Goal: Transaction & Acquisition: Book appointment/travel/reservation

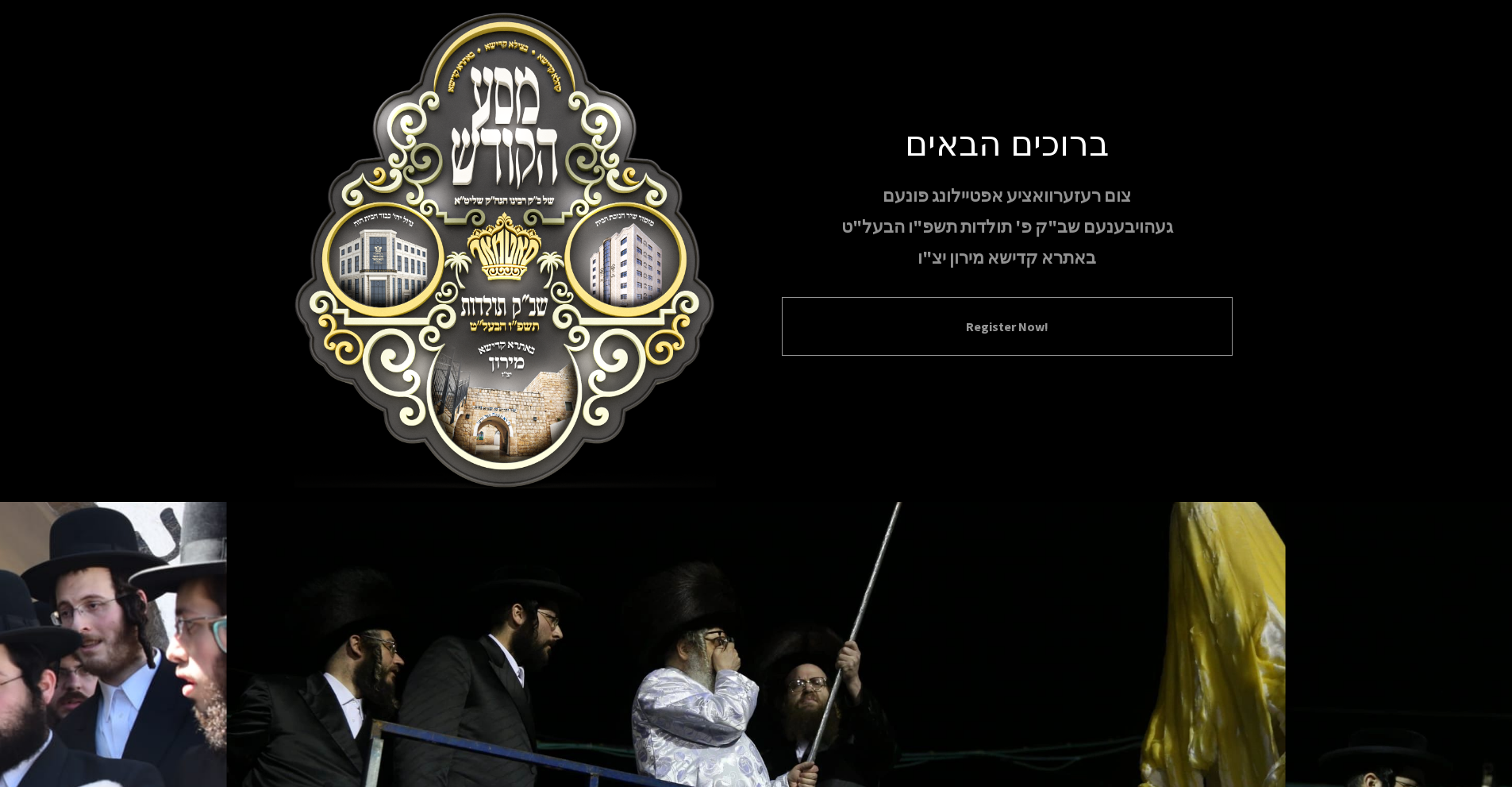
click at [1093, 299] on div "Register Now!" at bounding box center [1007, 326] width 451 height 58
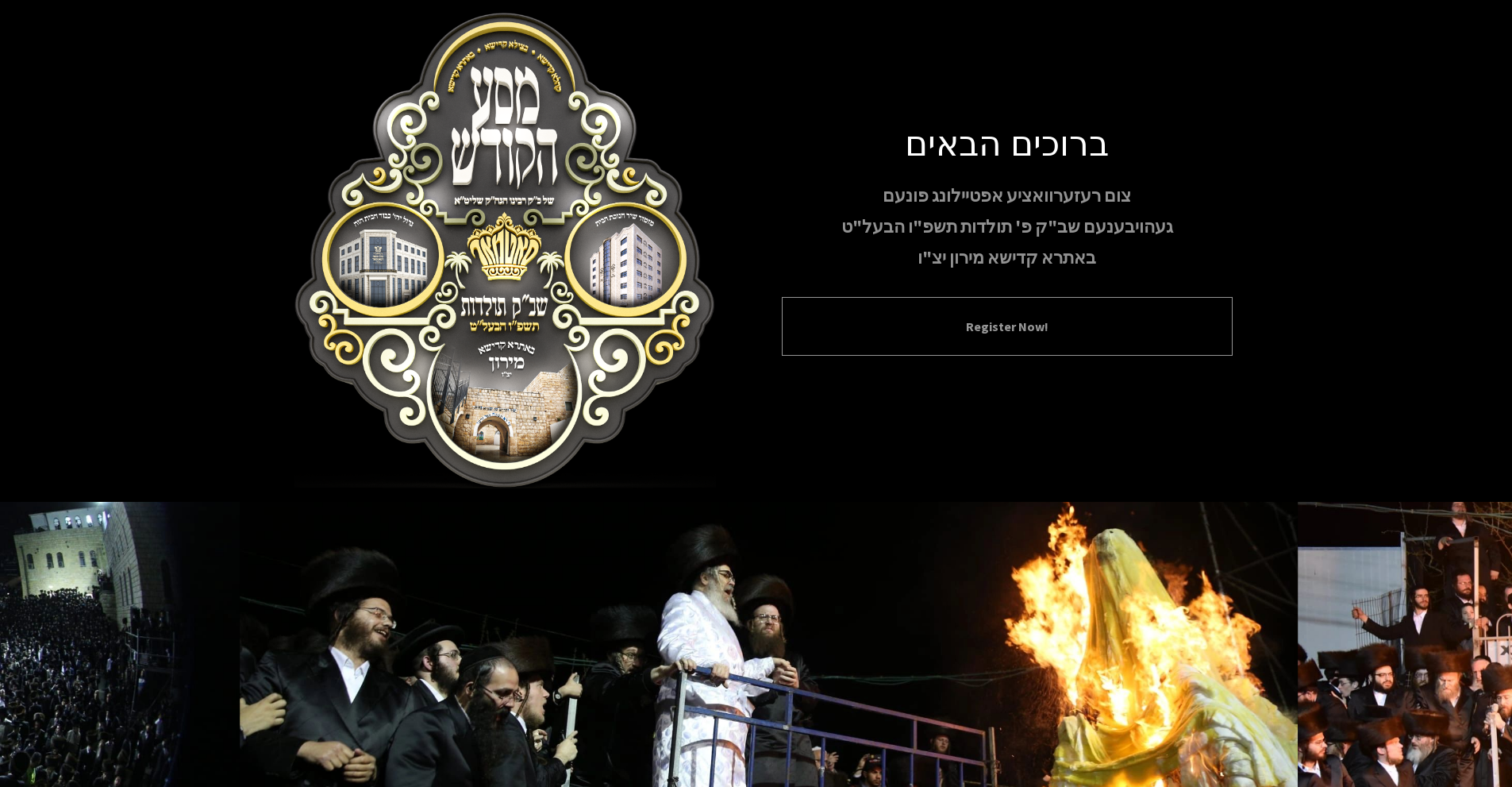
click at [1033, 308] on div "Register Now!" at bounding box center [1007, 326] width 451 height 58
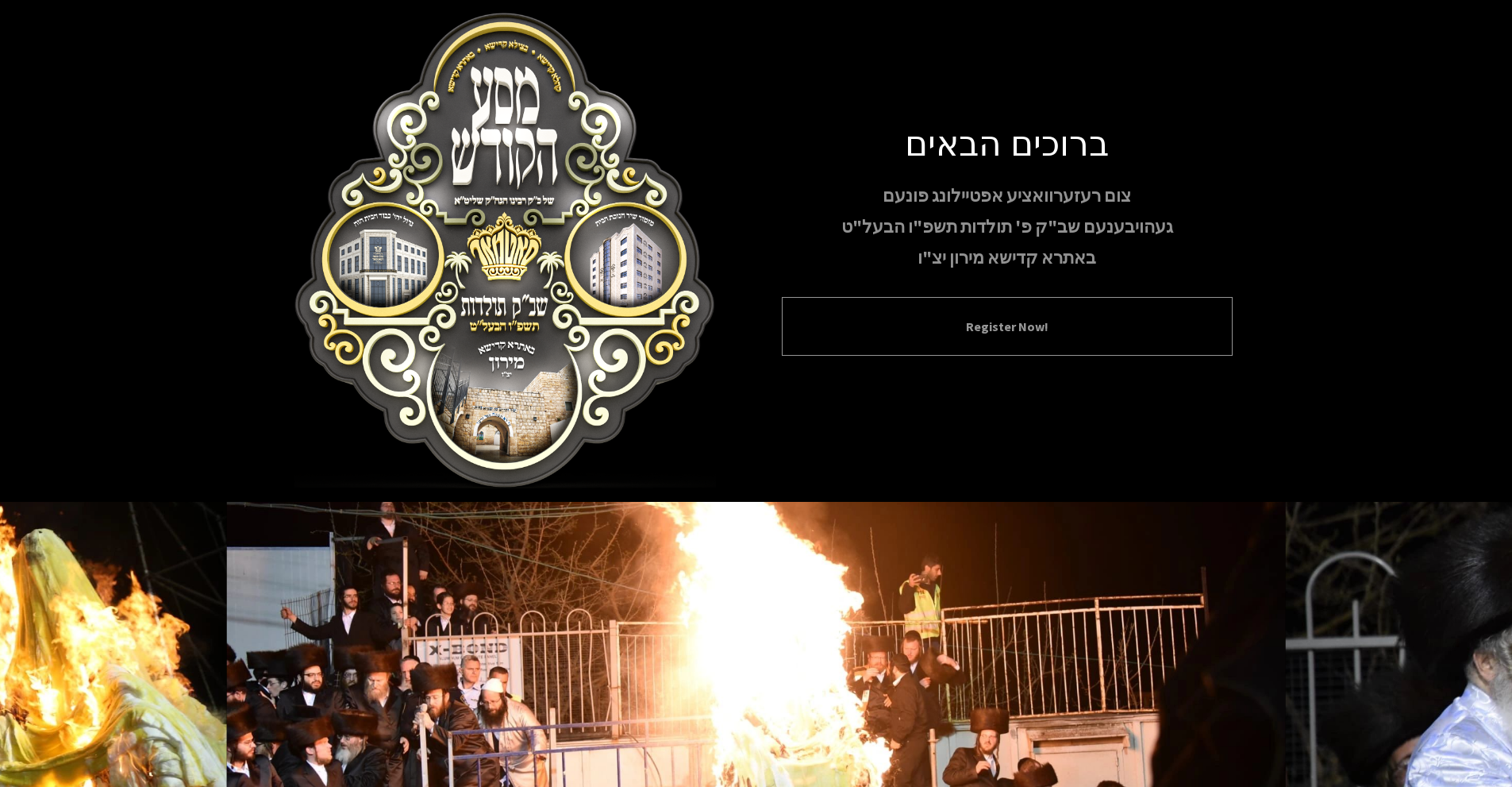
click at [1010, 341] on div "Register Now!" at bounding box center [1007, 326] width 451 height 58
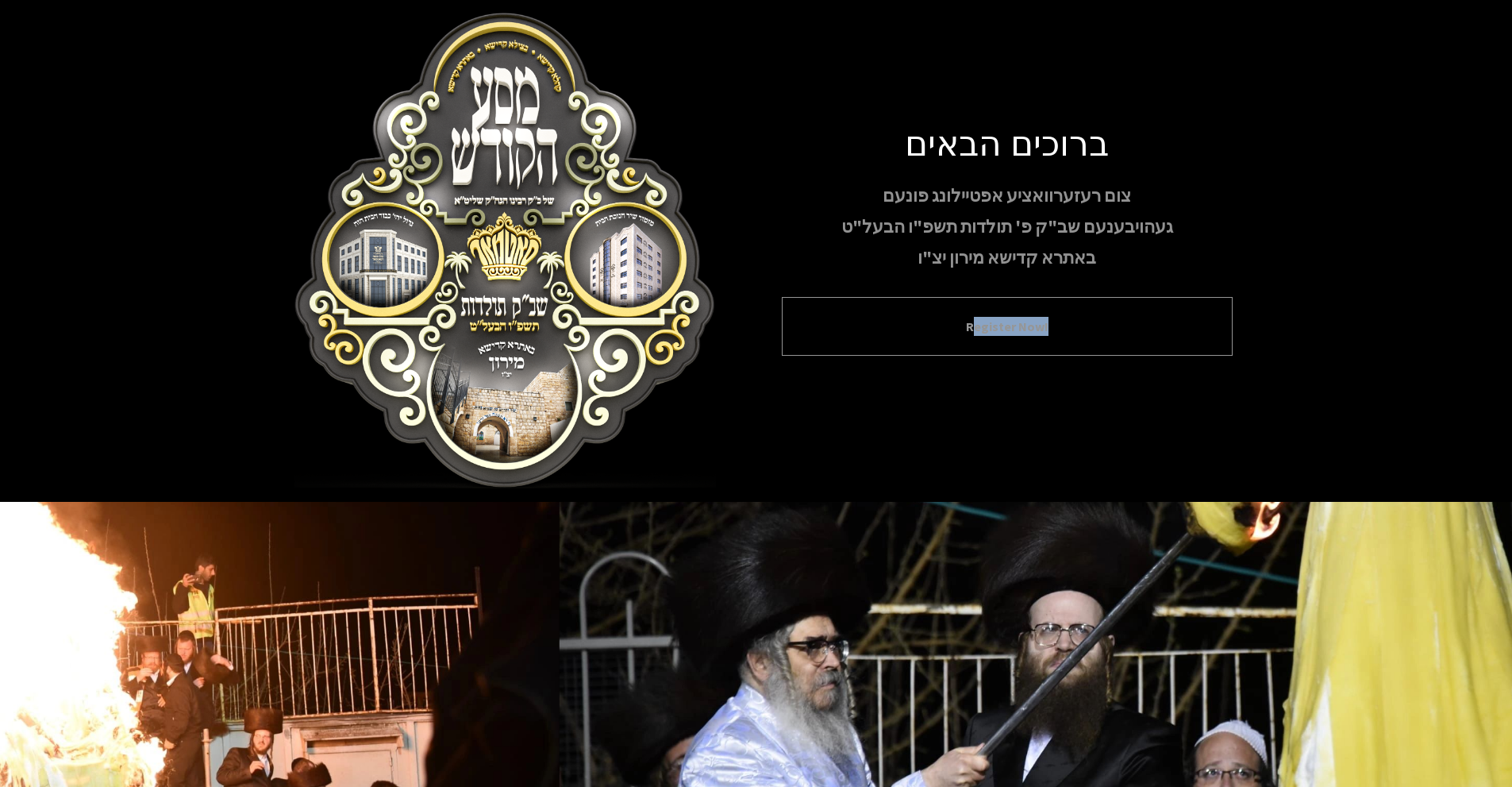
click at [1010, 329] on button "Register Now!" at bounding box center [1007, 326] width 411 height 19
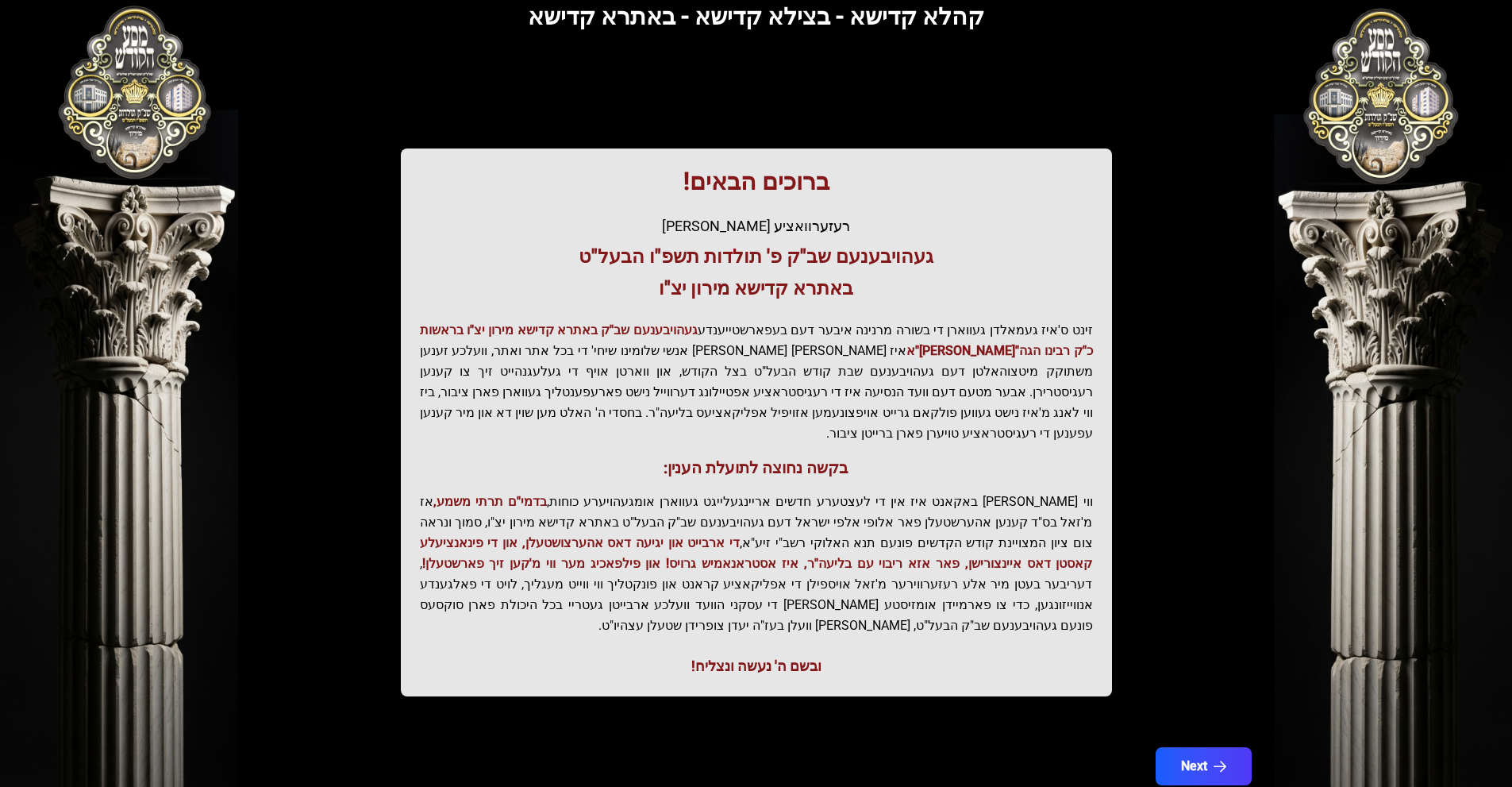
scroll to position [132, 0]
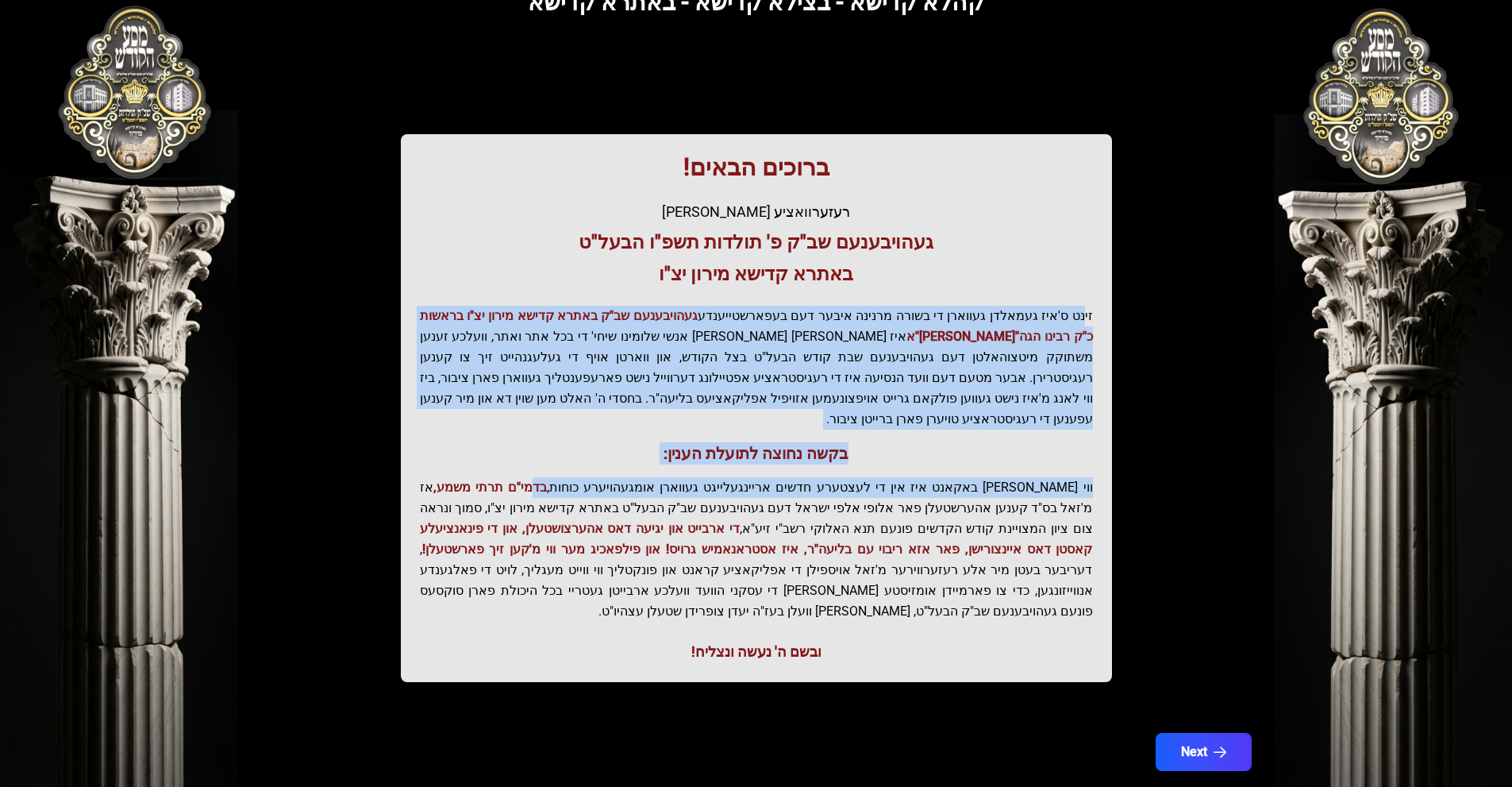
drag, startPoint x: 1083, startPoint y: 311, endPoint x: 620, endPoint y: 461, distance: 486.7
click at [620, 461] on div "ברוכים הבאים! רעזערוואציע אפטיילונג פונעם געהויבענעם שב"ק פ' תולדות תשפ"ו הבעל"…" at bounding box center [756, 407] width 711 height 548
click at [547, 480] on span "בדמי"ם תרתי משמע," at bounding box center [490, 487] width 113 height 15
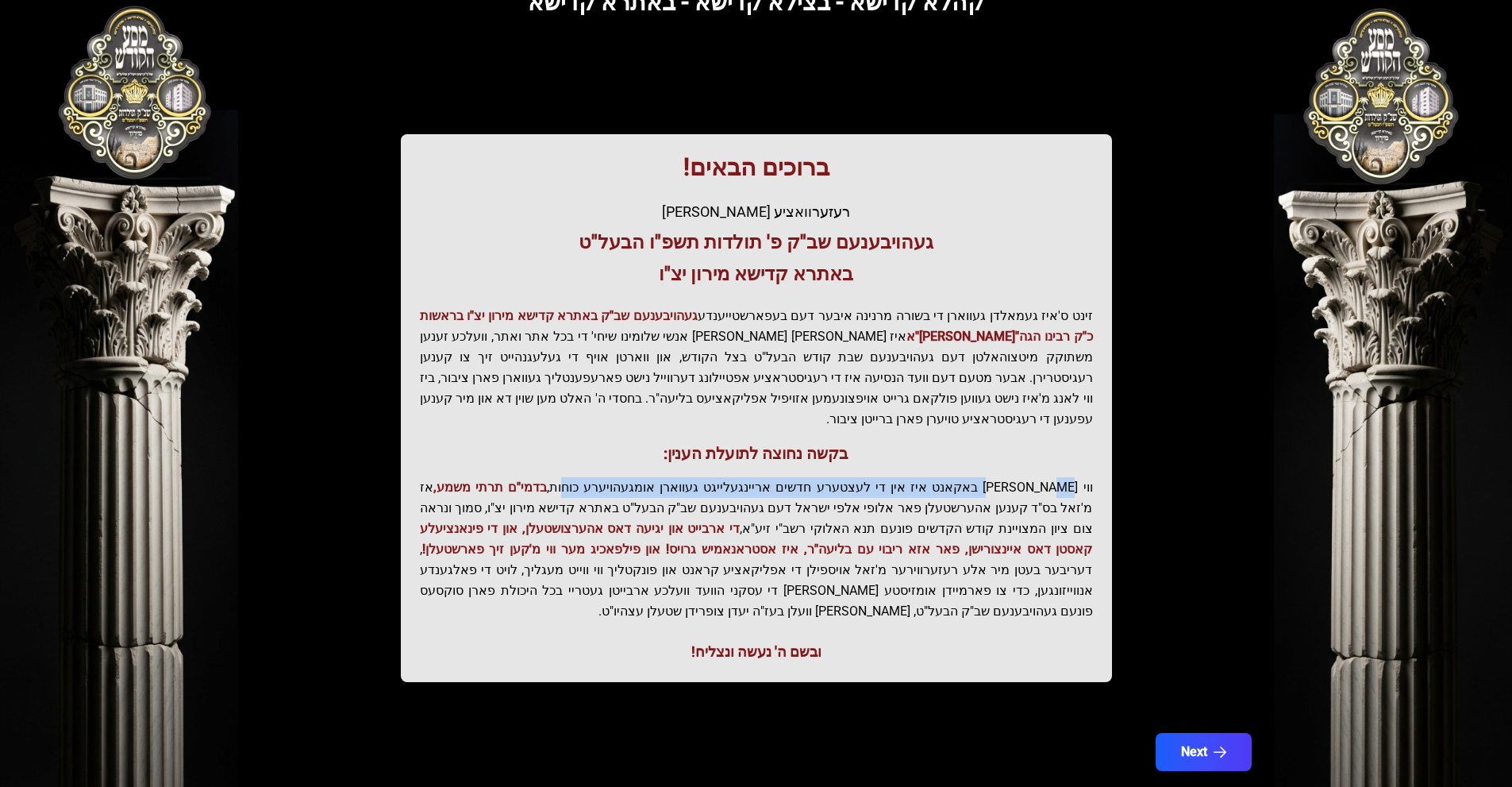
drag, startPoint x: 1028, startPoint y: 457, endPoint x: 626, endPoint y: 471, distance: 402.2
click at [627, 477] on p "ווי שוין ברייט באקאנט איז אין די לעצטערע חדשים אריינגעלייגט געווארן אומגעהויערע…" at bounding box center [756, 549] width 673 height 145
click at [547, 480] on span "בדמי"ם תרתי משמע," at bounding box center [490, 487] width 113 height 15
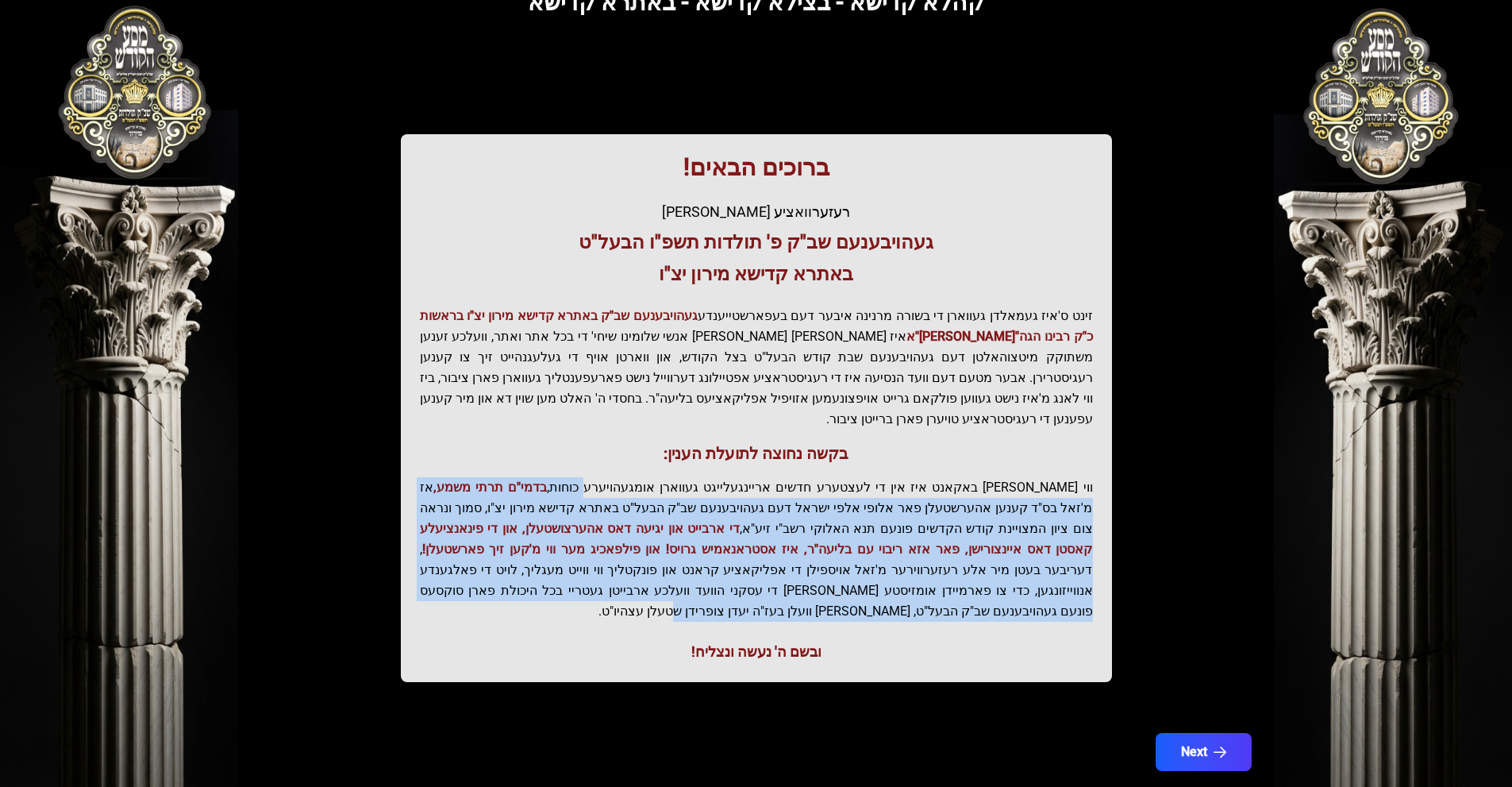
drag, startPoint x: 661, startPoint y: 466, endPoint x: 460, endPoint y: 571, distance: 226.8
click at [460, 571] on p "ווי שוין ברייט באקאנט איז אין די לעצטערע חדשים אריינגעלייגט געווארן אומגעהויערע…" at bounding box center [756, 549] width 673 height 145
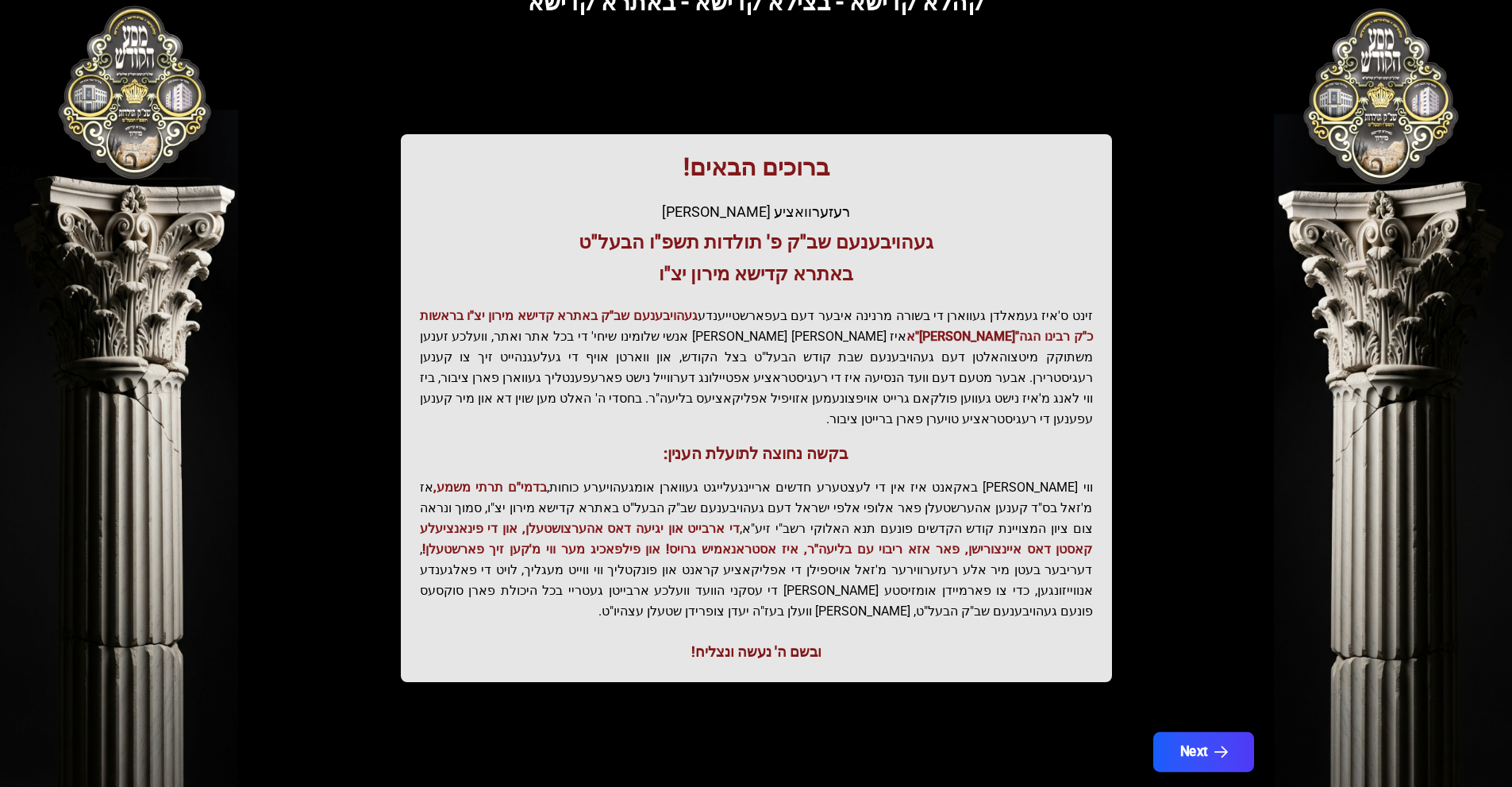
click at [1235, 732] on button "Next" at bounding box center [1203, 752] width 101 height 40
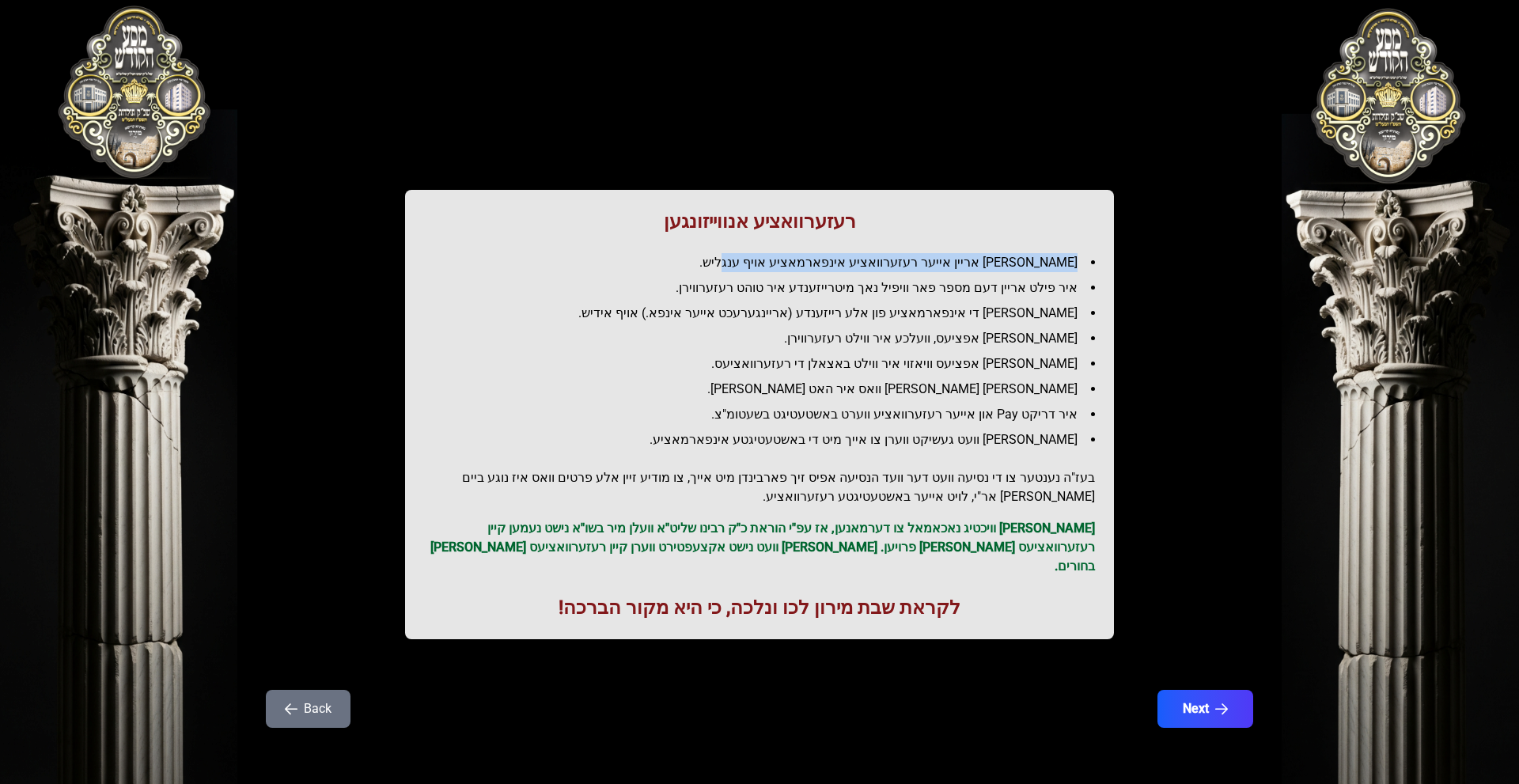
drag, startPoint x: 1096, startPoint y: 258, endPoint x: 678, endPoint y: 264, distance: 418.0
click at [678, 264] on div "רעזערוואציע אנווייזונגען איר לייגט אריין אייער רעזערוואציע אינפארמאציע אויף ענג…" at bounding box center [759, 415] width 709 height 449
click at [678, 264] on li "[PERSON_NAME] אריין אייער רעזערוואציע אינפארמאציע אויף ענגליש." at bounding box center [765, 263] width 658 height 19
drag, startPoint x: 1083, startPoint y: 262, endPoint x: 739, endPoint y: 245, distance: 344.4
click at [739, 245] on div "רעזערוואציע אנווייזונגען איר לייגט אריין אייער רעזערוואציע אינפארמאציע אויף ענג…" at bounding box center [759, 415] width 709 height 449
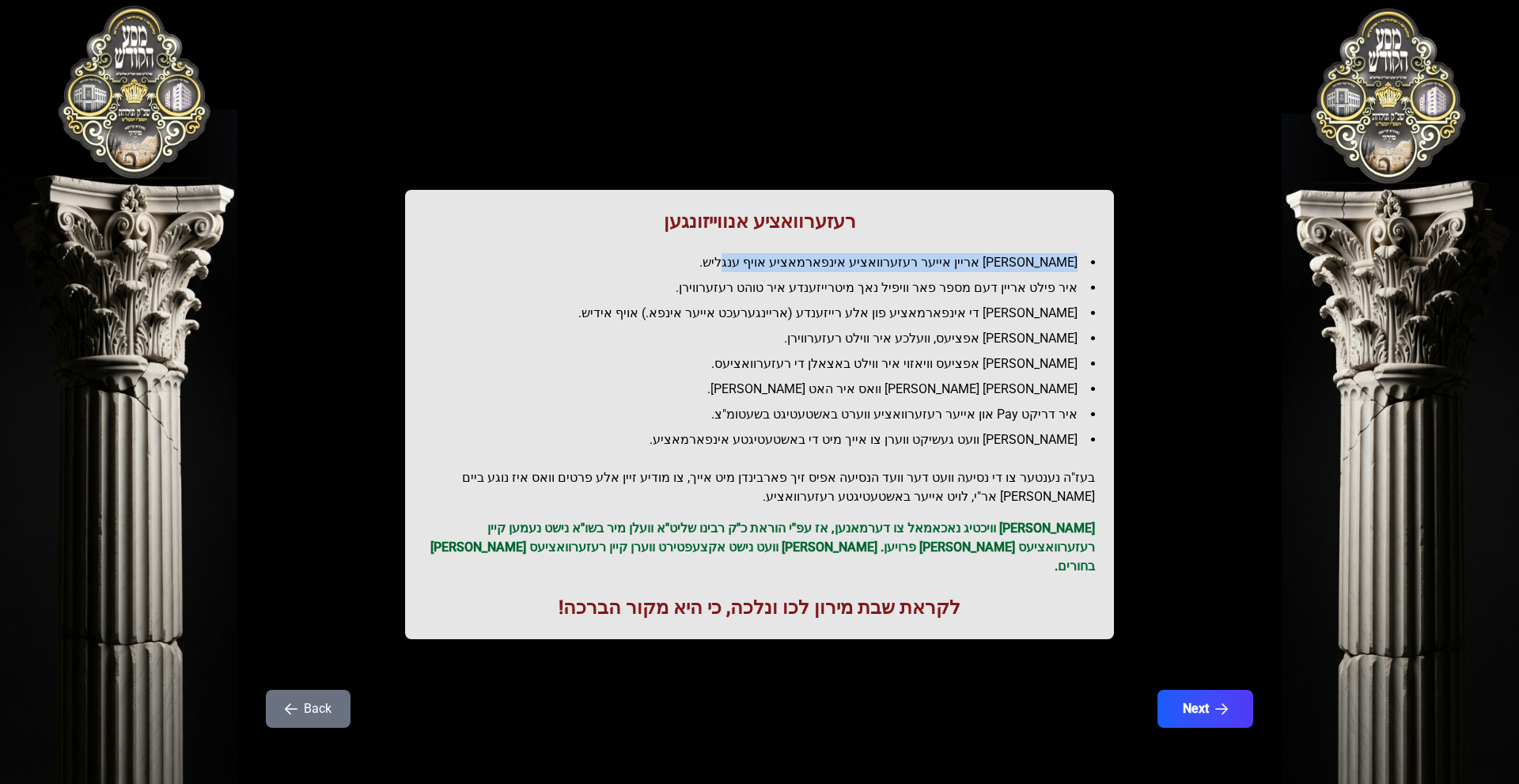
click at [739, 245] on div "רעזערוואציע אנווייזונגען איר לייגט אריין אייער רעזערוואציע אינפארמאציע אויף ענג…" at bounding box center [759, 415] width 709 height 449
drag, startPoint x: 1087, startPoint y: 287, endPoint x: 824, endPoint y: 284, distance: 263.0
click at [824, 284] on li "איר פילט אריין דעם מספר פאר וויפיל נאך מיטרייזענדע איר טוהט רעזערווירן." at bounding box center [765, 288] width 658 height 19
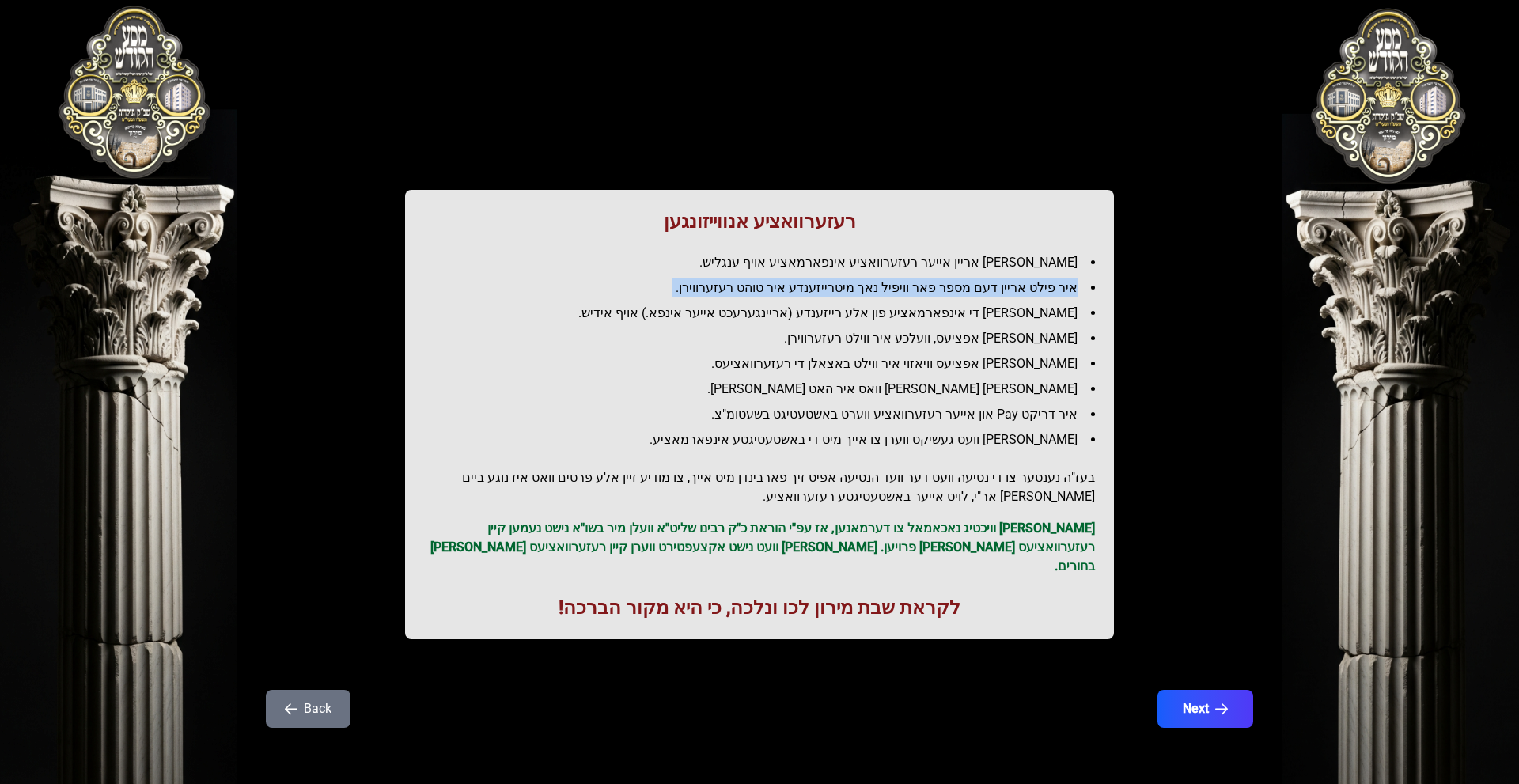
click at [824, 284] on li "איר פילט אריין דעם מספר פאר וויפיל נאך מיטרייזענדע איר טוהט רעזערווירן." at bounding box center [765, 288] width 658 height 19
click at [839, 310] on li "[PERSON_NAME] די אינפארמאציע פון אלע רייזענדע (אריינגערעכט אייער אינפא.) אויף א…" at bounding box center [765, 313] width 658 height 19
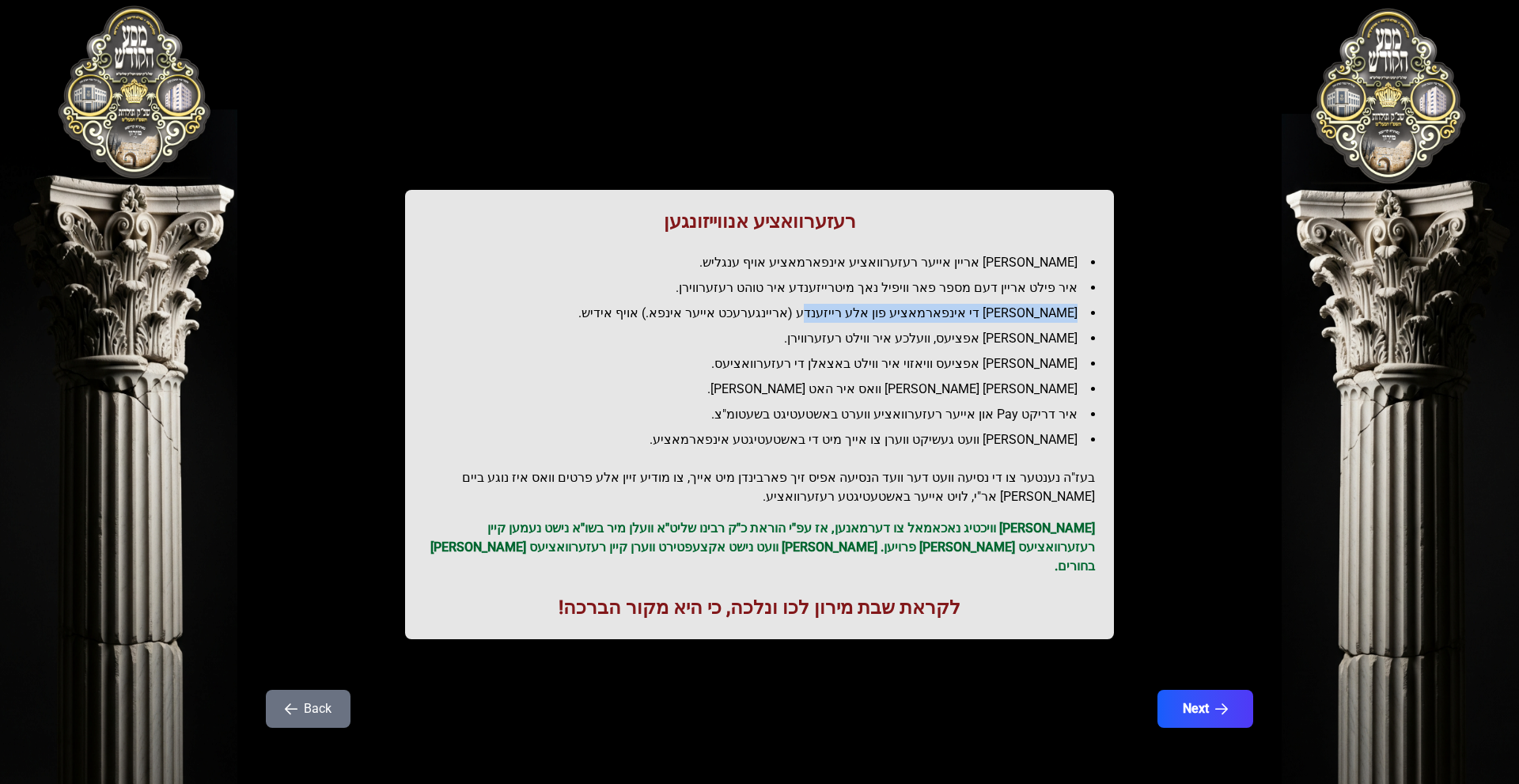
drag, startPoint x: 1089, startPoint y: 315, endPoint x: 853, endPoint y: 316, distance: 236.0
click at [853, 316] on li "[PERSON_NAME] די אינפארמאציע פון אלע רייזענדע (אריינגערעכט אייער אינפא.) אויף א…" at bounding box center [765, 313] width 658 height 19
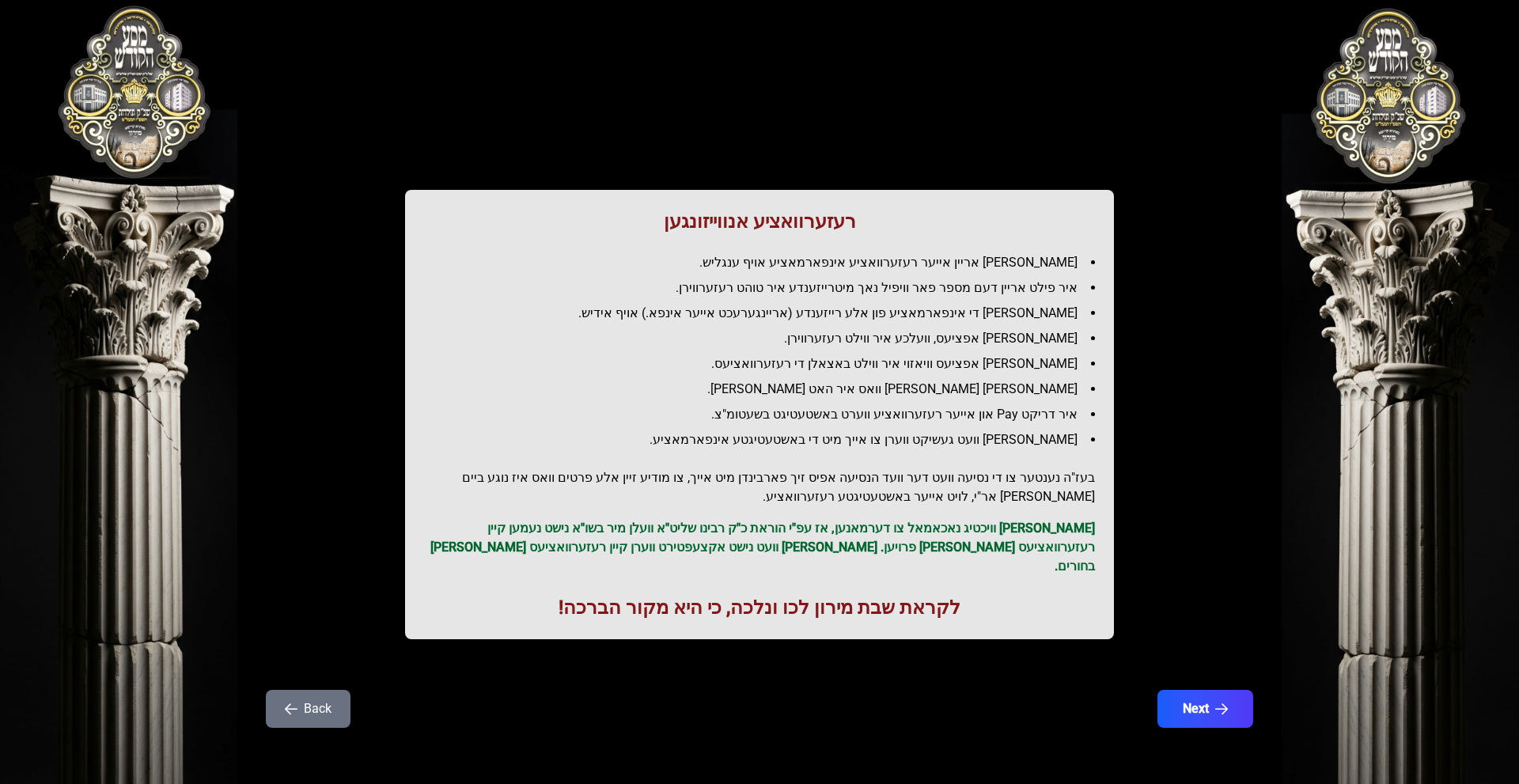
click at [848, 348] on ul "[PERSON_NAME] אריין אייער רעזערוואציע אינפארמאציע אויף ענגליש. איר פילט אריין ד…" at bounding box center [759, 351] width 671 height 196
drag, startPoint x: 1085, startPoint y: 337, endPoint x: 862, endPoint y: 345, distance: 223.1
click at [862, 345] on li "[PERSON_NAME] אפציעס, וועלכע איר ווילט רעזערווירן." at bounding box center [765, 338] width 658 height 19
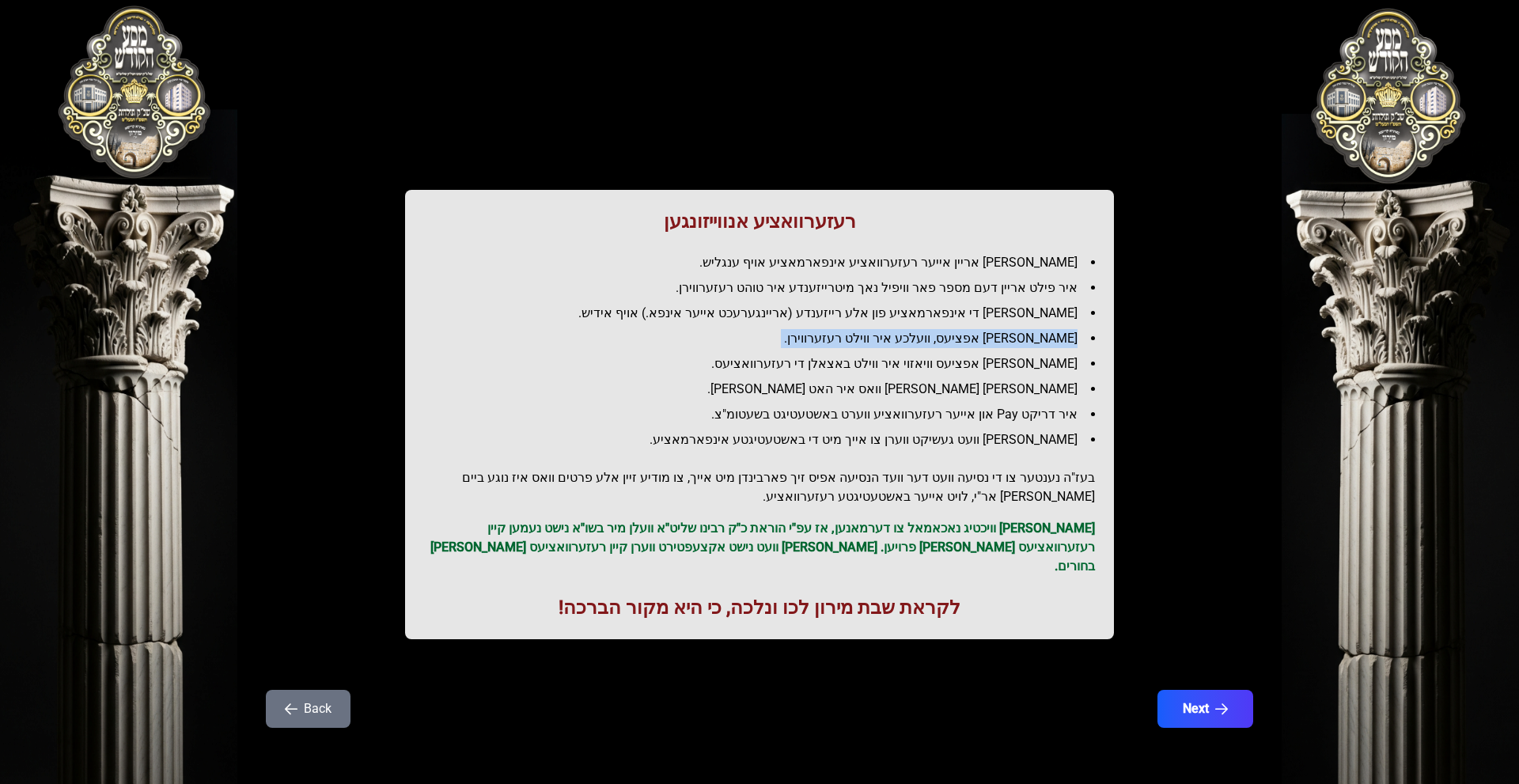
click at [862, 345] on li "[PERSON_NAME] אפציעס, וועלכע איר ווילט רעזערווירן." at bounding box center [765, 338] width 658 height 19
click at [875, 363] on li "[PERSON_NAME] אפציעס וויאזוי איר ווילט באצאלן די רעזערוואציעס." at bounding box center [765, 364] width 658 height 19
click at [887, 390] on li "[PERSON_NAME] [PERSON_NAME] וואס איר האט [PERSON_NAME]." at bounding box center [765, 389] width 658 height 19
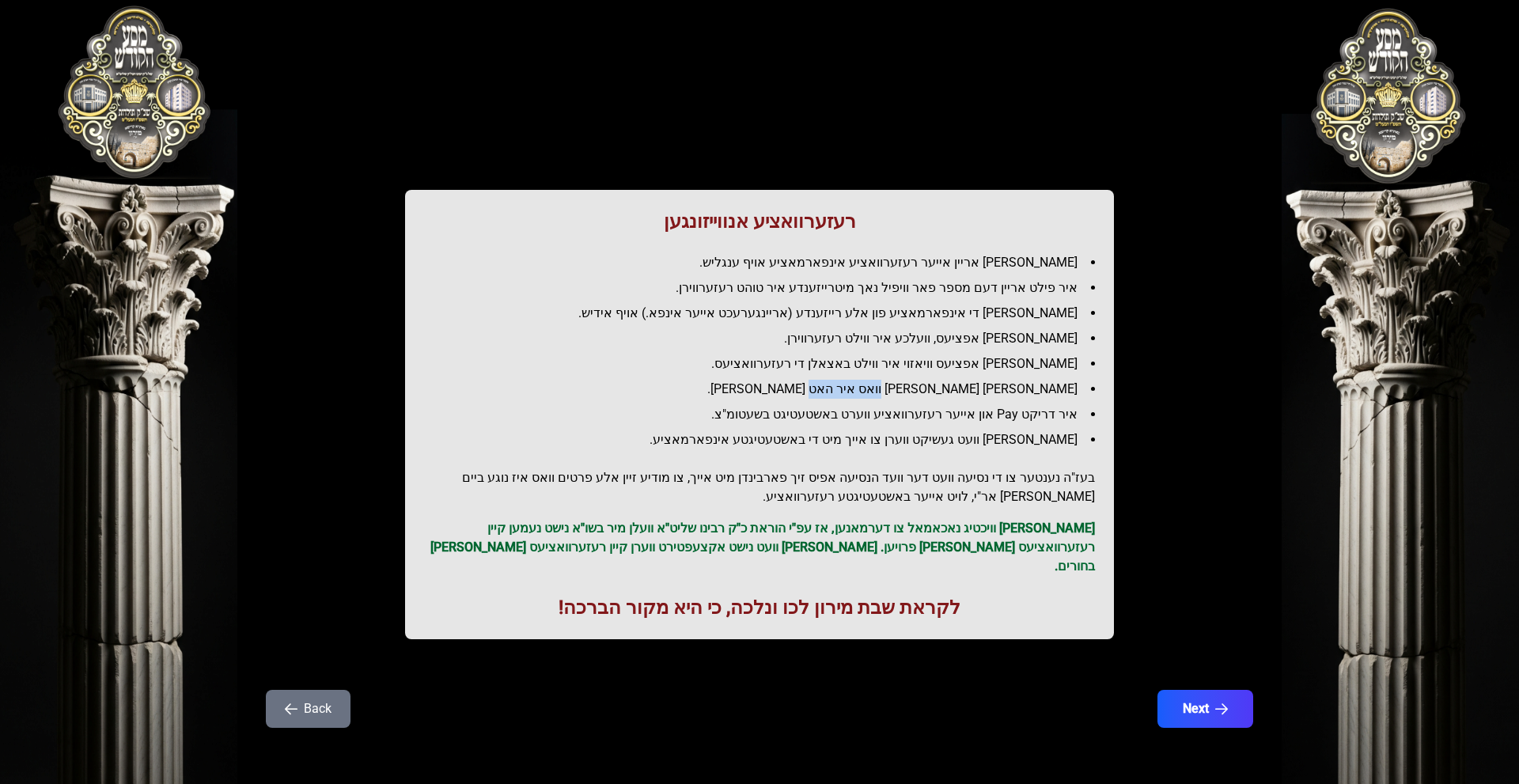
click at [887, 390] on li "[PERSON_NAME] [PERSON_NAME] וואס איר האט [PERSON_NAME]." at bounding box center [765, 389] width 658 height 19
click at [892, 347] on li "[PERSON_NAME] אפציעס, וועלכע איר ווילט רעזערווירן." at bounding box center [765, 338] width 658 height 19
drag, startPoint x: 1083, startPoint y: 390, endPoint x: 918, endPoint y: 395, distance: 165.1
click at [918, 395] on li "[PERSON_NAME] [PERSON_NAME] וואס איר האט [PERSON_NAME]." at bounding box center [765, 389] width 658 height 19
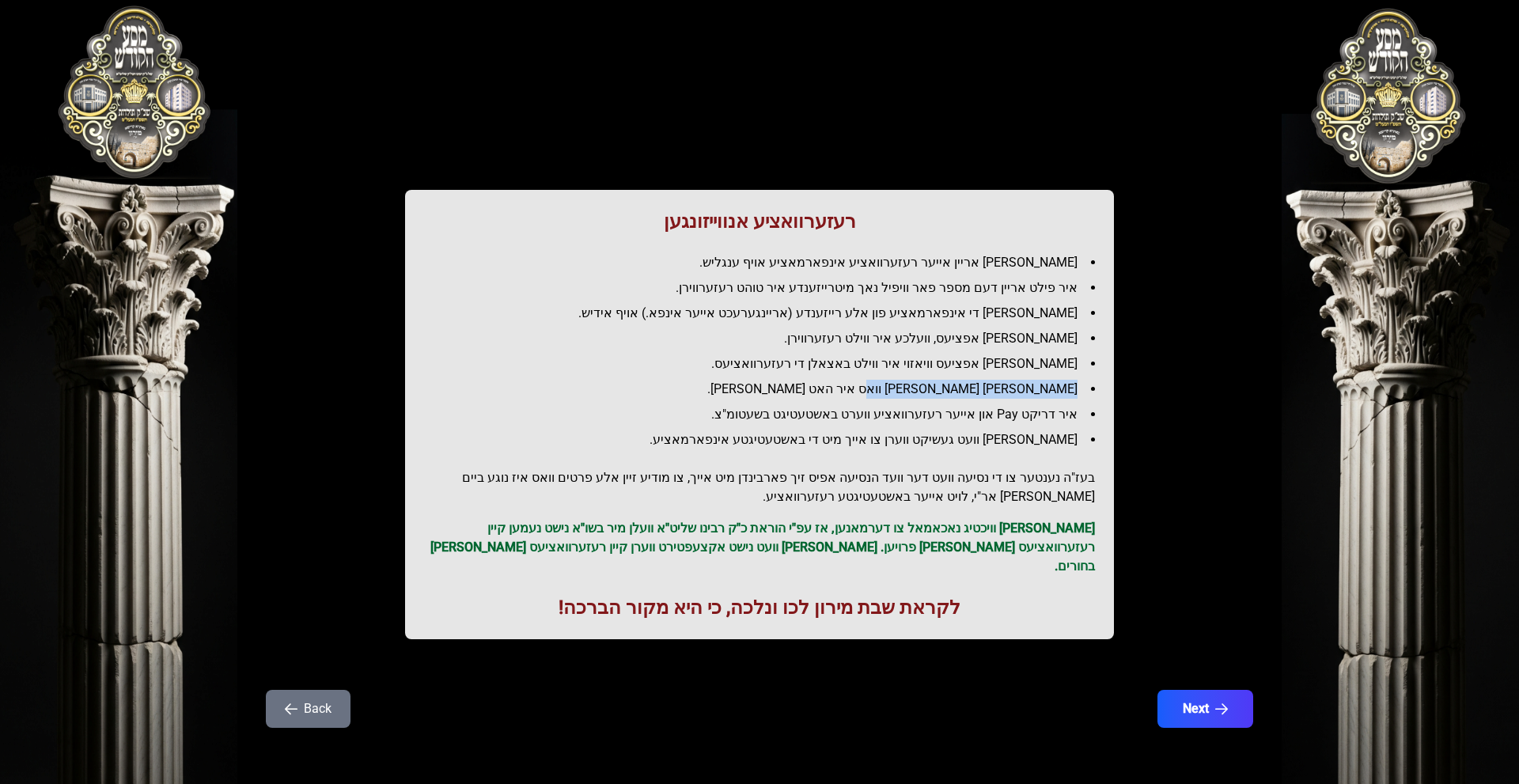
click at [917, 395] on li "[PERSON_NAME] [PERSON_NAME] וואס איר האט [PERSON_NAME]." at bounding box center [765, 389] width 658 height 19
click at [909, 401] on ul "[PERSON_NAME] אריין אייער רעזערוואציע אינפארמאציע אויף ענגליש. איר פילט אריין ד…" at bounding box center [759, 351] width 671 height 196
click at [916, 390] on li "[PERSON_NAME] [PERSON_NAME] וואס איר האט [PERSON_NAME]." at bounding box center [765, 389] width 658 height 19
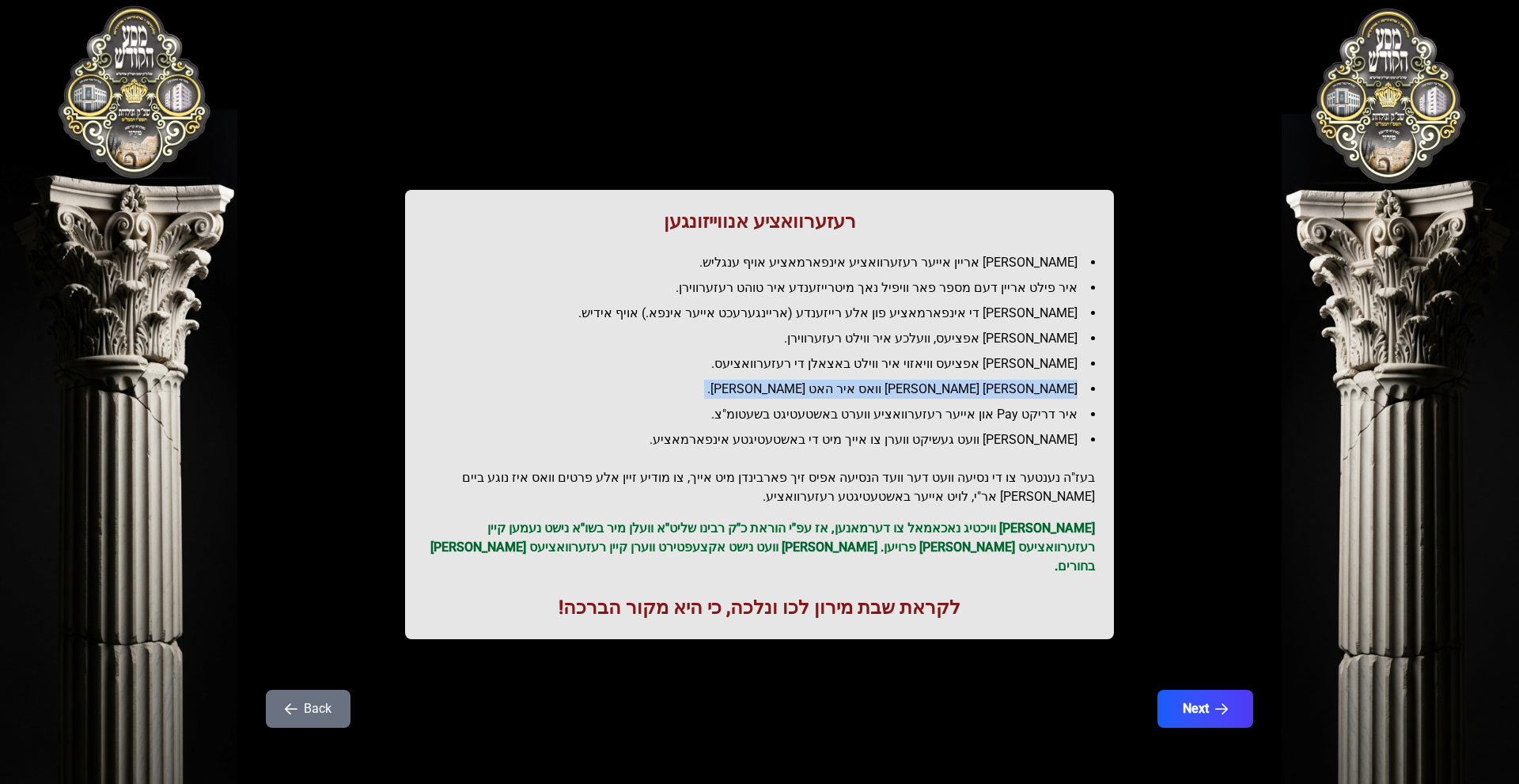
click at [916, 390] on li "[PERSON_NAME] [PERSON_NAME] וואס איר האט [PERSON_NAME]." at bounding box center [765, 389] width 658 height 19
click at [905, 407] on li "איר דריקט Pay און אייער רעזערוואציע ווערט באשטעטיגט בשעטומ"צ." at bounding box center [765, 415] width 658 height 19
click at [1057, 386] on li "[PERSON_NAME] [PERSON_NAME] וואס איר האט [PERSON_NAME]." at bounding box center [765, 389] width 658 height 19
drag, startPoint x: 1079, startPoint y: 388, endPoint x: 830, endPoint y: 392, distance: 249.0
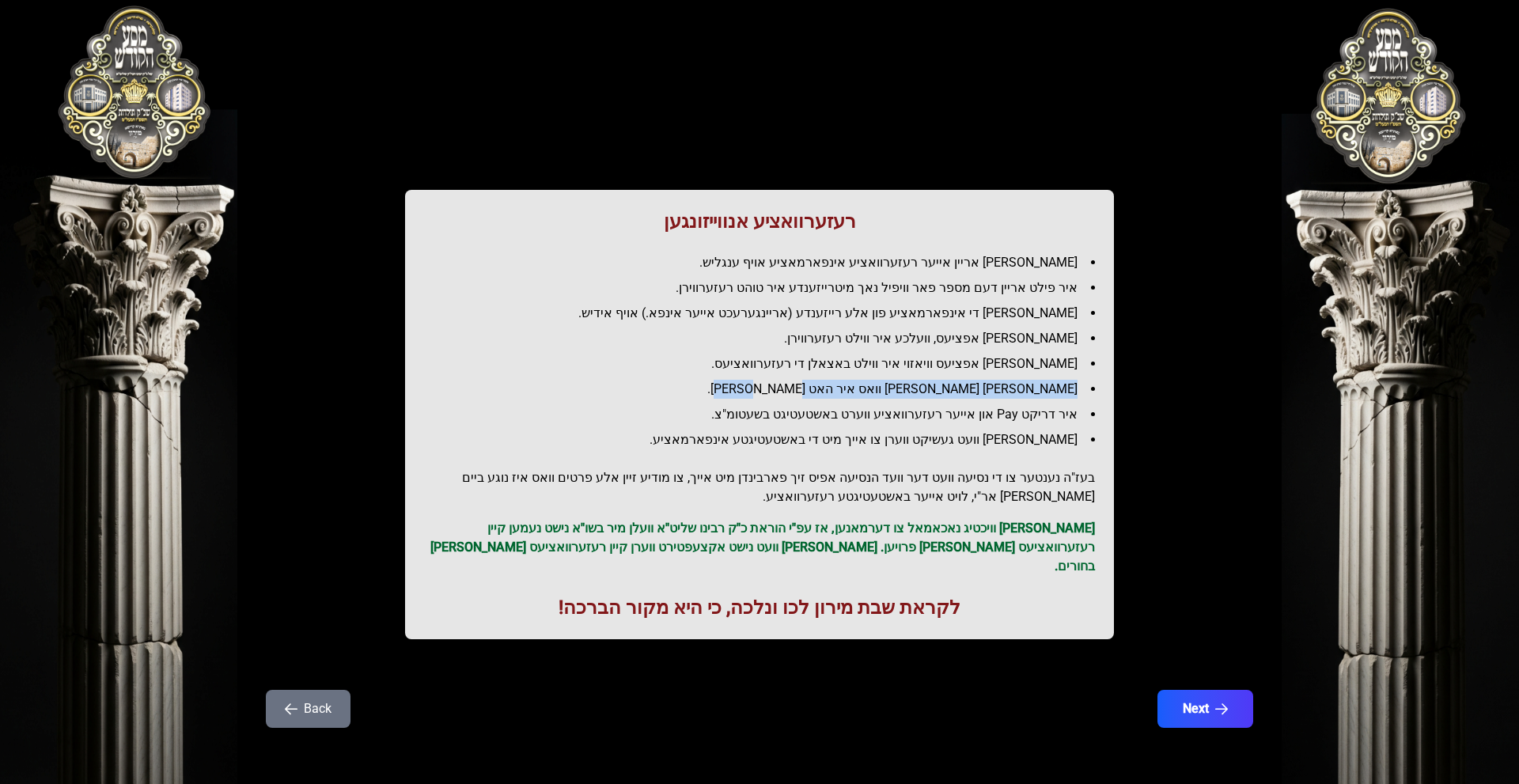
click at [830, 392] on li "[PERSON_NAME] [PERSON_NAME] וואס איר האט [PERSON_NAME]." at bounding box center [765, 389] width 658 height 19
drag, startPoint x: 1064, startPoint y: 412, endPoint x: 867, endPoint y: 420, distance: 197.2
click at [867, 420] on li "איר דריקט Pay און אייער רעזערוואציע ווערט באשטעטיגט בשעטומ"צ." at bounding box center [765, 415] width 658 height 19
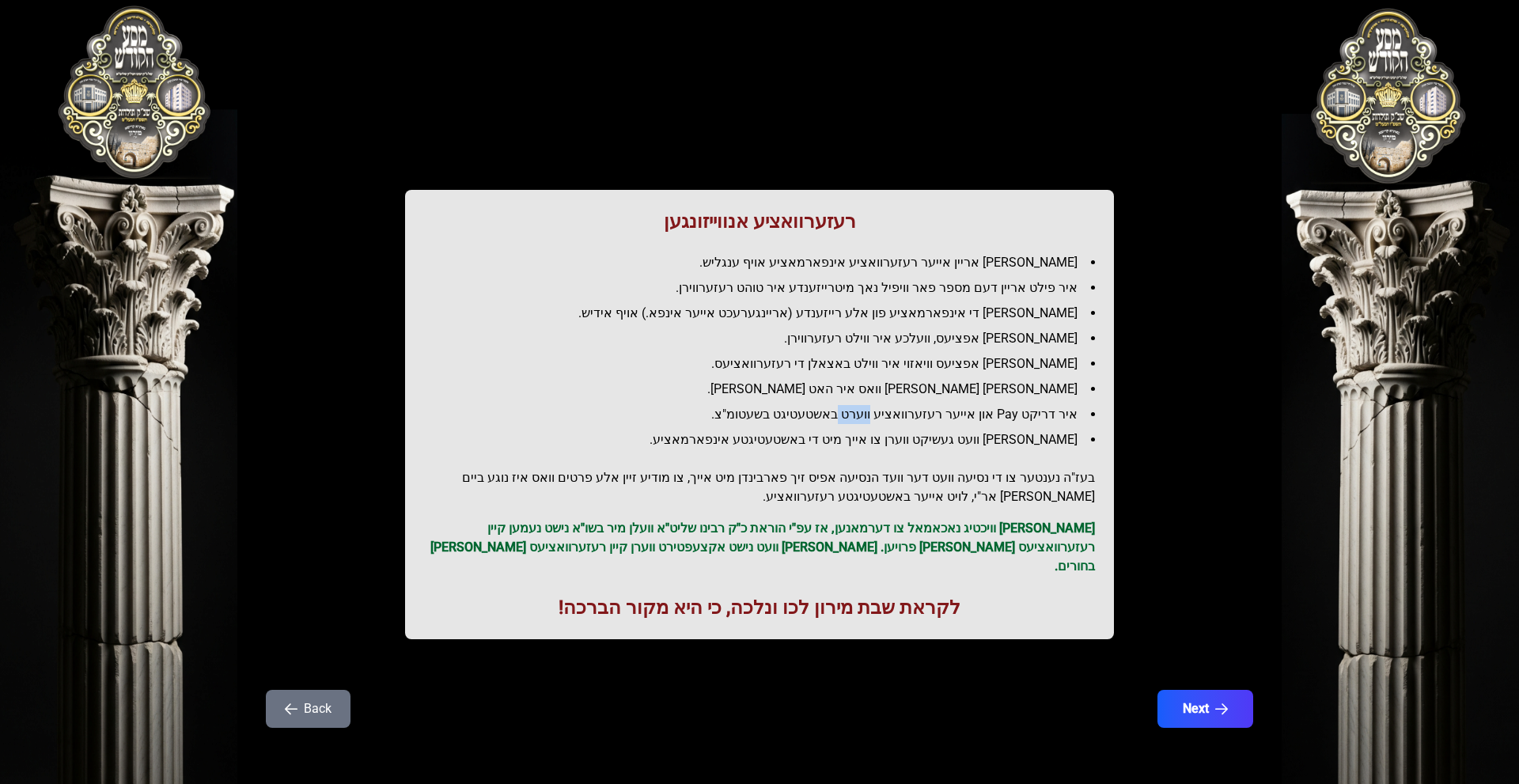
click at [867, 420] on li "איר דריקט Pay און אייער רעזערוואציע ווערט באשטעטיגט בשעטומ"צ." at bounding box center [765, 415] width 658 height 19
click at [874, 392] on li "[PERSON_NAME] [PERSON_NAME] וואס איר האט [PERSON_NAME]." at bounding box center [765, 389] width 658 height 19
click at [909, 411] on li "איר דריקט Pay און אייער רעזערוואציע ווערט באשטעטיגט בשעטומ"צ." at bounding box center [765, 415] width 658 height 19
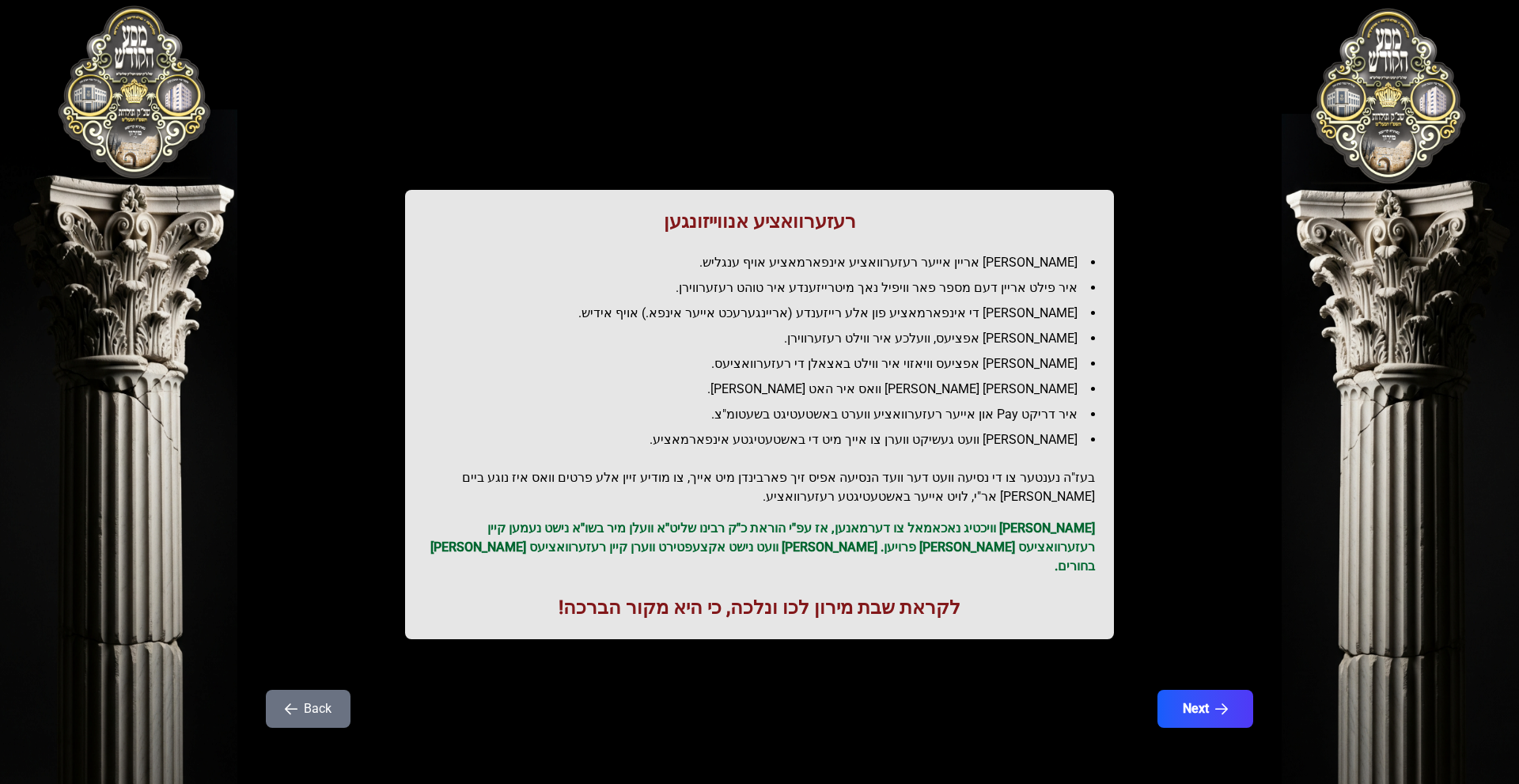
click at [950, 387] on li "[PERSON_NAME] [PERSON_NAME] וואס איר האט [PERSON_NAME]." at bounding box center [765, 389] width 658 height 19
drag, startPoint x: 1084, startPoint y: 443, endPoint x: 737, endPoint y: 448, distance: 347.0
click at [737, 448] on li "[PERSON_NAME] וועט געשיקט ווערן צו אייך מיט די באשטעטיגטע אינפארמאציע." at bounding box center [765, 440] width 658 height 19
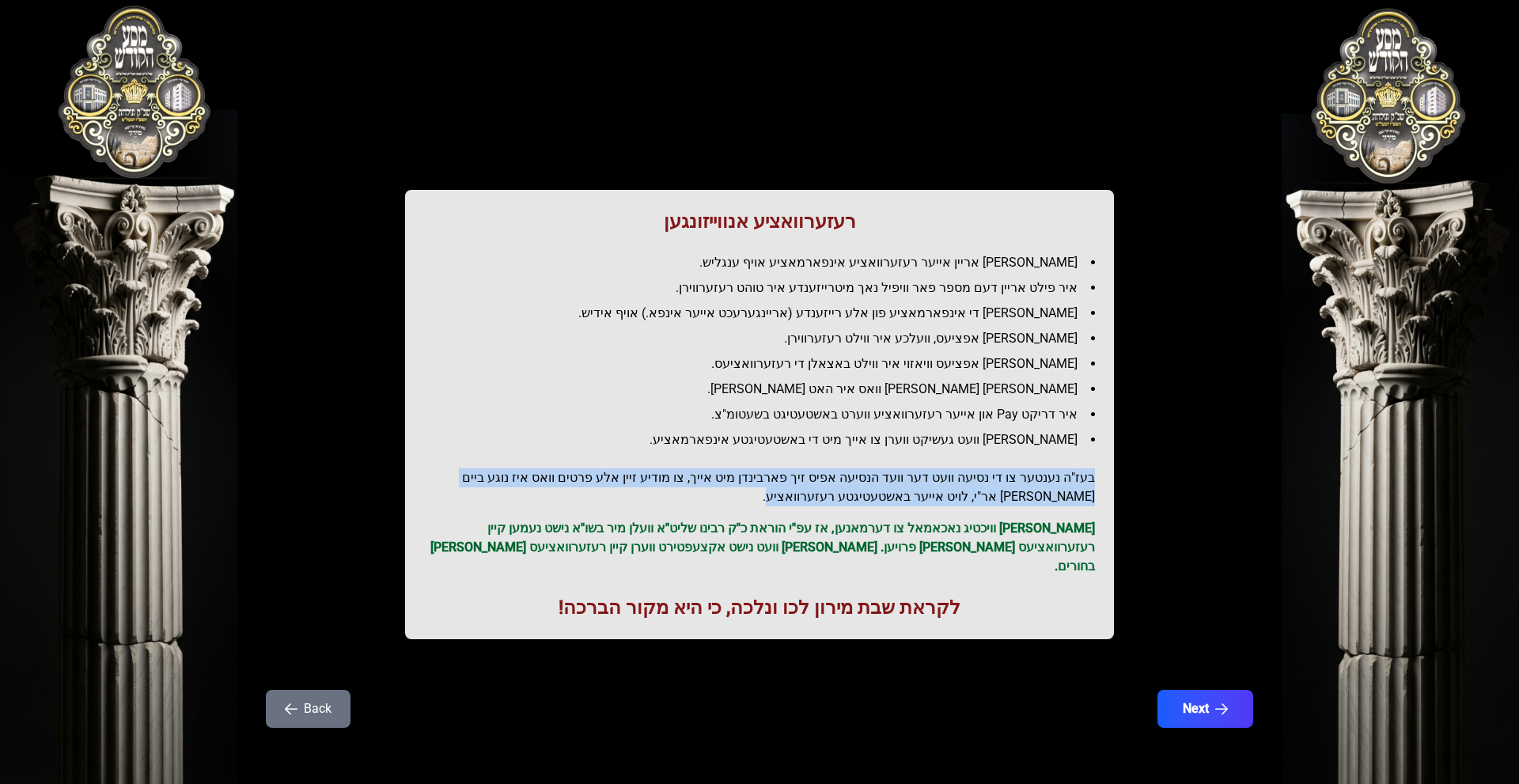
drag, startPoint x: 1107, startPoint y: 480, endPoint x: 418, endPoint y: 492, distance: 689.1
click at [418, 492] on div "רעזערוואציע אנווייזונגען איר לייגט אריין אייער רעזערוואציע אינפארמאציע אויף ענג…" at bounding box center [759, 415] width 709 height 449
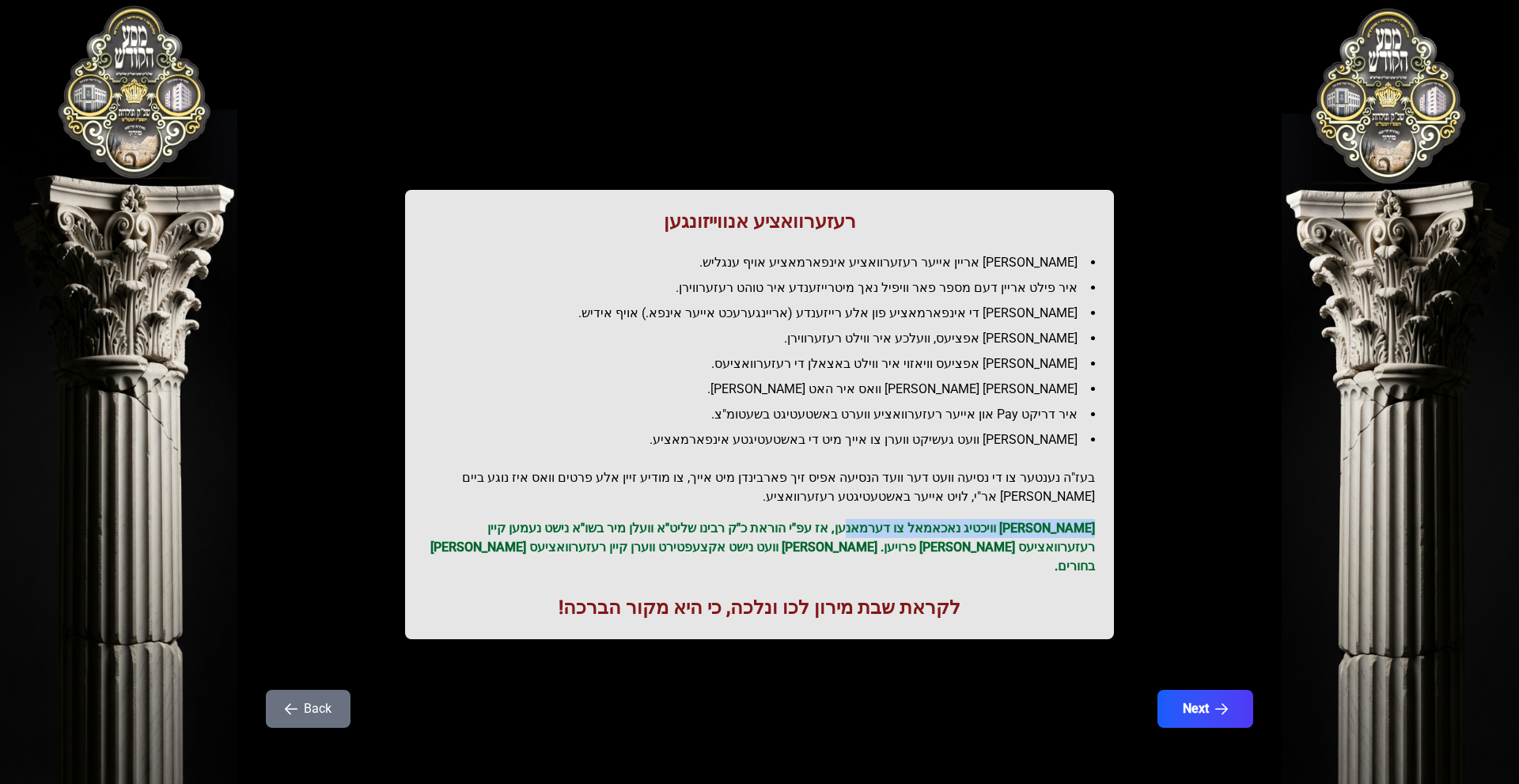
drag, startPoint x: 1108, startPoint y: 524, endPoint x: 885, endPoint y: 531, distance: 223.1
click at [885, 531] on div "רעזערוואציע אנווייזונגען איר לייגט אריין אייער רעזערוואציע אינפארמאציע אויף ענג…" at bounding box center [759, 415] width 709 height 449
click at [884, 531] on p "[PERSON_NAME] וויכטיג נאכאמאל צו דערמאנען, אז עפ"י הוראת כ"ק רבינו שליט"א וועלן…" at bounding box center [759, 547] width 671 height 57
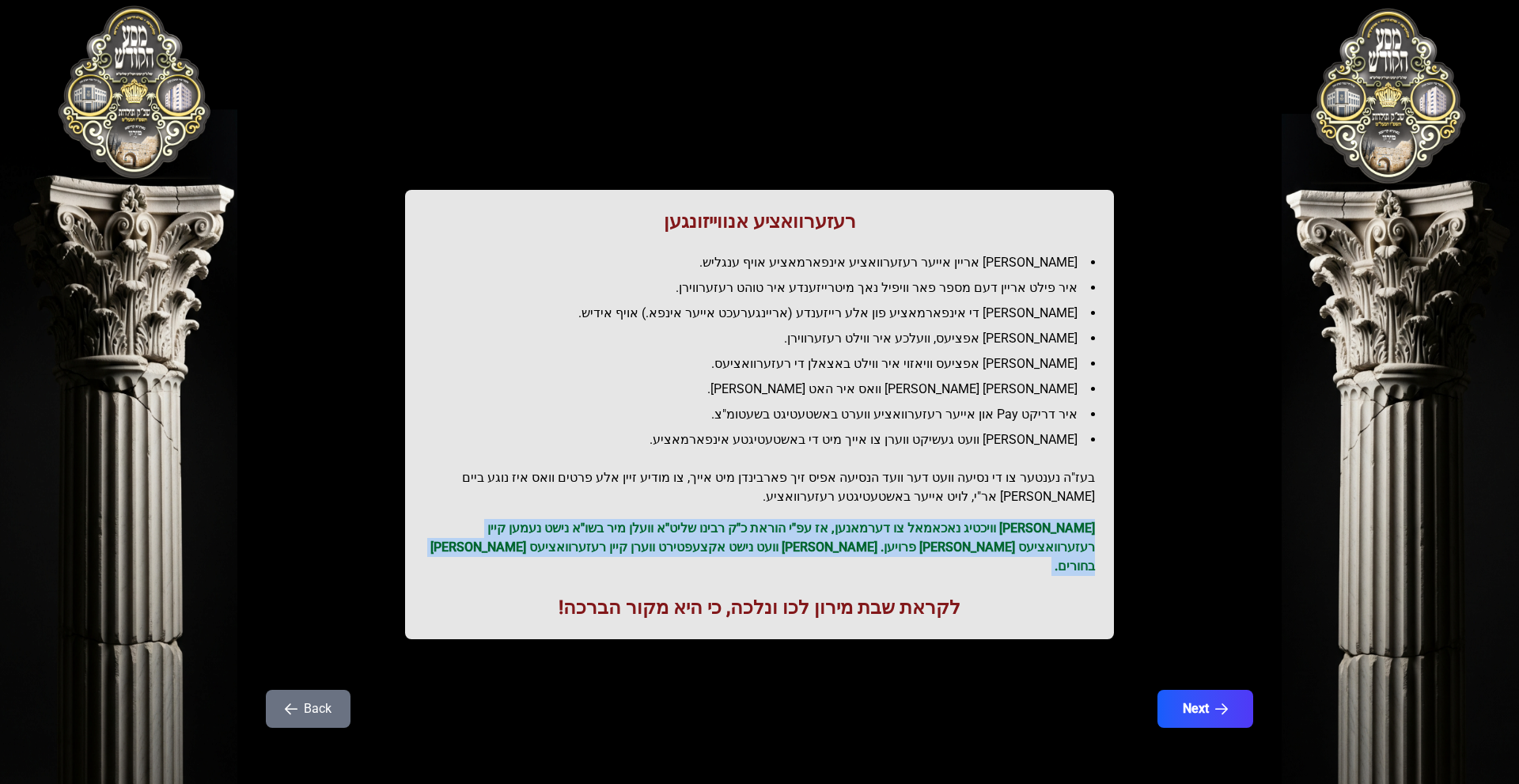
click at [884, 531] on p "[PERSON_NAME] וויכטיג נאכאמאל צו דערמאנען, אז עפ"י הוראת כ"ק רבינו שליט"א וועלן…" at bounding box center [759, 547] width 671 height 57
click at [843, 539] on p "[PERSON_NAME] וויכטיג נאכאמאל צו דערמאנען, אז עפ"י הוראת כ"ק רבינו שליט"א וועלן…" at bounding box center [759, 547] width 671 height 57
drag, startPoint x: 1029, startPoint y: 527, endPoint x: 652, endPoint y: 559, distance: 378.4
click at [652, 559] on div "רעזערוואציע אנווייזונגען איר לייגט אריין אייער רעזערוואציע אינפארמאציע אויף ענג…" at bounding box center [759, 415] width 709 height 449
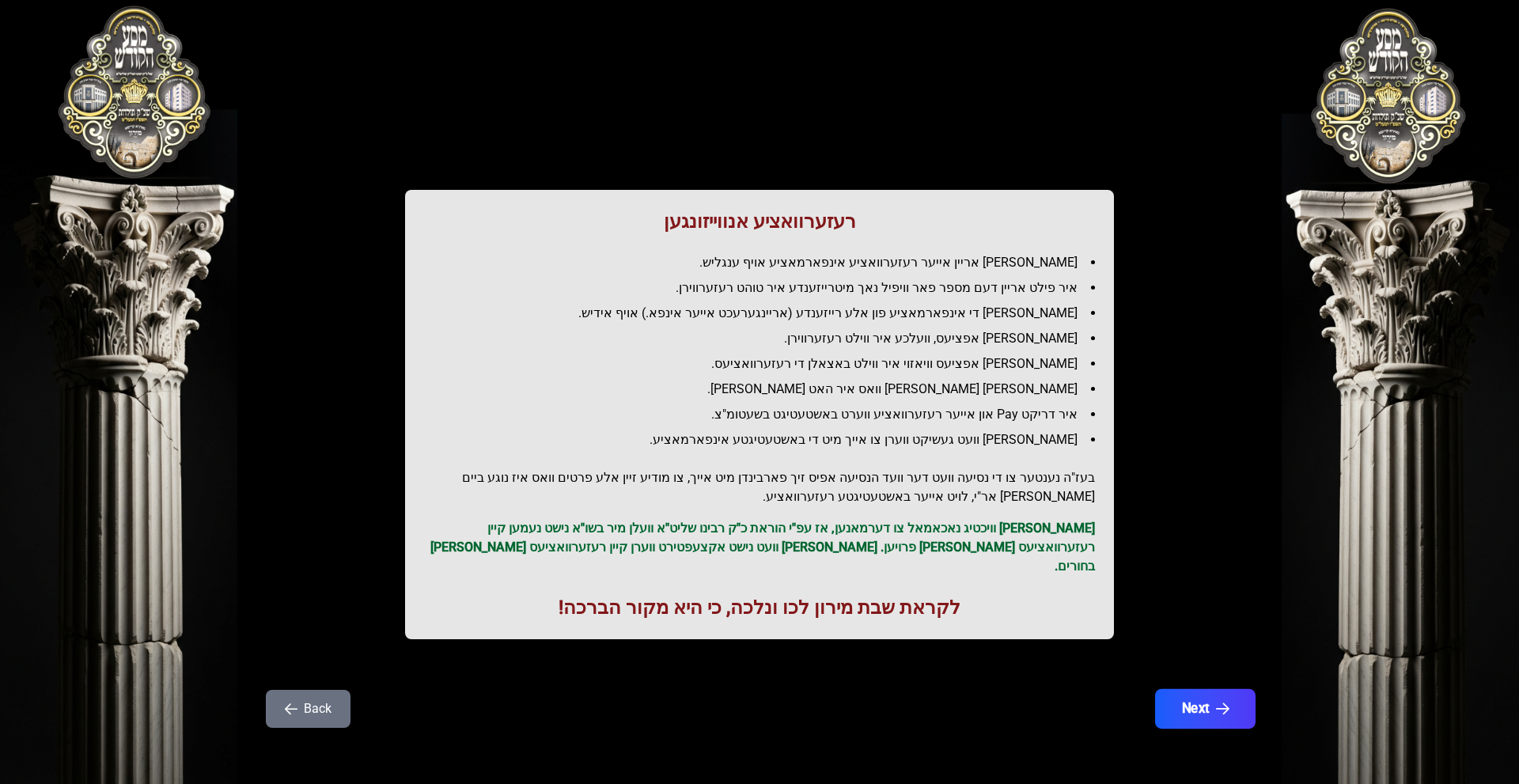
click at [1202, 689] on button "Next" at bounding box center [1205, 709] width 101 height 40
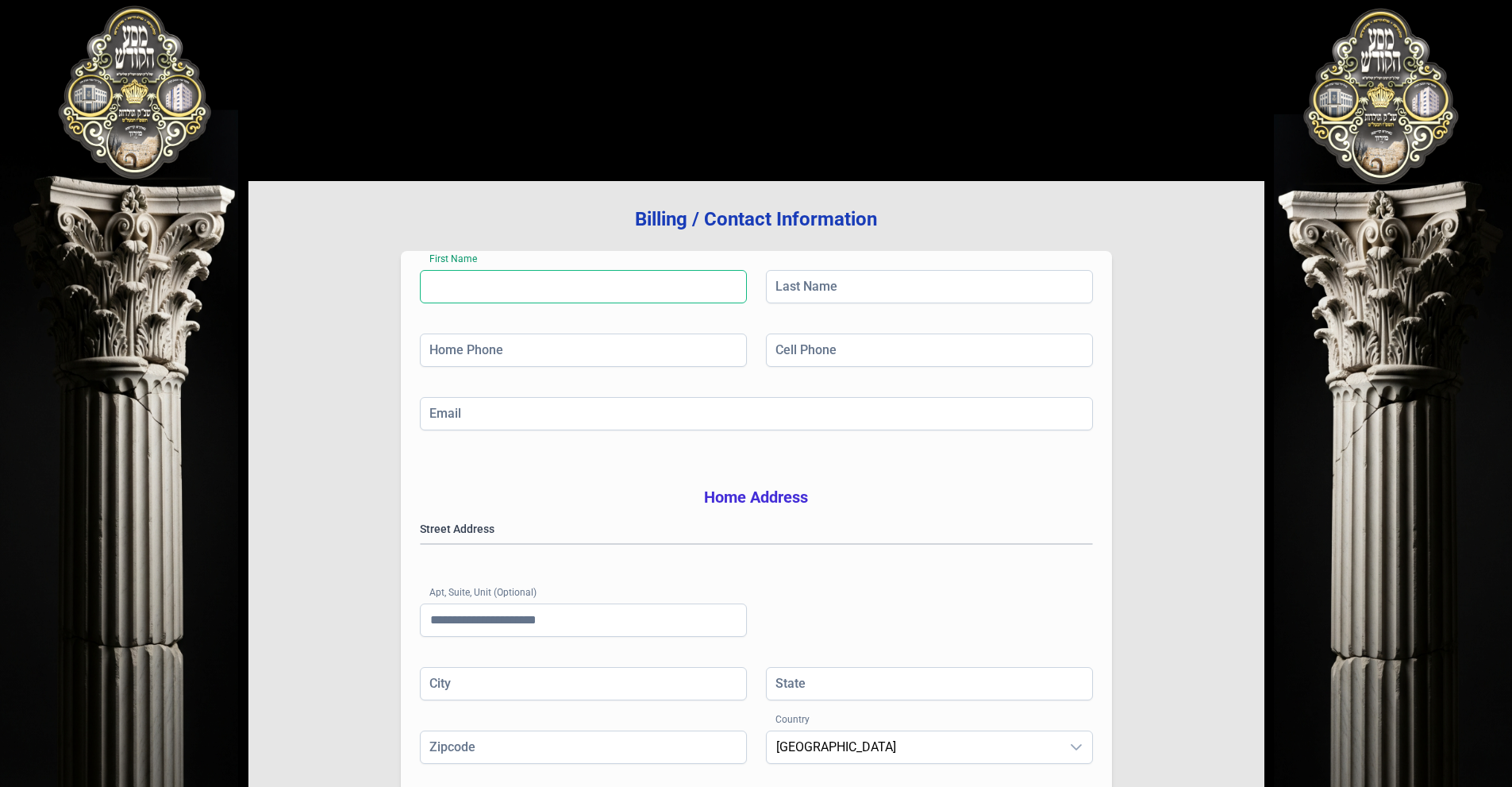
click at [517, 285] on input "First Name" at bounding box center [583, 286] width 327 height 33
type input "*********"
click at [833, 292] on input "Last Name" at bounding box center [930, 286] width 327 height 33
type input "******"
click at [609, 338] on input "Home Phone" at bounding box center [583, 350] width 327 height 33
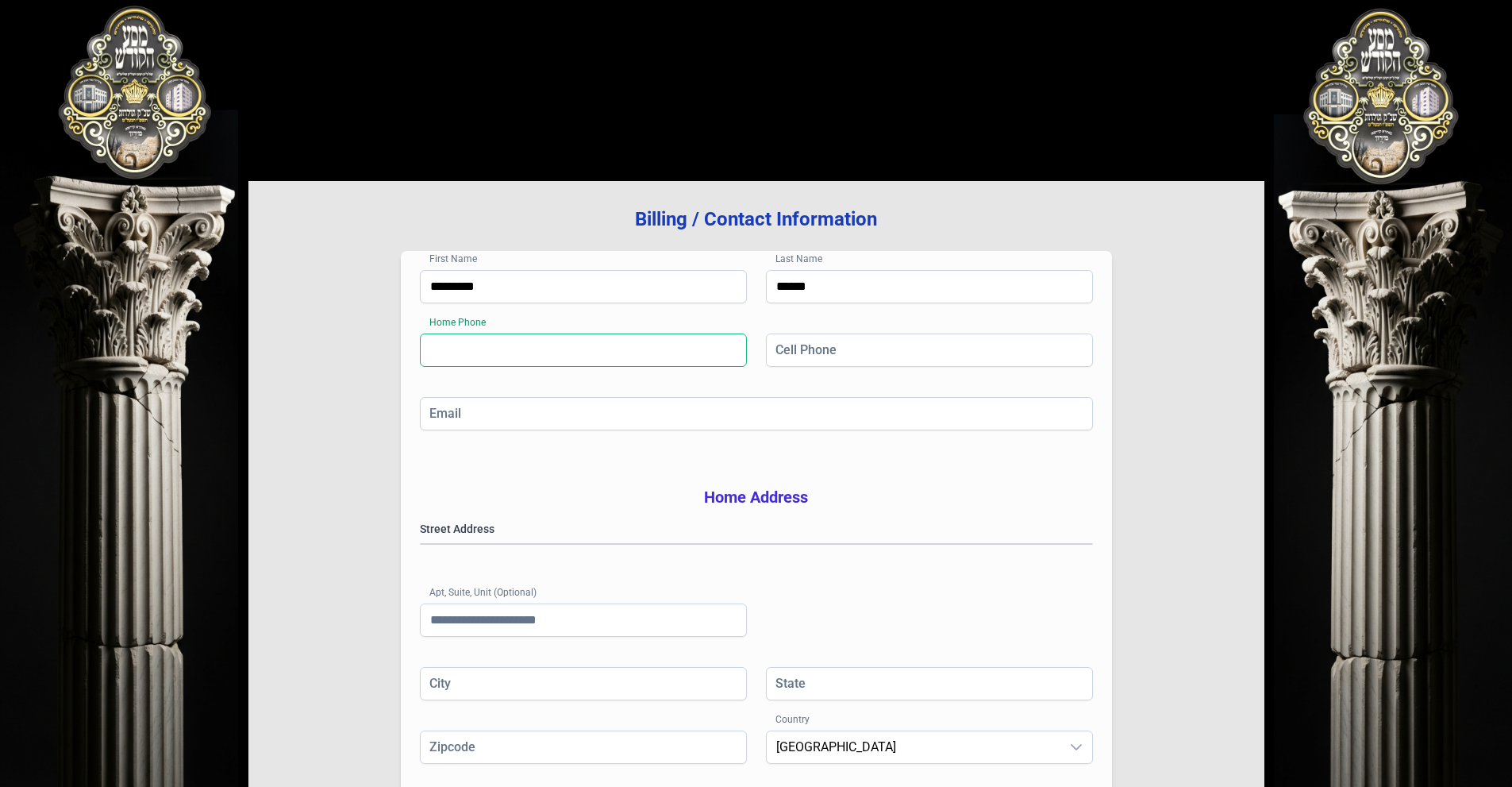
click at [607, 345] on input "Home Phone" at bounding box center [583, 350] width 327 height 33
click at [857, 346] on input "Cell Phone" at bounding box center [930, 350] width 327 height 33
click at [657, 346] on input "Home Phone" at bounding box center [583, 350] width 327 height 33
type input "**********"
click at [858, 353] on input "Cell Phone" at bounding box center [930, 350] width 327 height 33
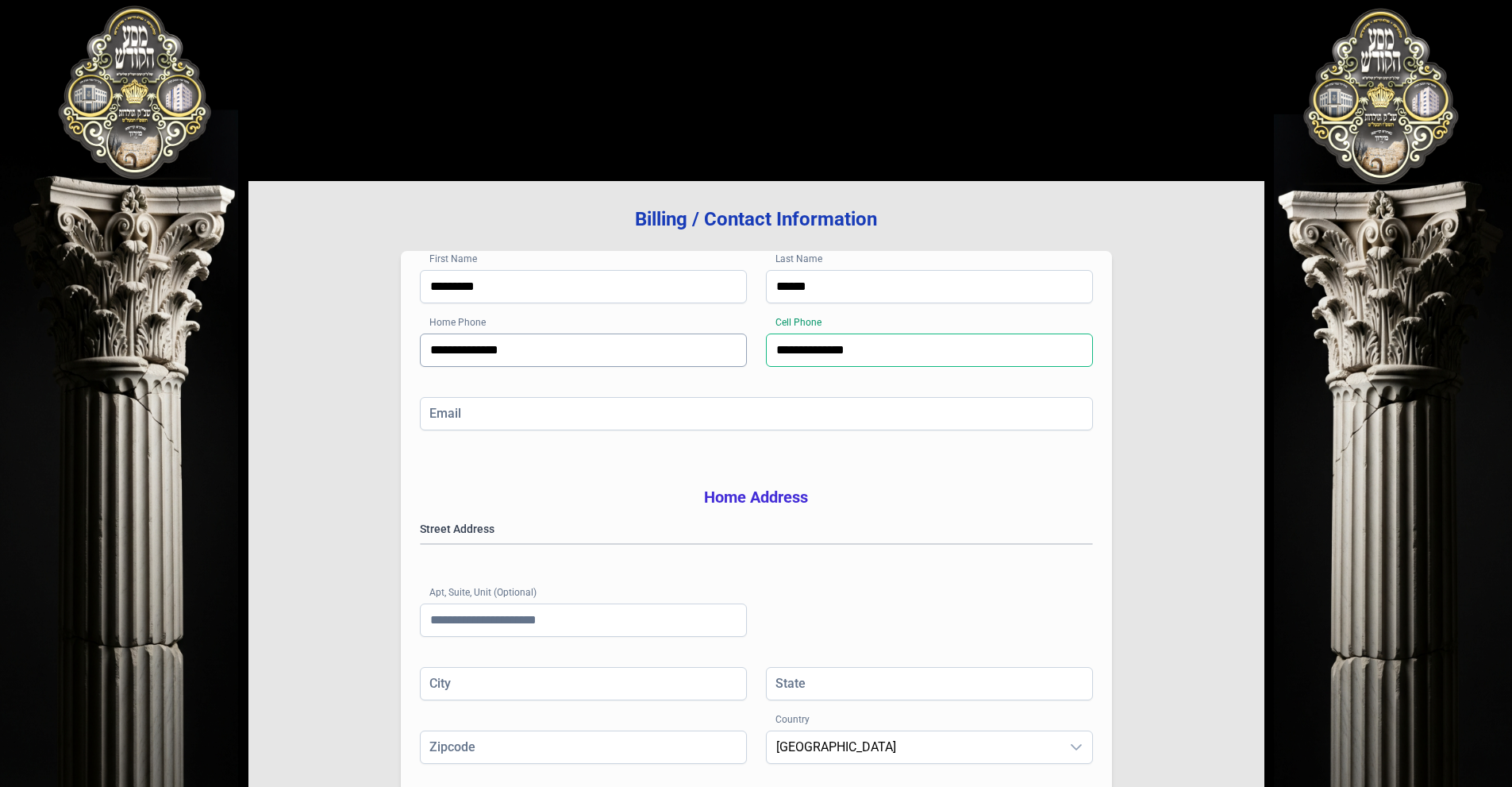
type input "**********"
click at [630, 357] on input "**********" at bounding box center [583, 350] width 327 height 33
type input "**********"
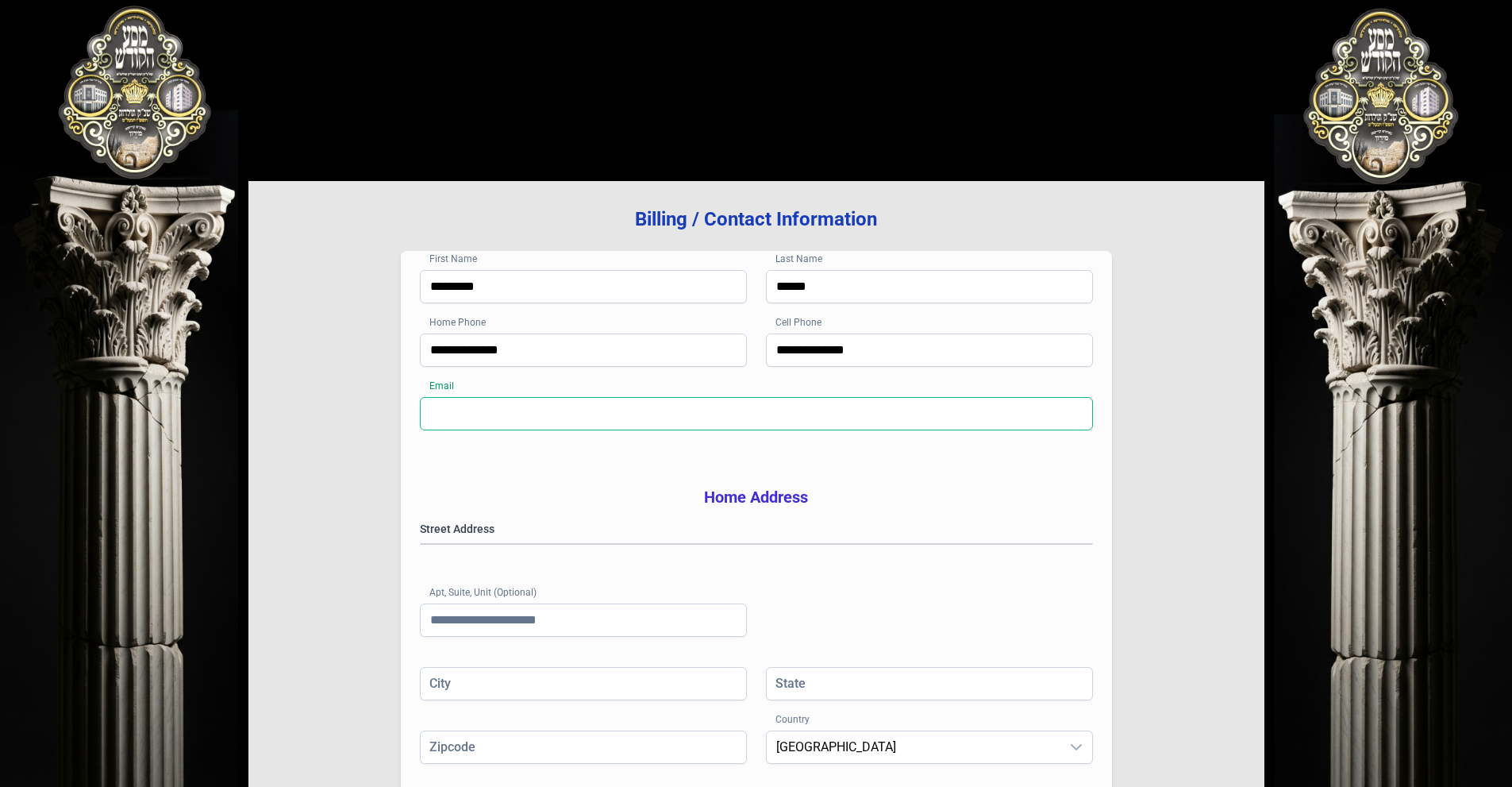
click at [490, 414] on input "Email" at bounding box center [756, 414] width 673 height 33
type input "**********"
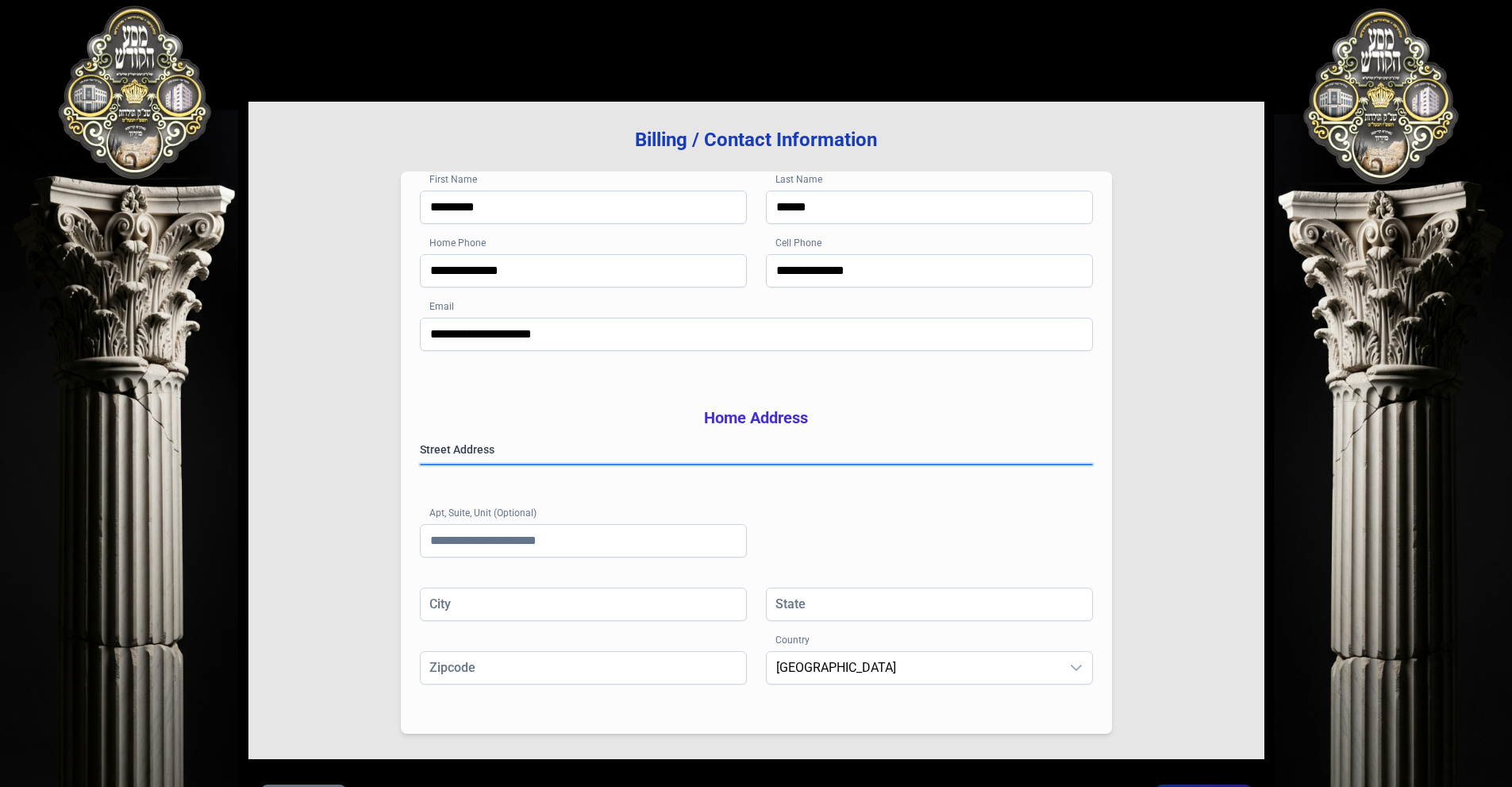
click at [420, 464] on gmp-place-autocomplete at bounding box center [420, 464] width 0 height 0
type input "********"
type input "**"
type input "*******"
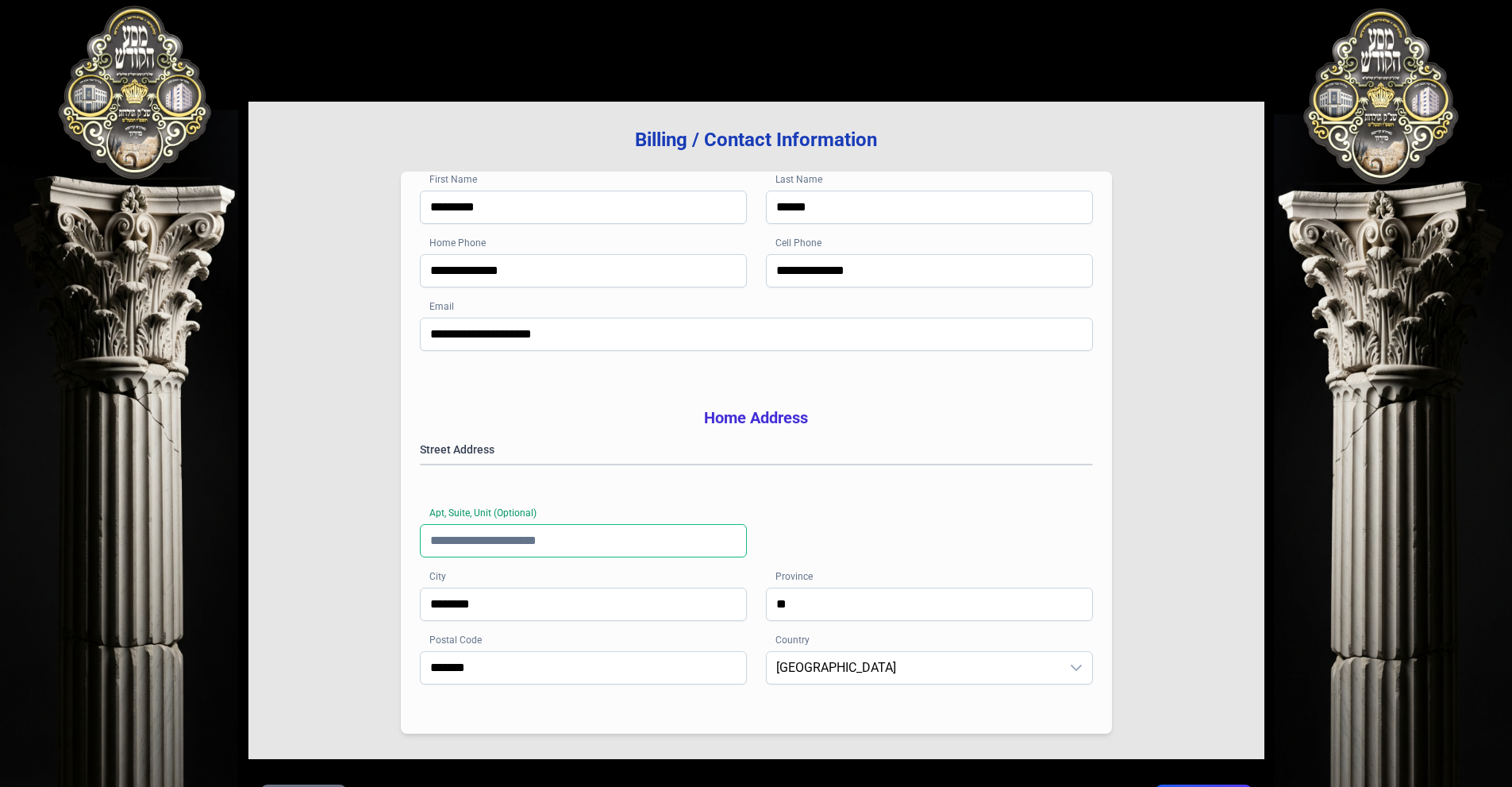
click at [583, 557] on input "Apt, Suite, Unit (Optional)" at bounding box center [583, 541] width 327 height 33
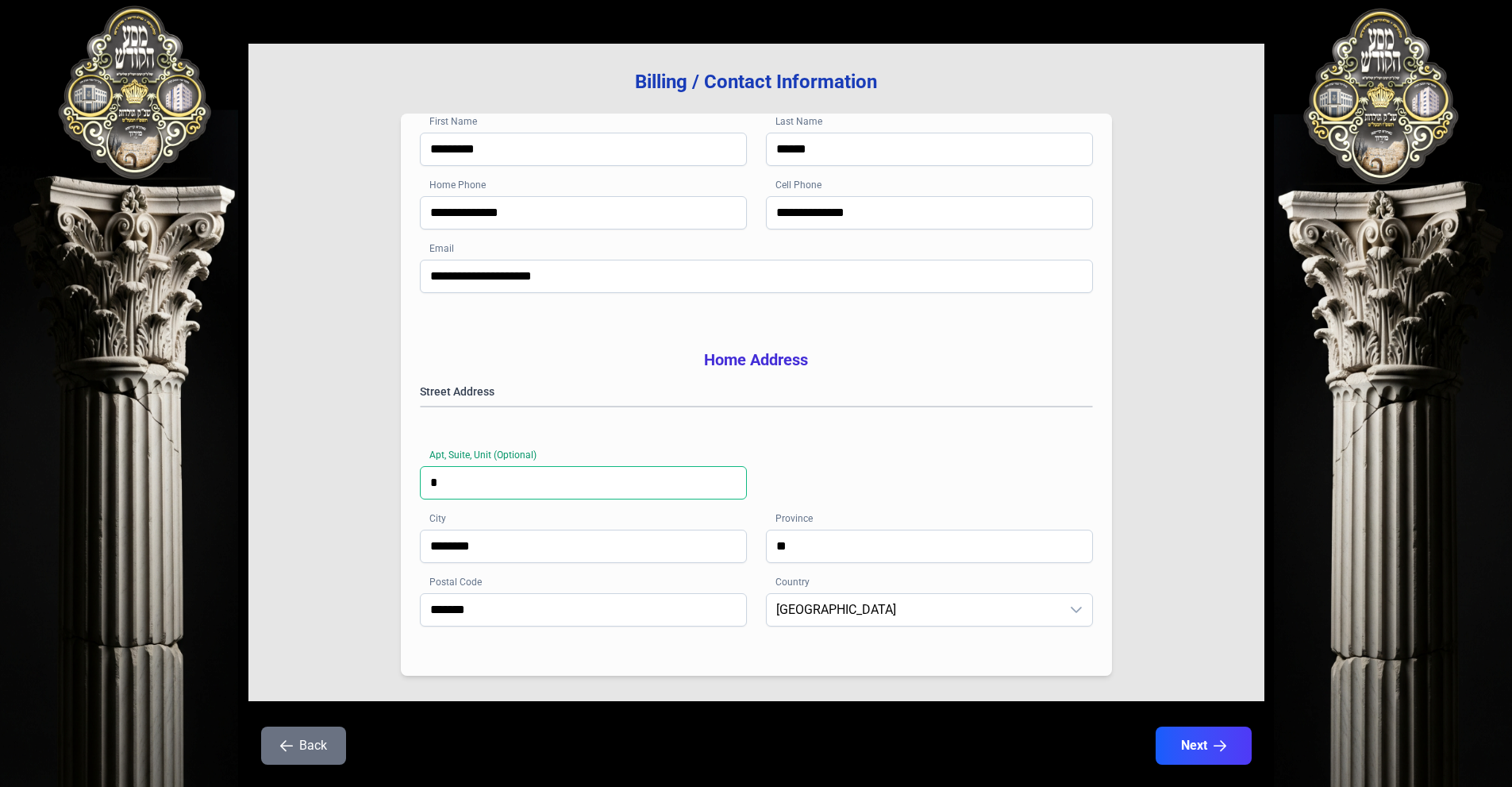
scroll to position [196, 0]
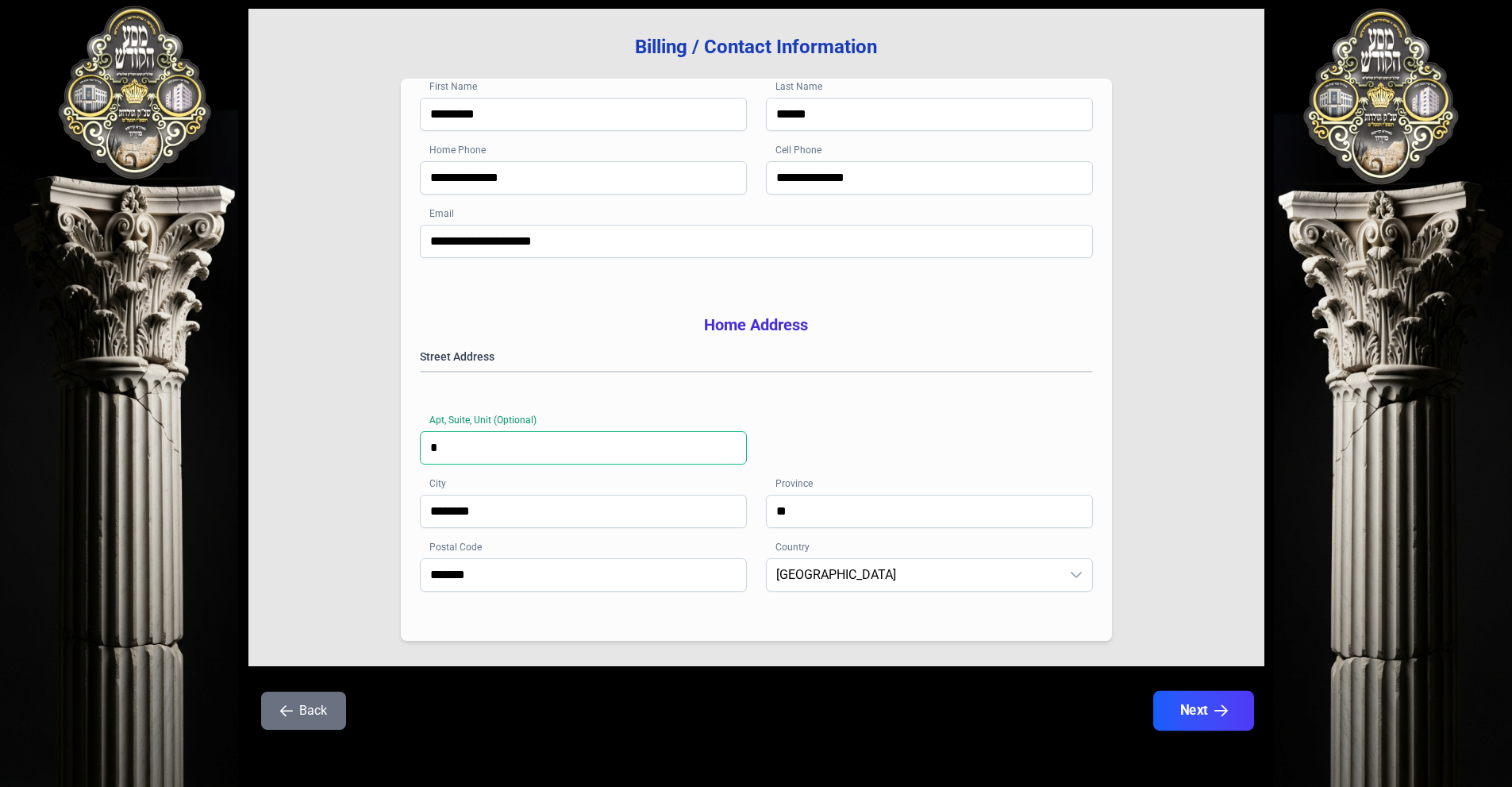
type input "*"
click at [1207, 706] on button "Next" at bounding box center [1203, 710] width 101 height 40
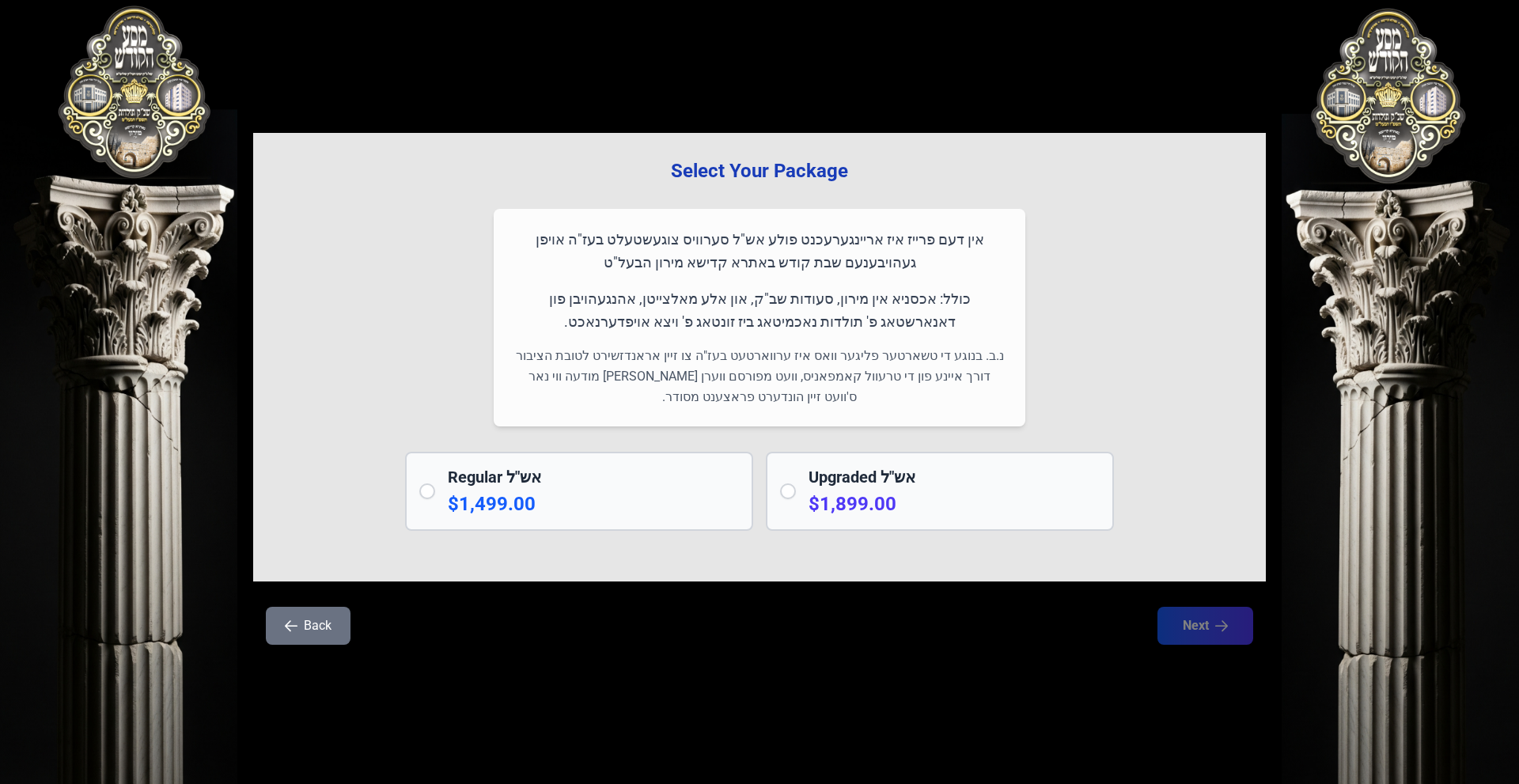
drag, startPoint x: 994, startPoint y: 236, endPoint x: 580, endPoint y: 256, distance: 414.5
click at [580, 256] on p "אין דעם פרייז איז אריינגערעכנט פולע אש"ל סערוויס צוגעשטעלט בעז"ה אויפן געהויבענ…" at bounding box center [759, 252] width 494 height 47
click at [438, 489] on div "Regular אש"ל $1,499.00" at bounding box center [579, 491] width 348 height 79
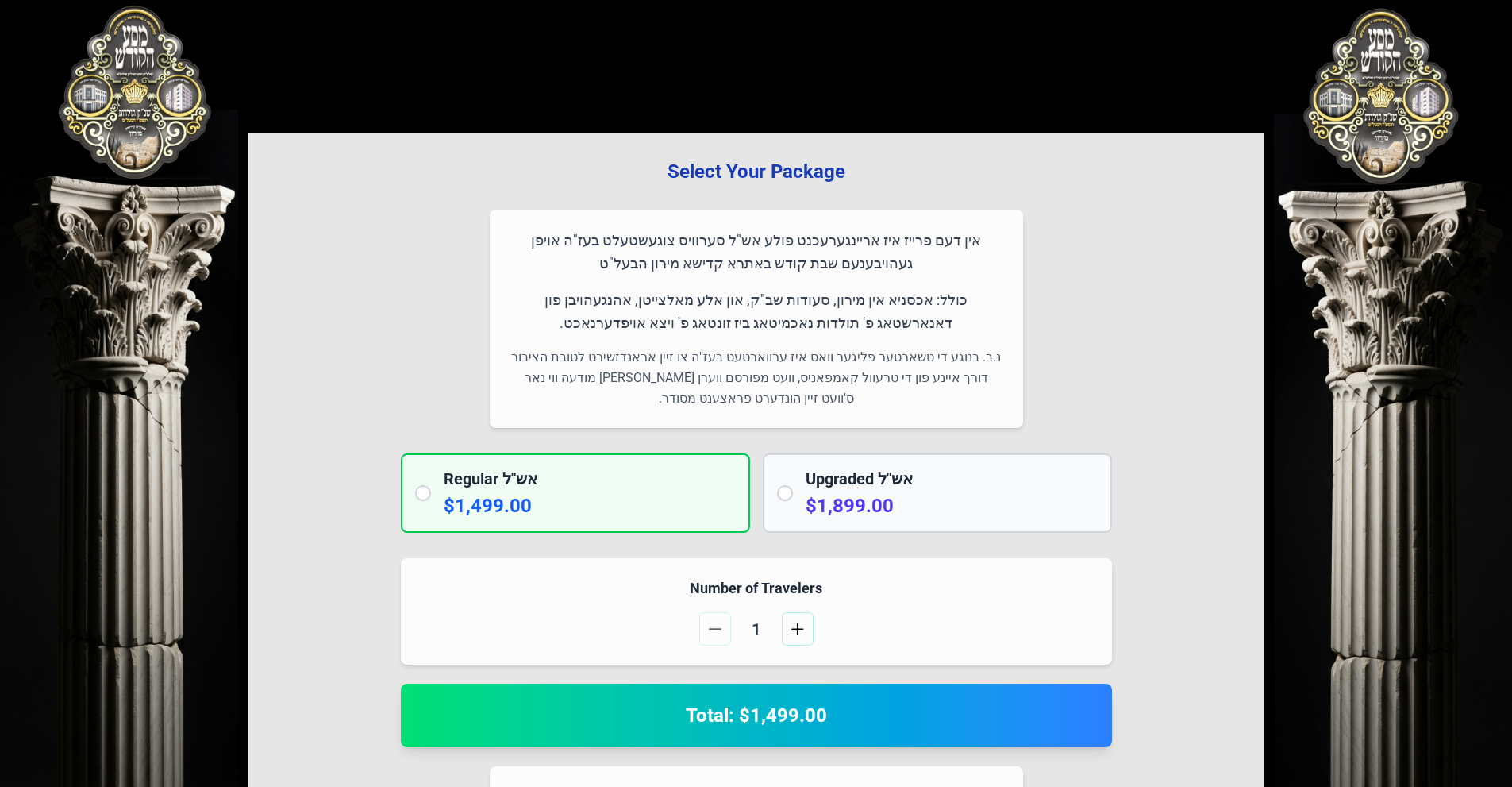
click at [755, 716] on h2 "Total: $1,499.00" at bounding box center [756, 715] width 673 height 25
click at [743, 716] on h2 "Total: $1,499.00" at bounding box center [756, 715] width 673 height 25
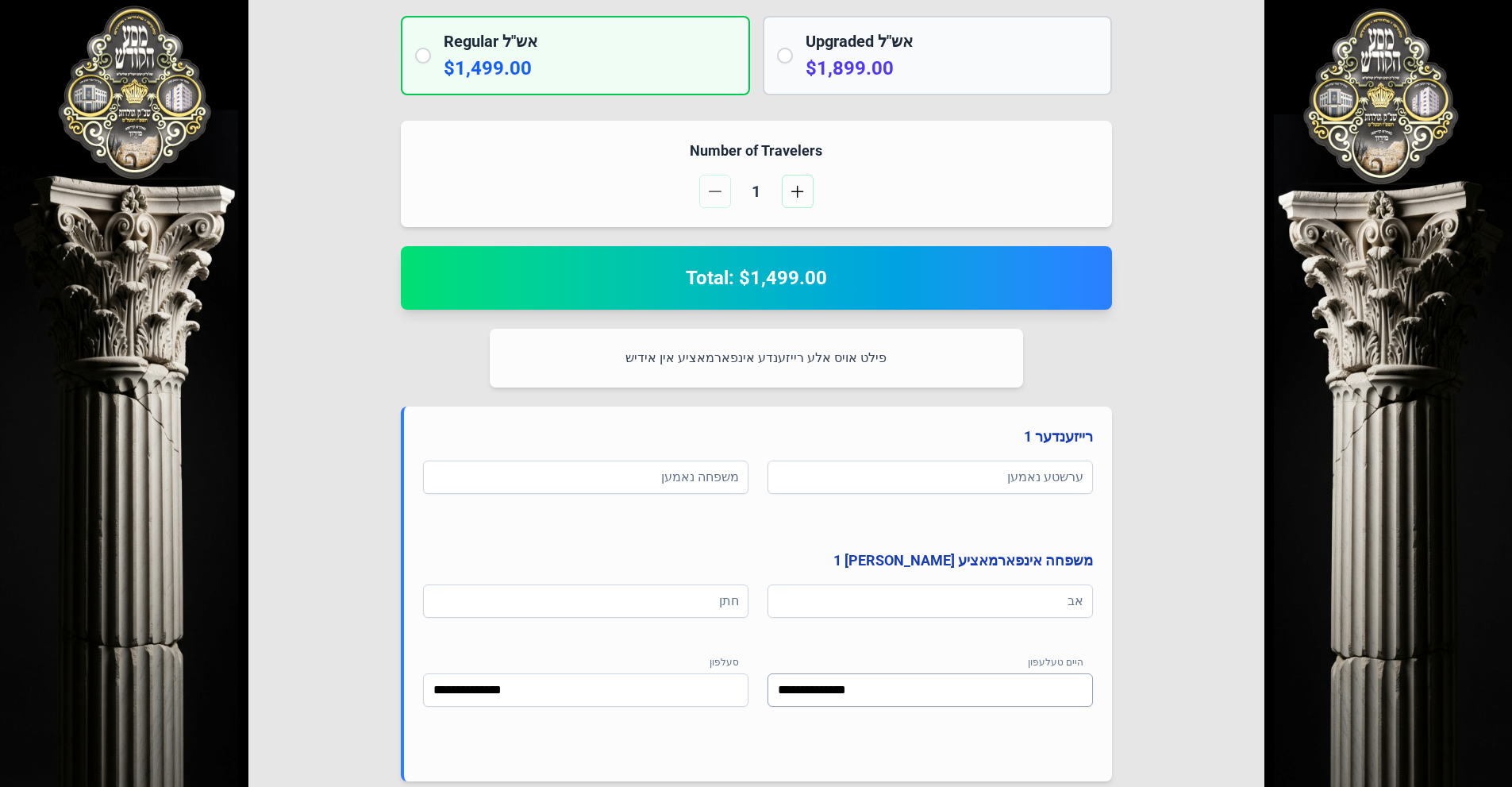
scroll to position [635, 0]
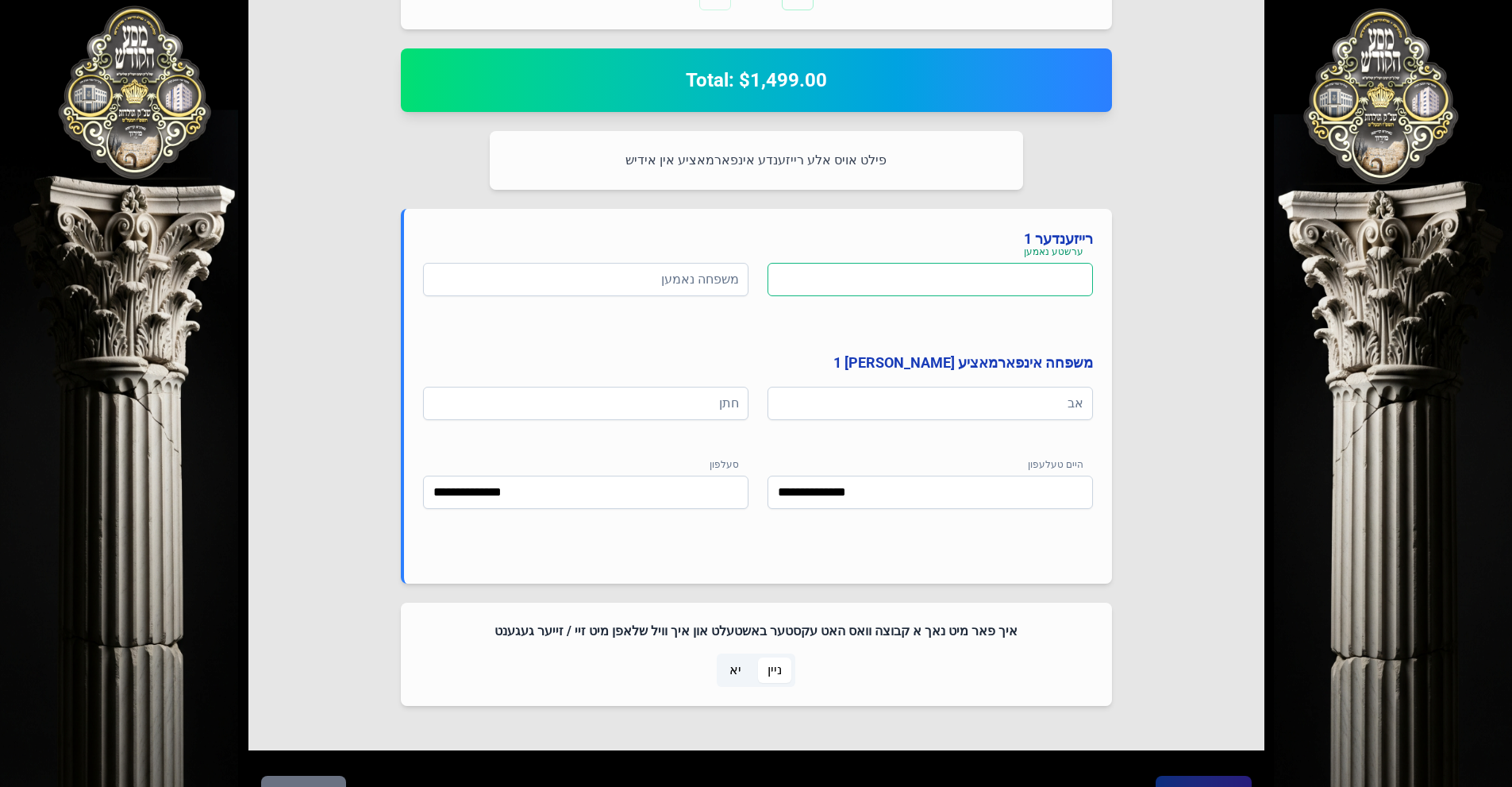
click at [993, 282] on input at bounding box center [931, 279] width 326 height 33
type input "*"
click at [709, 287] on input at bounding box center [586, 279] width 326 height 33
click at [995, 281] on input "**********" at bounding box center [931, 279] width 326 height 33
drag, startPoint x: 975, startPoint y: 279, endPoint x: 966, endPoint y: 279, distance: 9.0
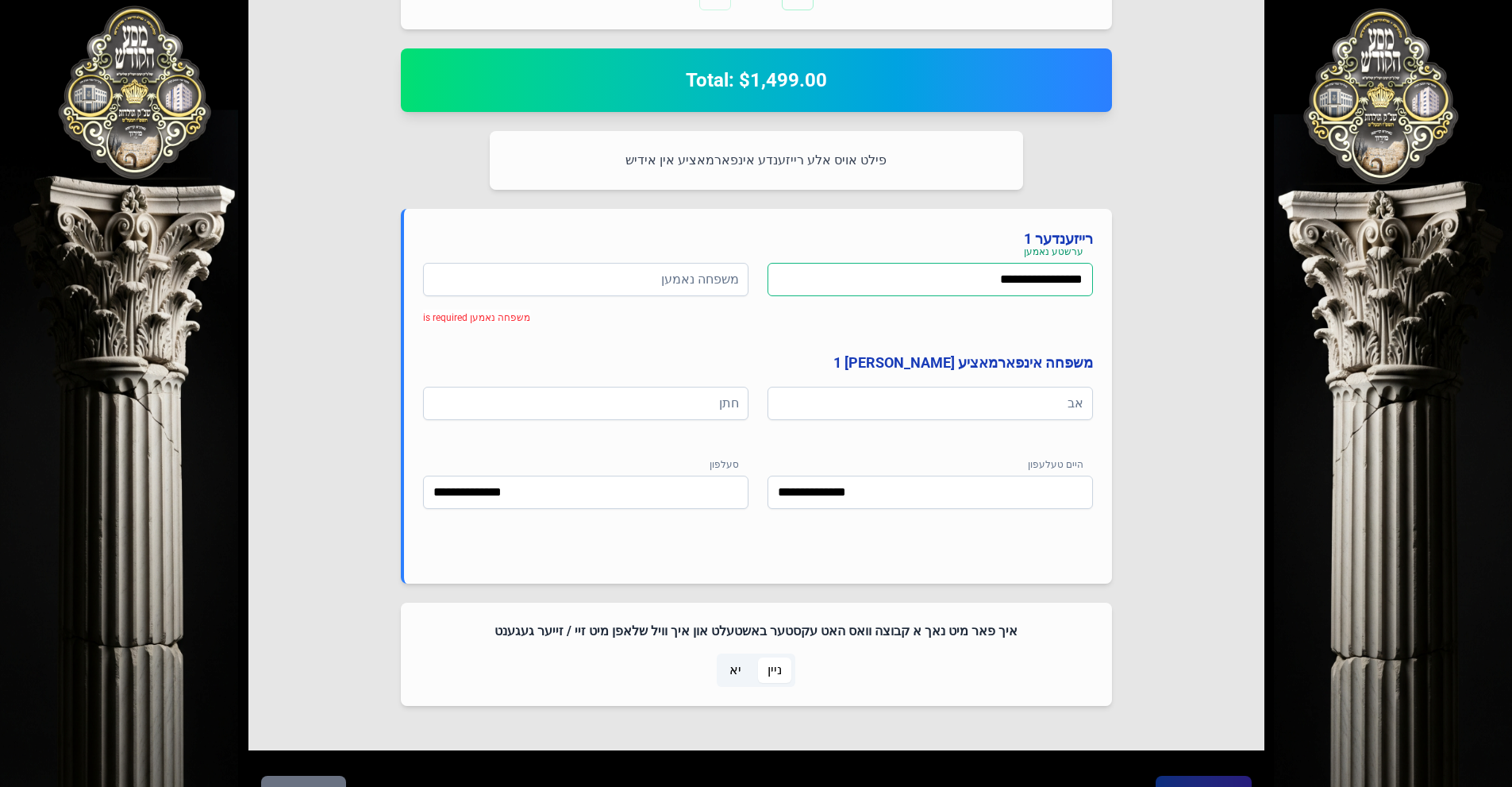
click at [966, 279] on input "**********" at bounding box center [931, 279] width 326 height 33
type input "**********"
type input "*****"
click at [999, 399] on input at bounding box center [931, 403] width 326 height 33
type input "**********"
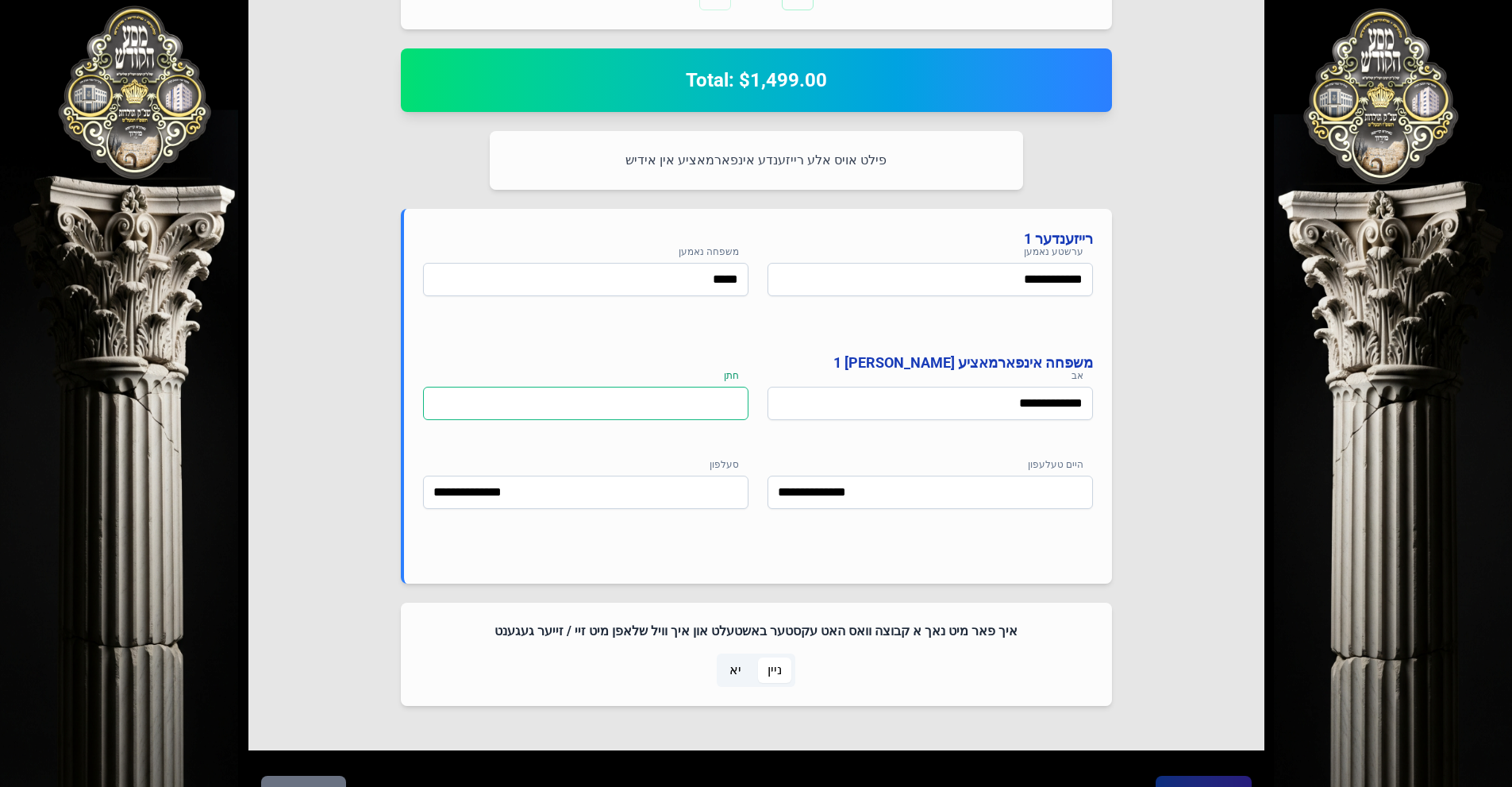
click at [700, 392] on input at bounding box center [586, 403] width 326 height 33
type input "**********"
click at [716, 483] on input "**********" at bounding box center [586, 492] width 326 height 33
click at [789, 454] on div "**********" at bounding box center [758, 425] width 670 height 77
drag, startPoint x: 847, startPoint y: 630, endPoint x: 493, endPoint y: 634, distance: 354.0
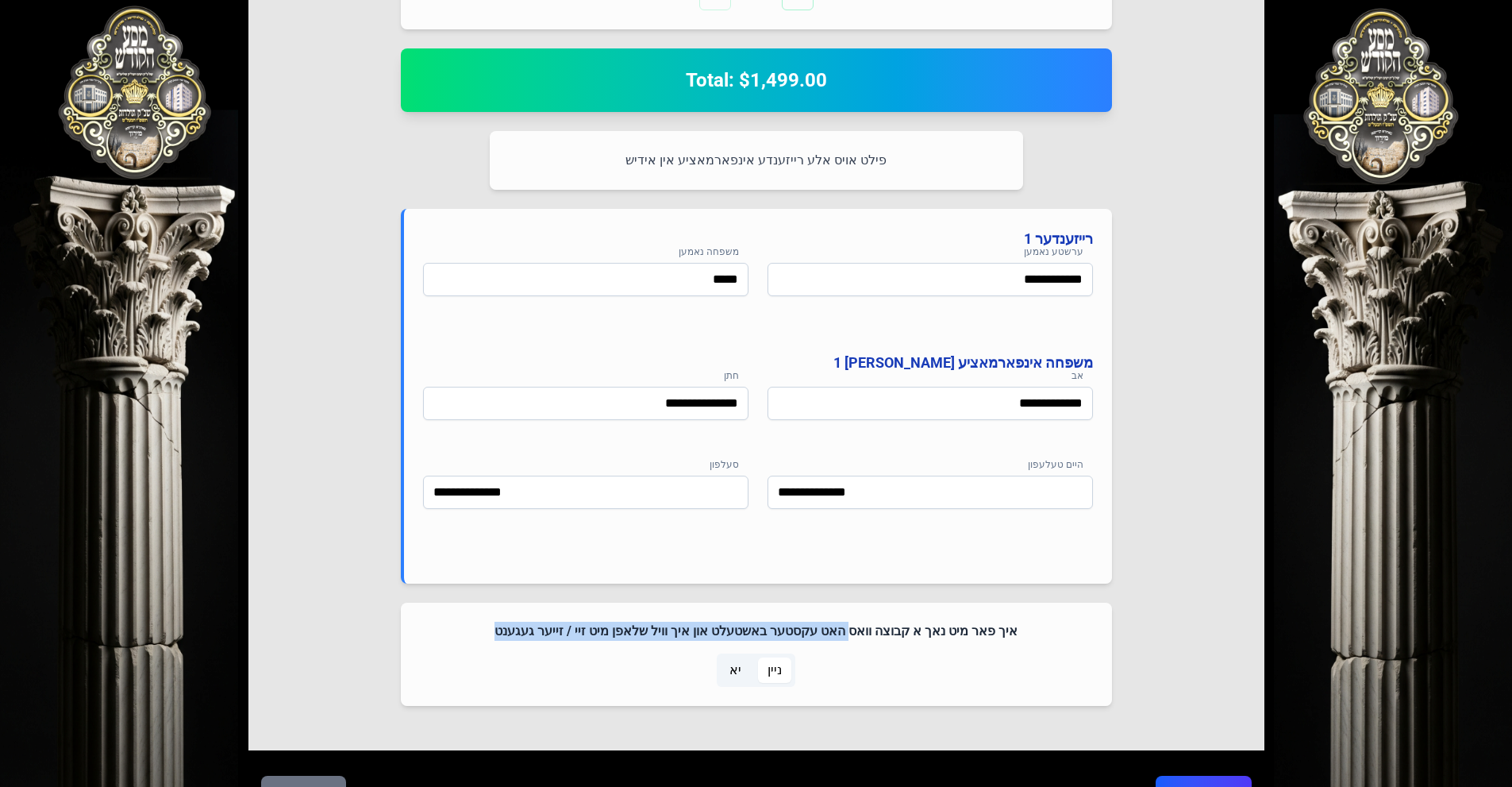
click at [493, 634] on h4 "איך פאר מיט נאך א קבוצה וואס האט עקסטער באשטעלט און איך וויל שלאפן מיט זיי / זי…" at bounding box center [756, 631] width 673 height 19
click at [607, 643] on div "איך פאר מיט נאך א קבוצה וואס האט עקסטער באשטעלט און איך וויל שלאפן מיט זיי / זי…" at bounding box center [756, 654] width 711 height 104
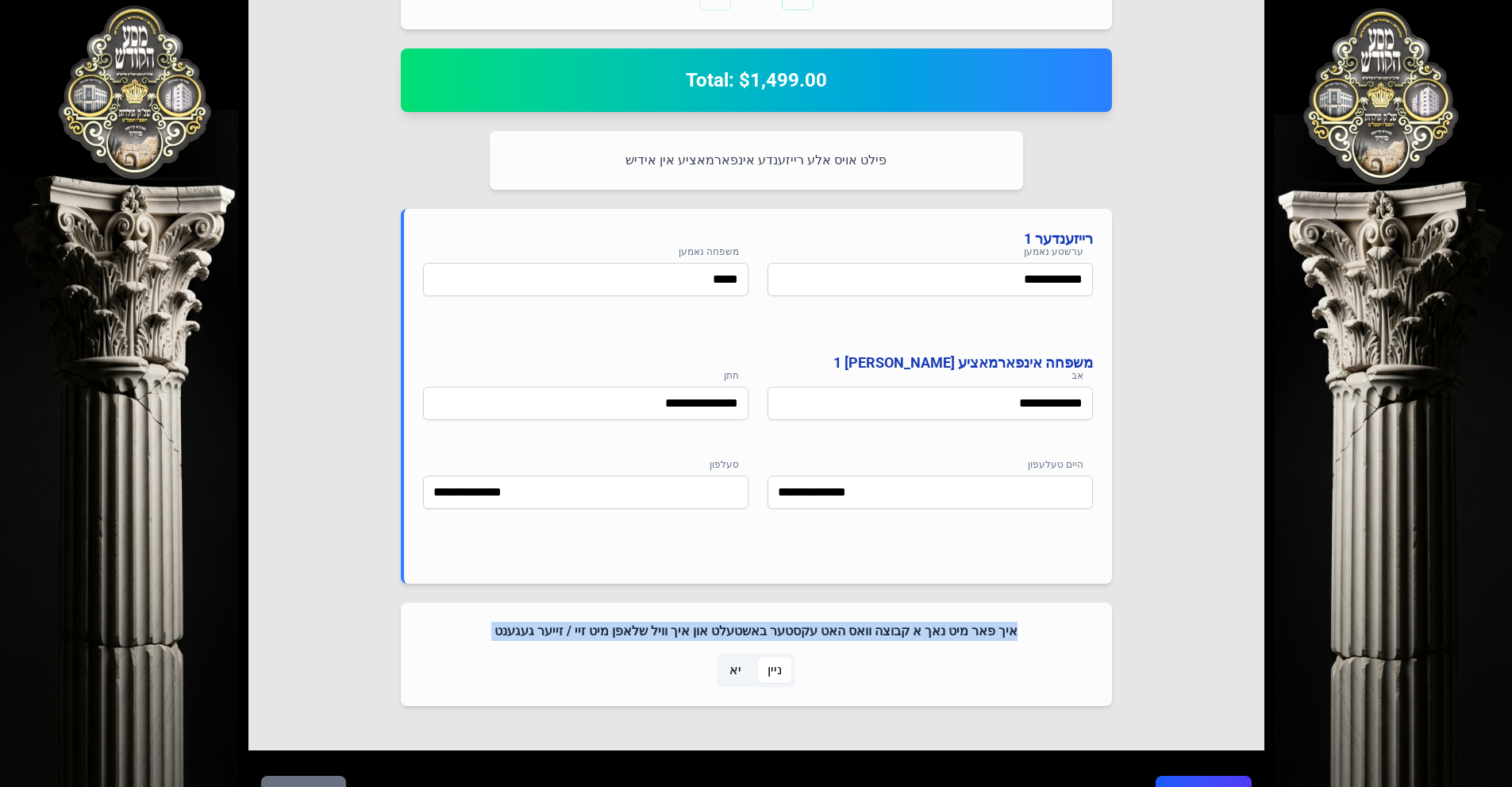
click at [615, 635] on h4 "איך פאר מיט נאך א קבוצה וואס האט עקסטער באשטעלט און איך וויל שלאפן מיט זיי / זי…" at bounding box center [756, 631] width 673 height 19
click at [615, 664] on div "ניין יא" at bounding box center [756, 669] width 673 height 33
click at [747, 627] on h4 "איך פאר מיט נאך א קבוצה וואס האט עקסטער באשטעלט און איך וויל שלאפן מיט זיי / זי…" at bounding box center [756, 631] width 673 height 19
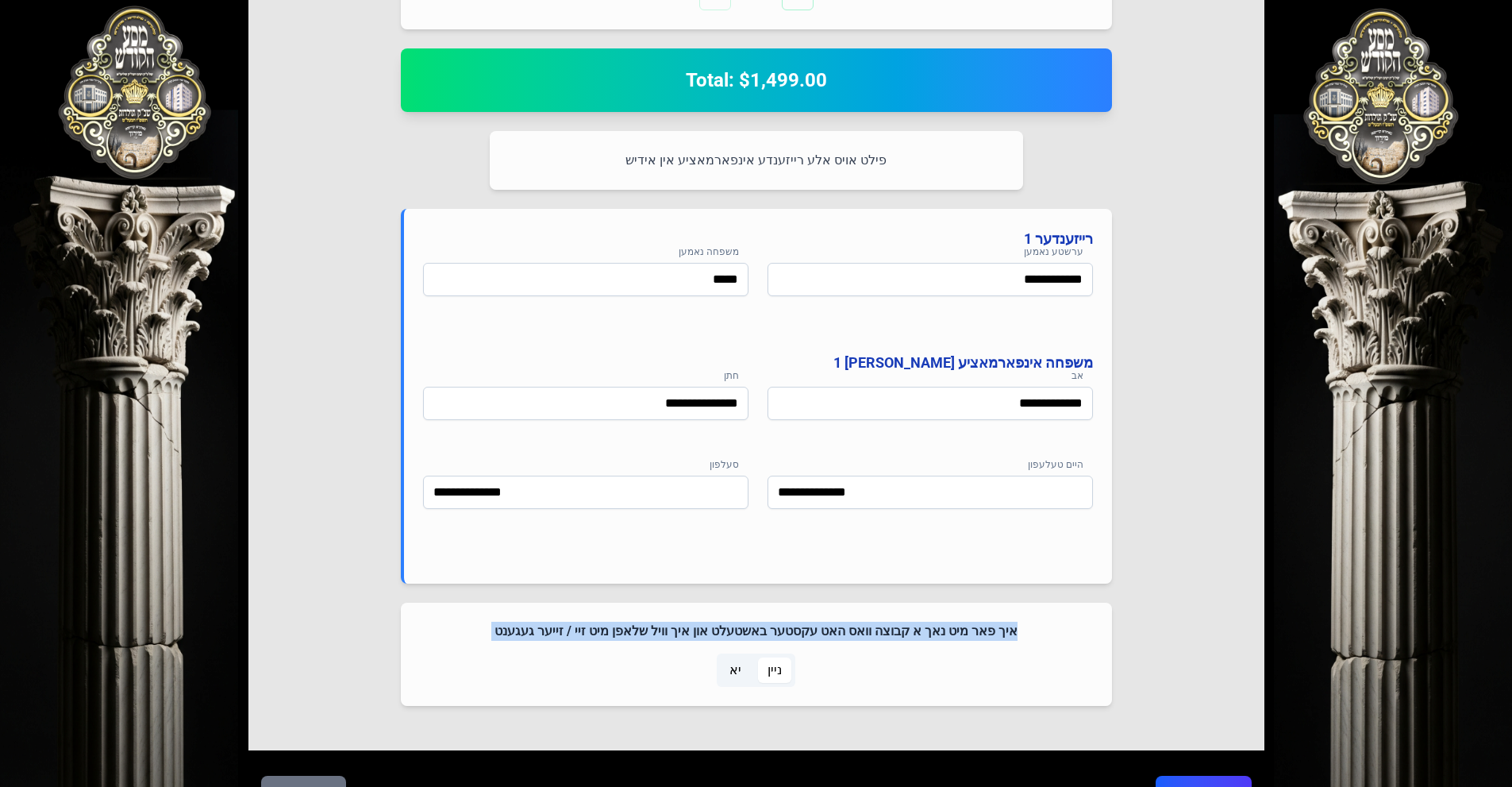
click at [747, 627] on h4 "איך פאר מיט נאך א קבוצה וואס האט עקסטער באשטעלט און איך וויל שלאפן מיט זיי / זי…" at bounding box center [756, 631] width 673 height 19
click at [673, 627] on h4 "איך פאר מיט נאך א קבוצה וואס האט עקסטער באשטעלט און איך וויל שלאפן מיט זיי / זי…" at bounding box center [756, 631] width 673 height 19
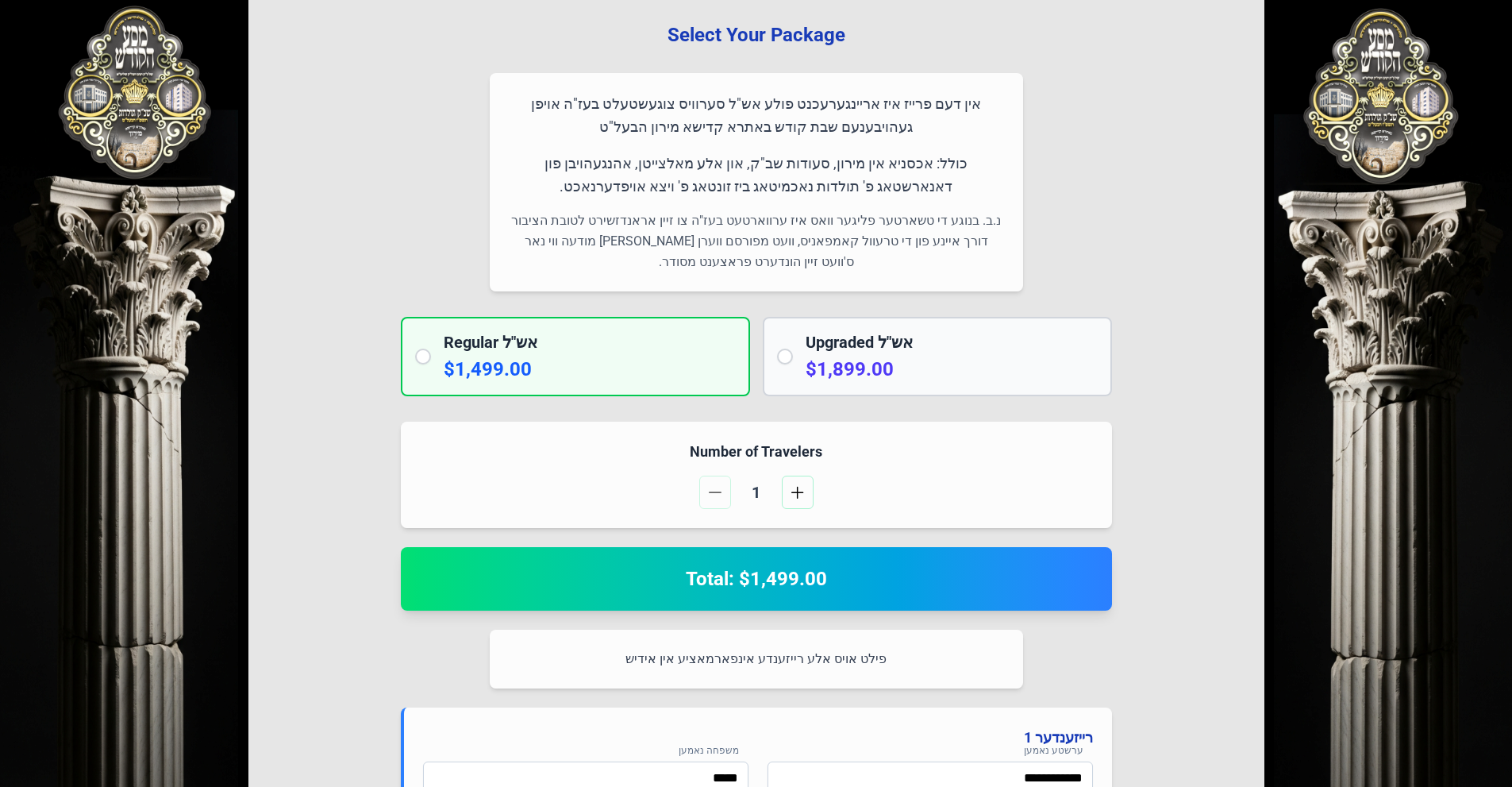
scroll to position [0, 0]
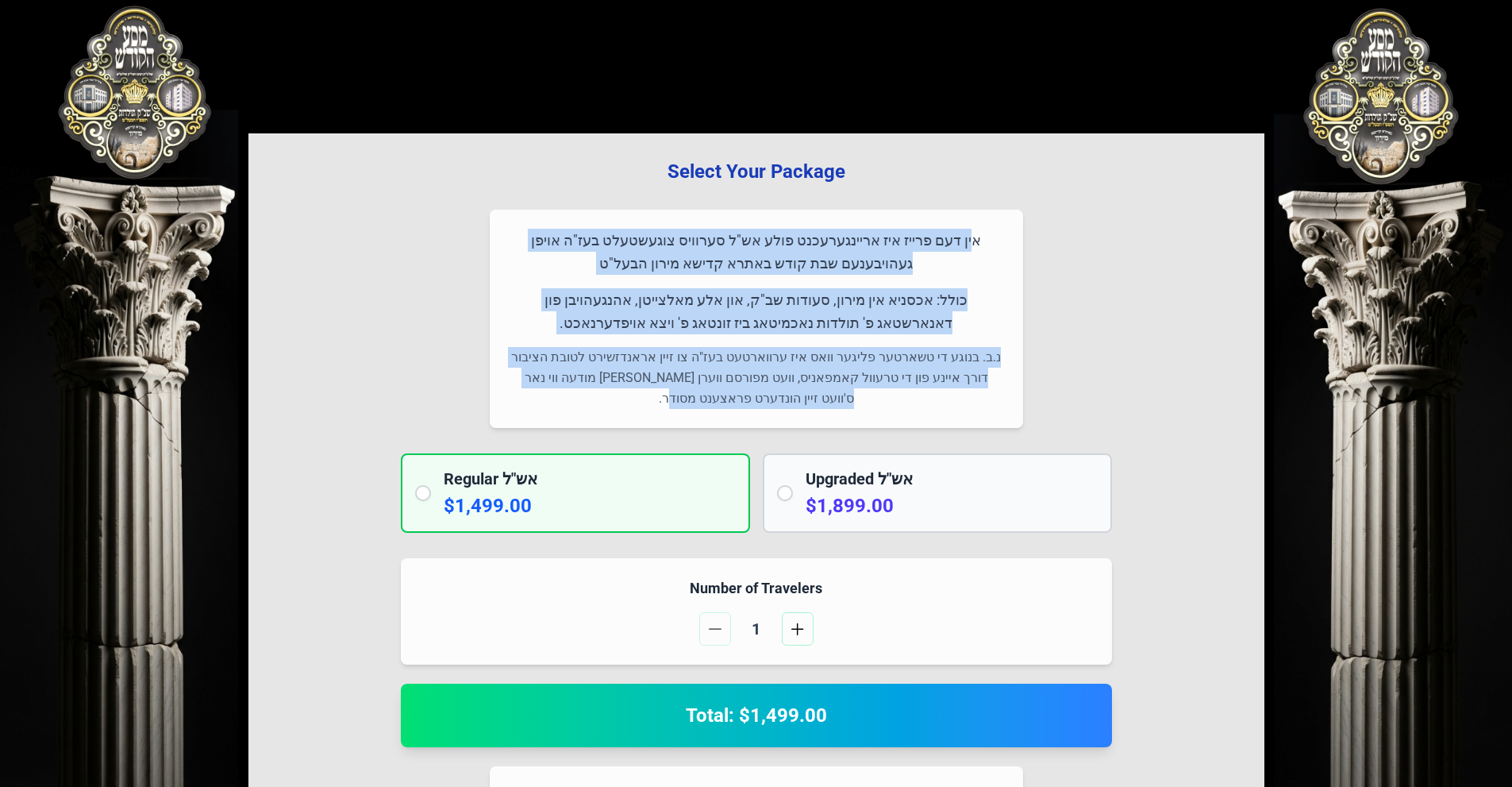
drag, startPoint x: 997, startPoint y: 232, endPoint x: 609, endPoint y: 406, distance: 425.2
click at [609, 406] on div "אין דעם פרייז איז אריינגערעכנט פולע אש"ל סערוויס צוגעשטעלט בעז"ה אויפן געהויבענ…" at bounding box center [756, 319] width 534 height 219
click at [609, 406] on p "נ.ב. בנוגע די טשארטער פליגער וואס איז ערווארטעט בעז"ה צו זיין אראנדזשירט לטובת …" at bounding box center [756, 377] width 495 height 62
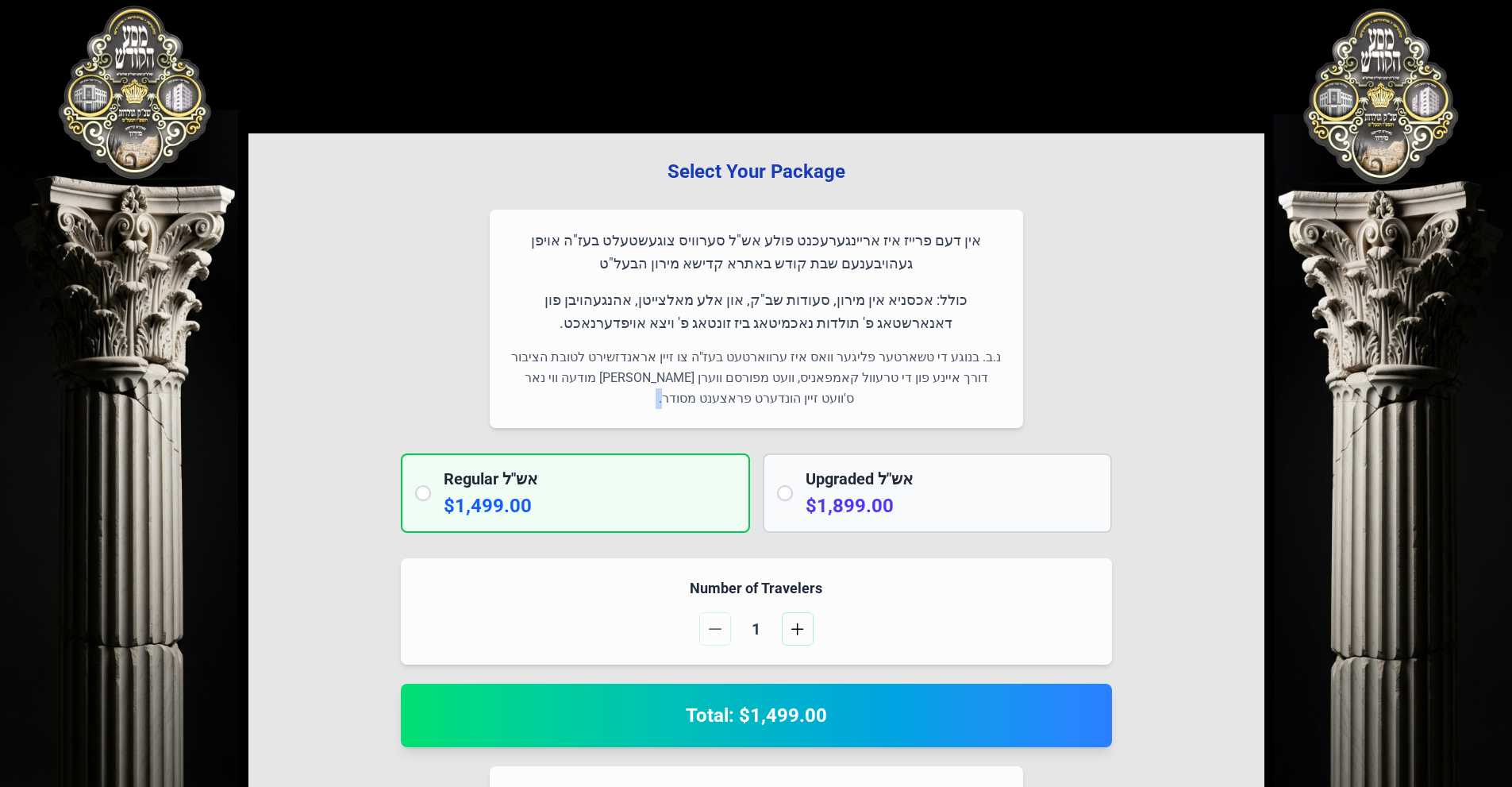
click at [609, 406] on p "נ.ב. בנוגע די טשארטער פליגער וואס איז ערווארטעט בעז"ה צו זיין אראנדזשירט לטובת …" at bounding box center [756, 377] width 495 height 62
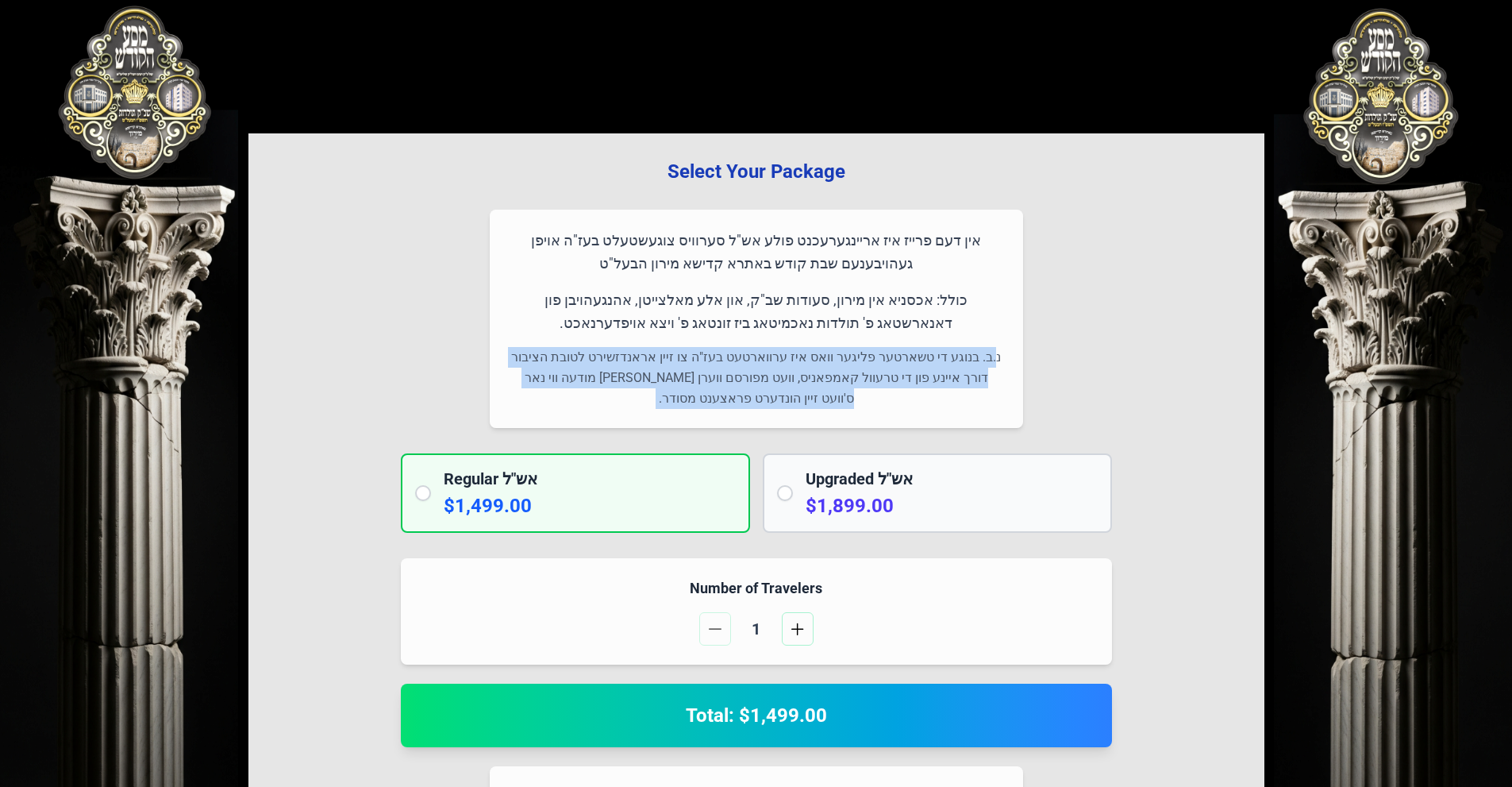
click at [609, 406] on p "נ.ב. בנוגע די טשארטער פליגער וואס איז ערווארטעט בעז"ה צו זיין אראנדזשירט לטובת …" at bounding box center [756, 377] width 495 height 62
click at [723, 347] on p "נ.ב. בנוגע די טשארטער פליגער וואס איז ערווארטעט בעז"ה צו זיין אראנדזשירט לטובת …" at bounding box center [756, 377] width 495 height 62
click at [732, 340] on div "אין דעם פרייז איז אריינגערעכנט פולע אש"ל סערוויס צוגעשטעלט בעז"ה אויפן געהויבענ…" at bounding box center [756, 319] width 534 height 219
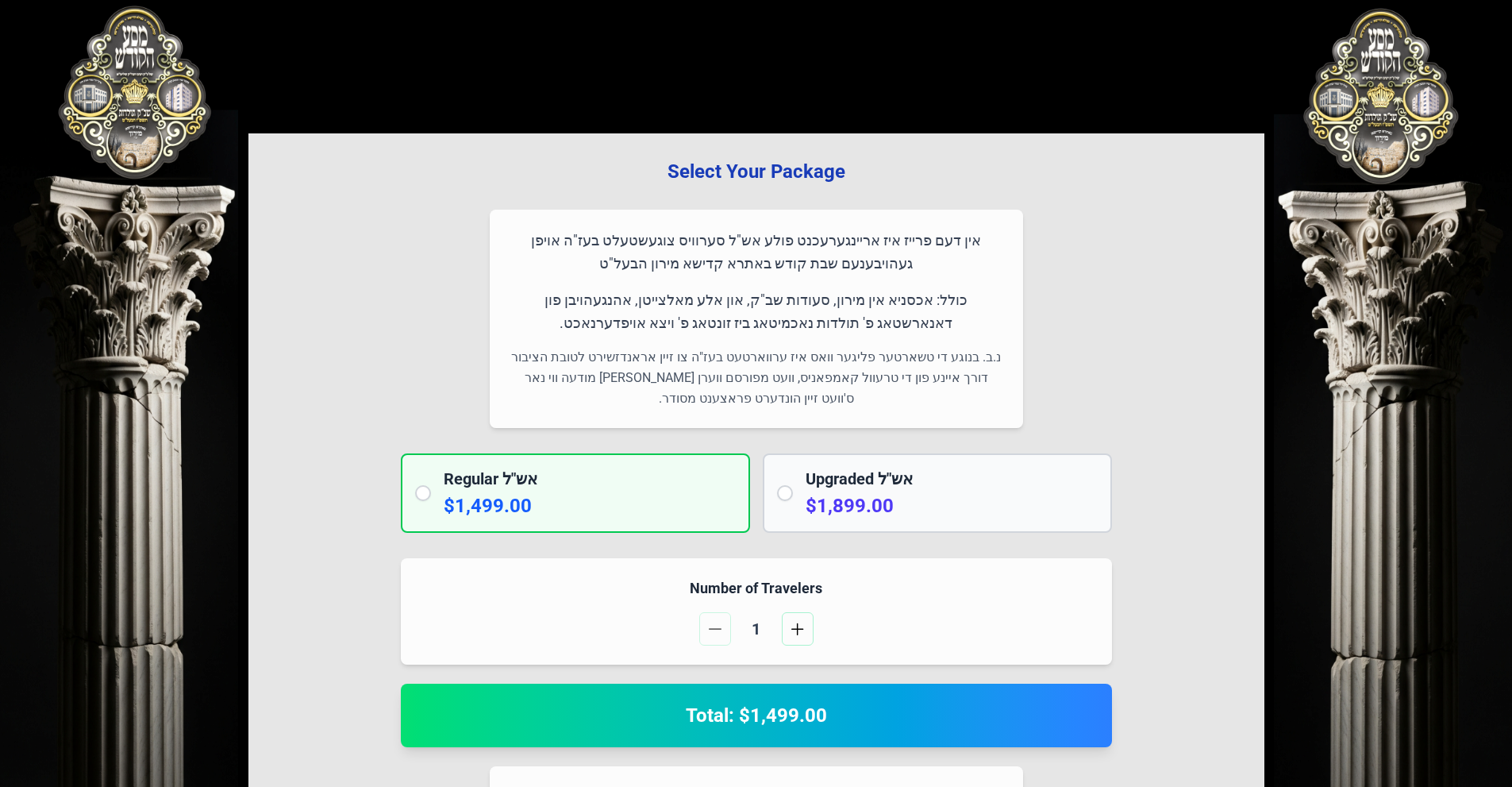
click at [760, 308] on p "כולל: אכסניא אין מירון, סעודות שב"ק, און אלע מאלצייטן, אהנגעהויבן פון דאנארשטאג…" at bounding box center [756, 312] width 495 height 47
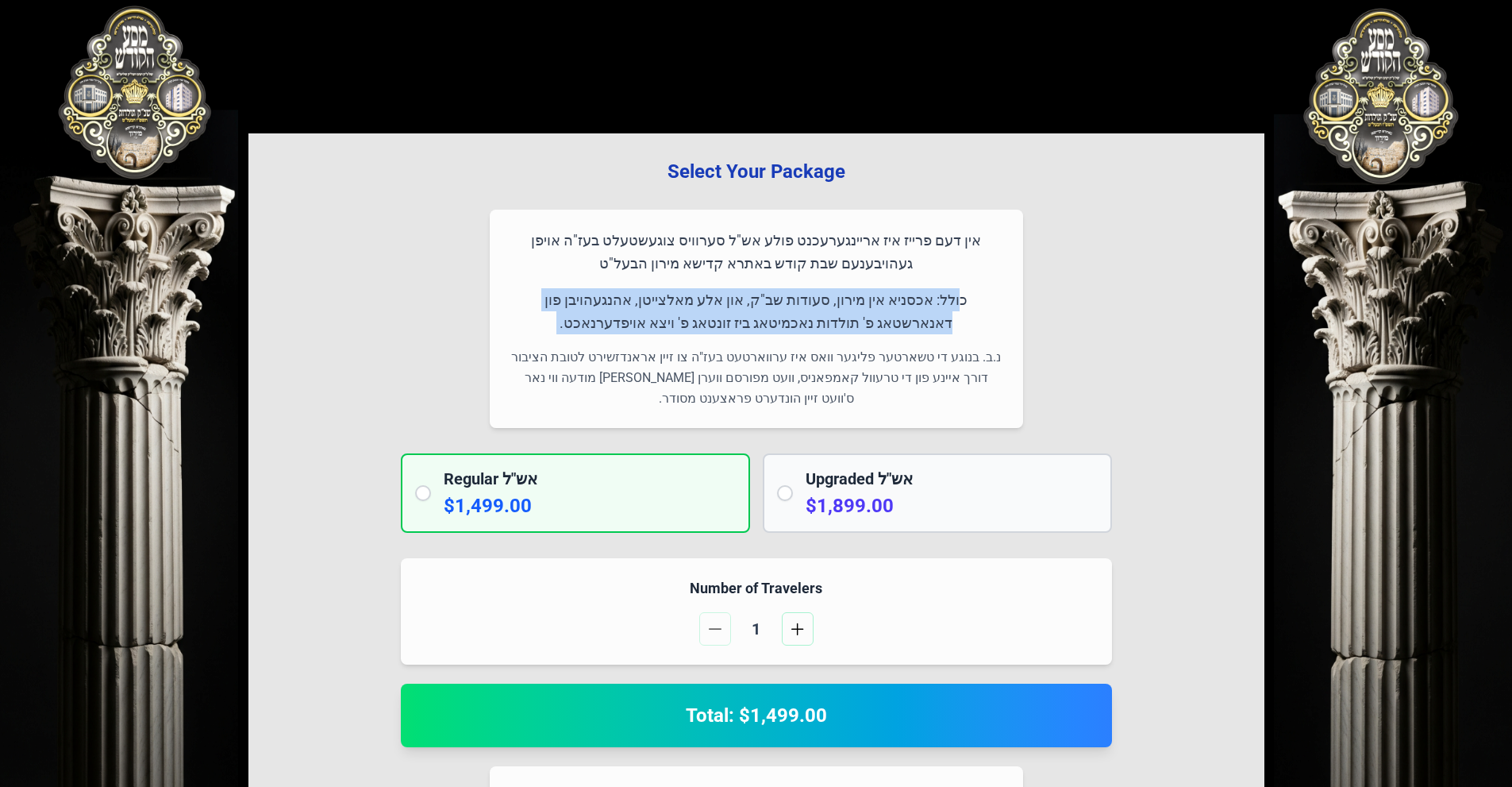
click at [760, 308] on p "כולל: אכסניא אין מירון, סעודות שב"ק, און אלע מאלצייטן, אהנגעהויבן פון דאנארשטאג…" at bounding box center [756, 312] width 495 height 47
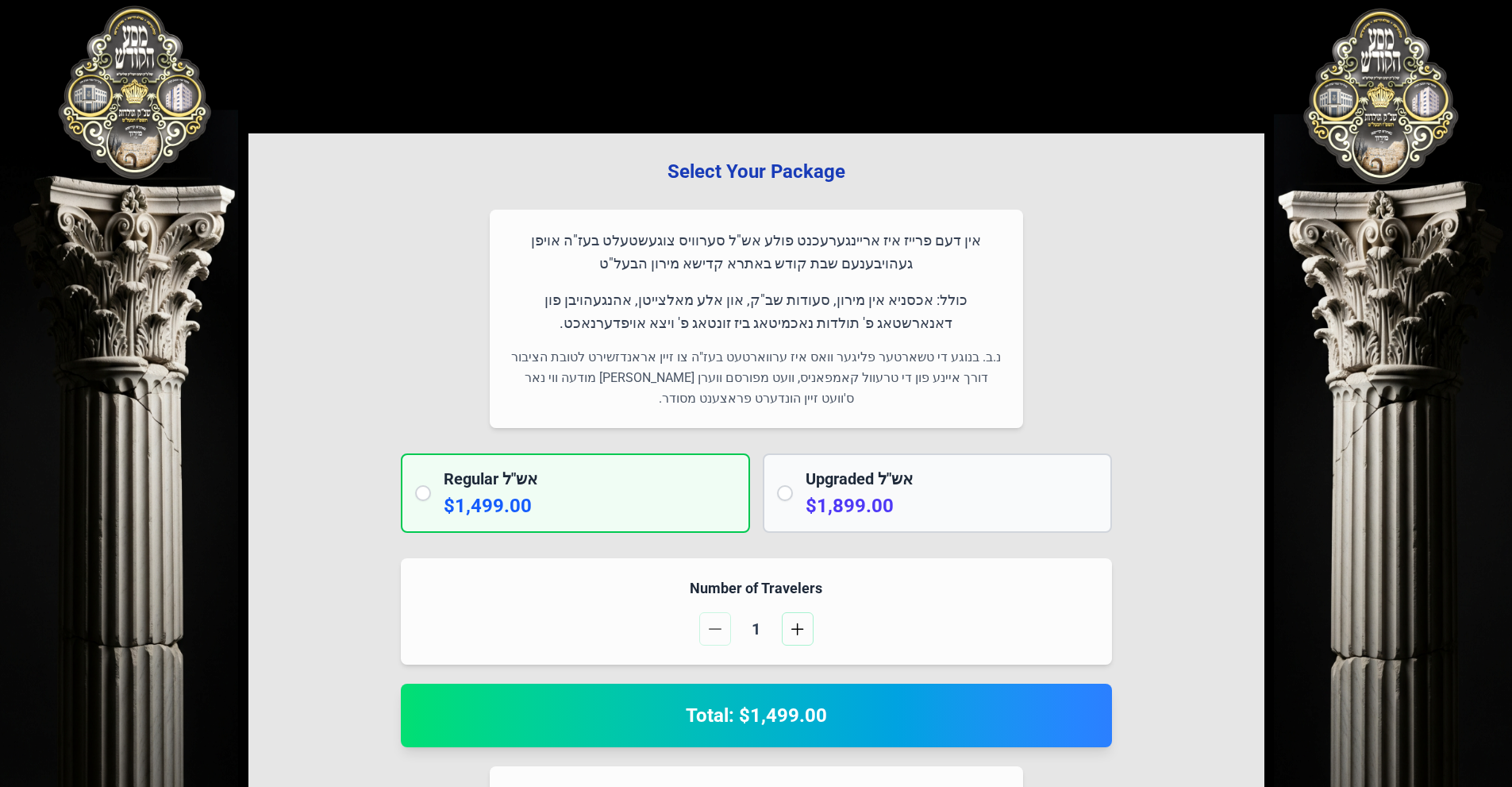
click at [792, 242] on p "אין דעם פרייז איז אריינגערעכנט פולע אש"ל סערוויס צוגעשטעלט בעז"ה אויפן געהויבענ…" at bounding box center [756, 252] width 495 height 47
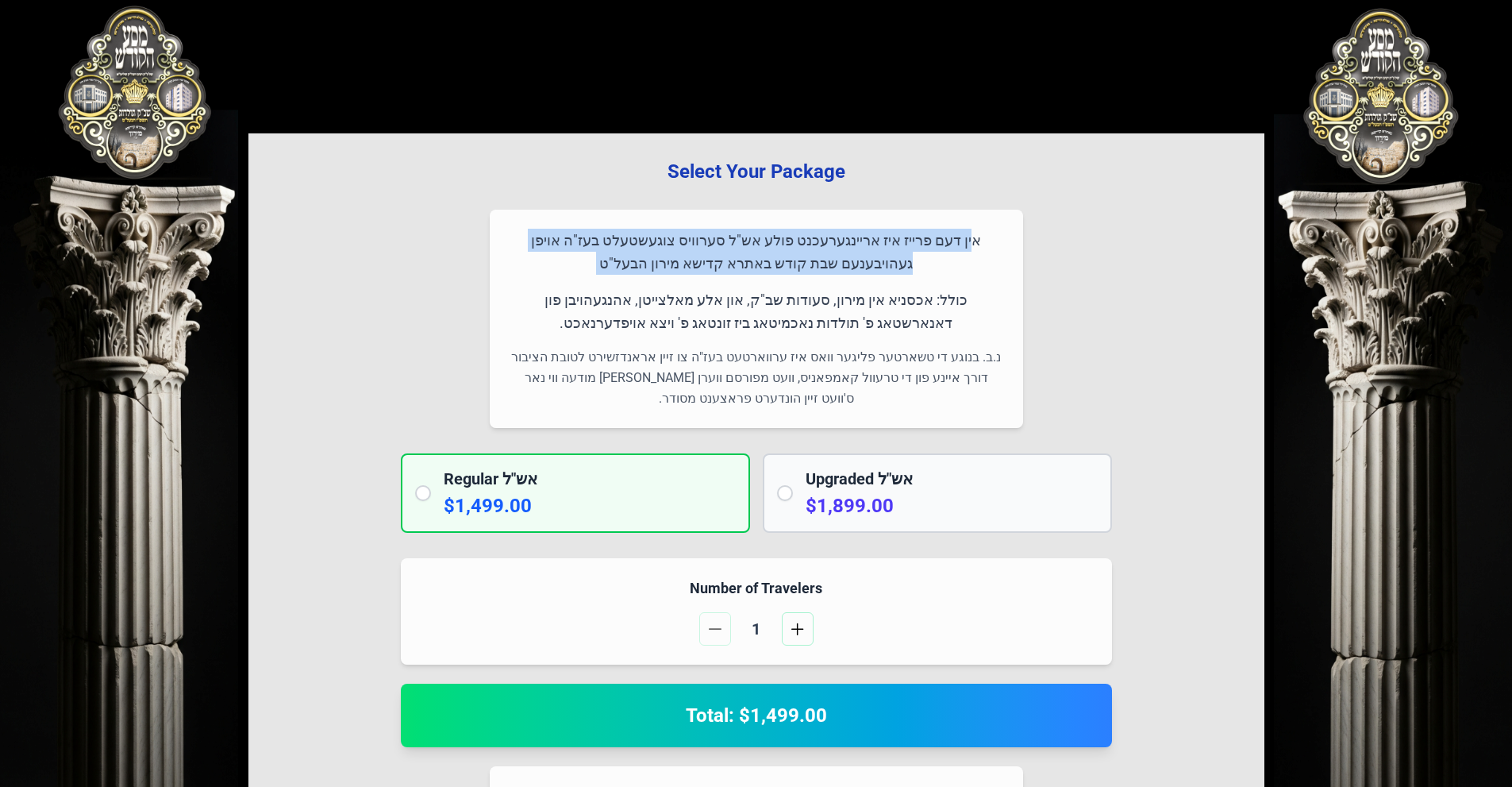
click at [792, 242] on p "אין דעם פרייז איז אריינגערעכנט פולע אש"ל סערוויס צוגעשטעלט בעז"ה אויפן געהויבענ…" at bounding box center [756, 252] width 495 height 47
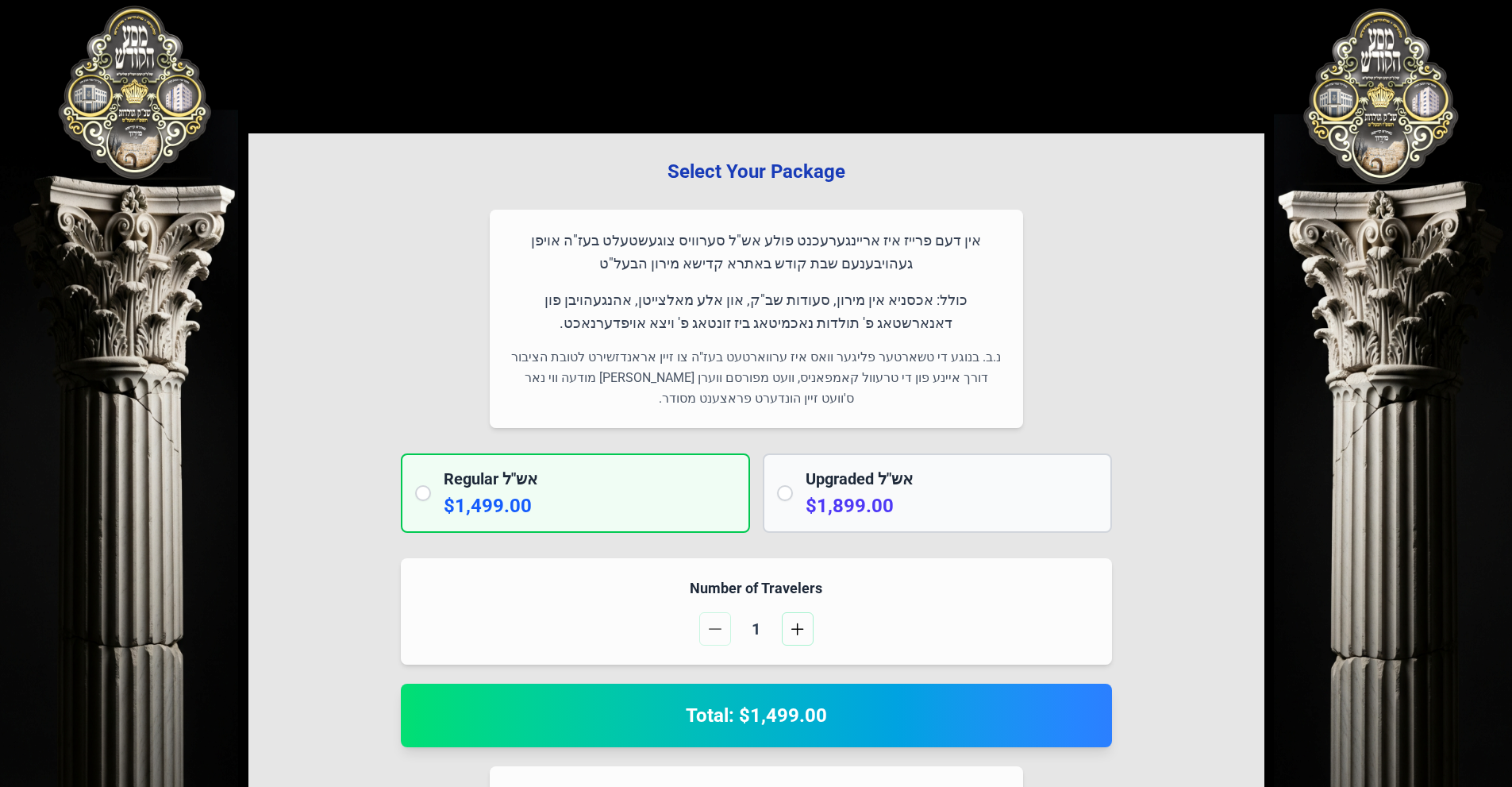
click at [797, 184] on h3 "Select Your Package" at bounding box center [756, 171] width 965 height 25
click at [779, 209] on div "**********" at bounding box center [756, 759] width 1016 height 1252
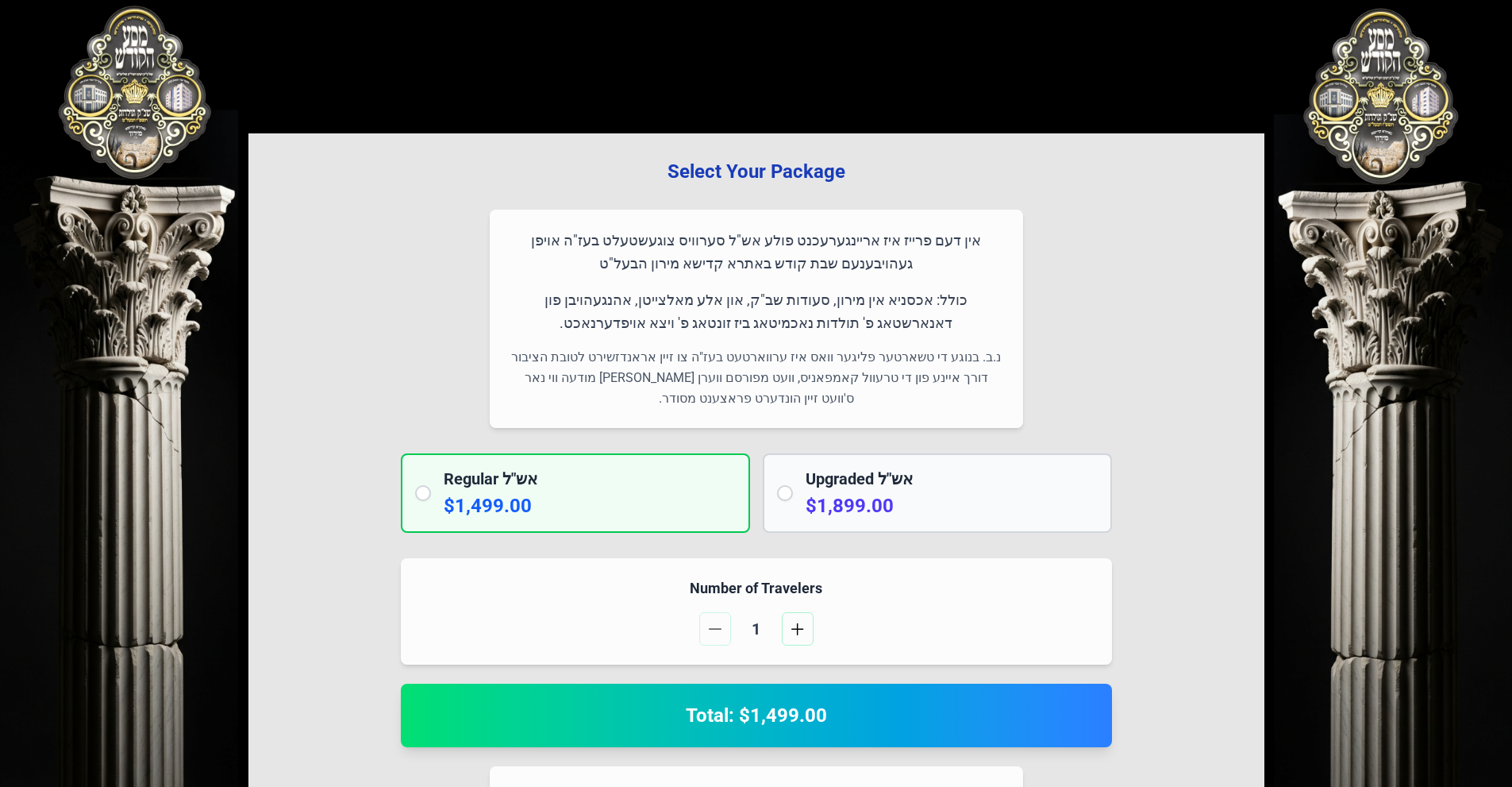
click at [792, 236] on p "אין דעם פרייז איז אריינגערעכנט פולע אש"ל סערוויס צוגעשטעלט בעז"ה אויפן געהויבענ…" at bounding box center [756, 252] width 495 height 47
click at [792, 238] on p "אין דעם פרייז איז אריינגערעכנט פולע אש"ל סערוויס צוגעשטעלט בעז"ה אויפן געהויבענ…" at bounding box center [756, 252] width 495 height 47
click at [790, 261] on p "אין דעם פרייז איז אריינגערעכנט פולע אש"ל סערוויס צוגעשטעלט בעז"ה אויפן געהויבענ…" at bounding box center [756, 252] width 495 height 47
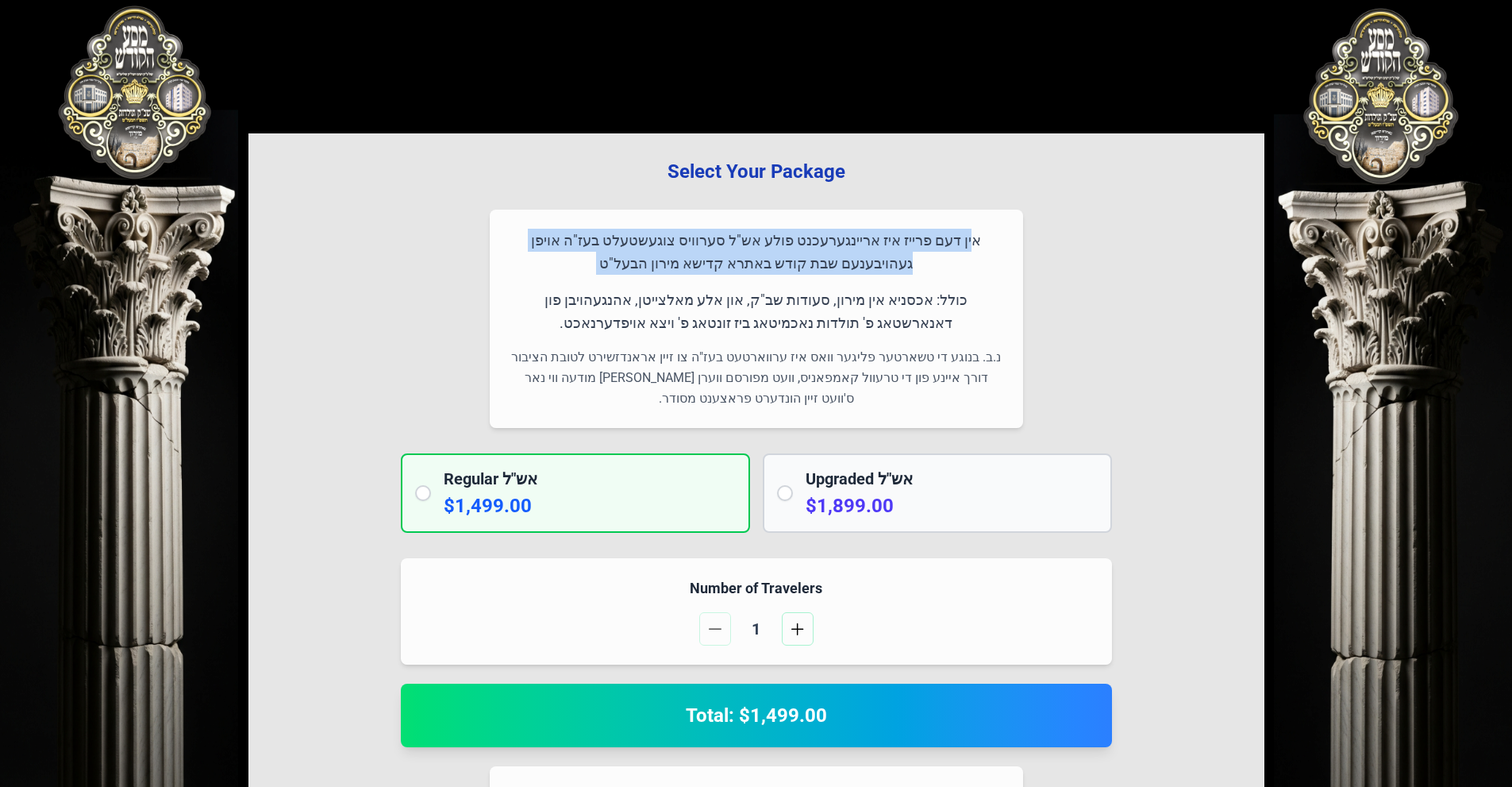
click at [790, 261] on p "אין דעם פרייז איז אריינגערעכנט פולע אש"ל סערוויס צוגעשטעלט בעז"ה אויפן געהויבענ…" at bounding box center [756, 252] width 495 height 47
click at [798, 234] on p "אין דעם פרייז איז אריינגערעכנט פולע אש"ל סערוויס צוגעשטעלט בעז"ה אויפן געהויבענ…" at bounding box center [756, 252] width 495 height 47
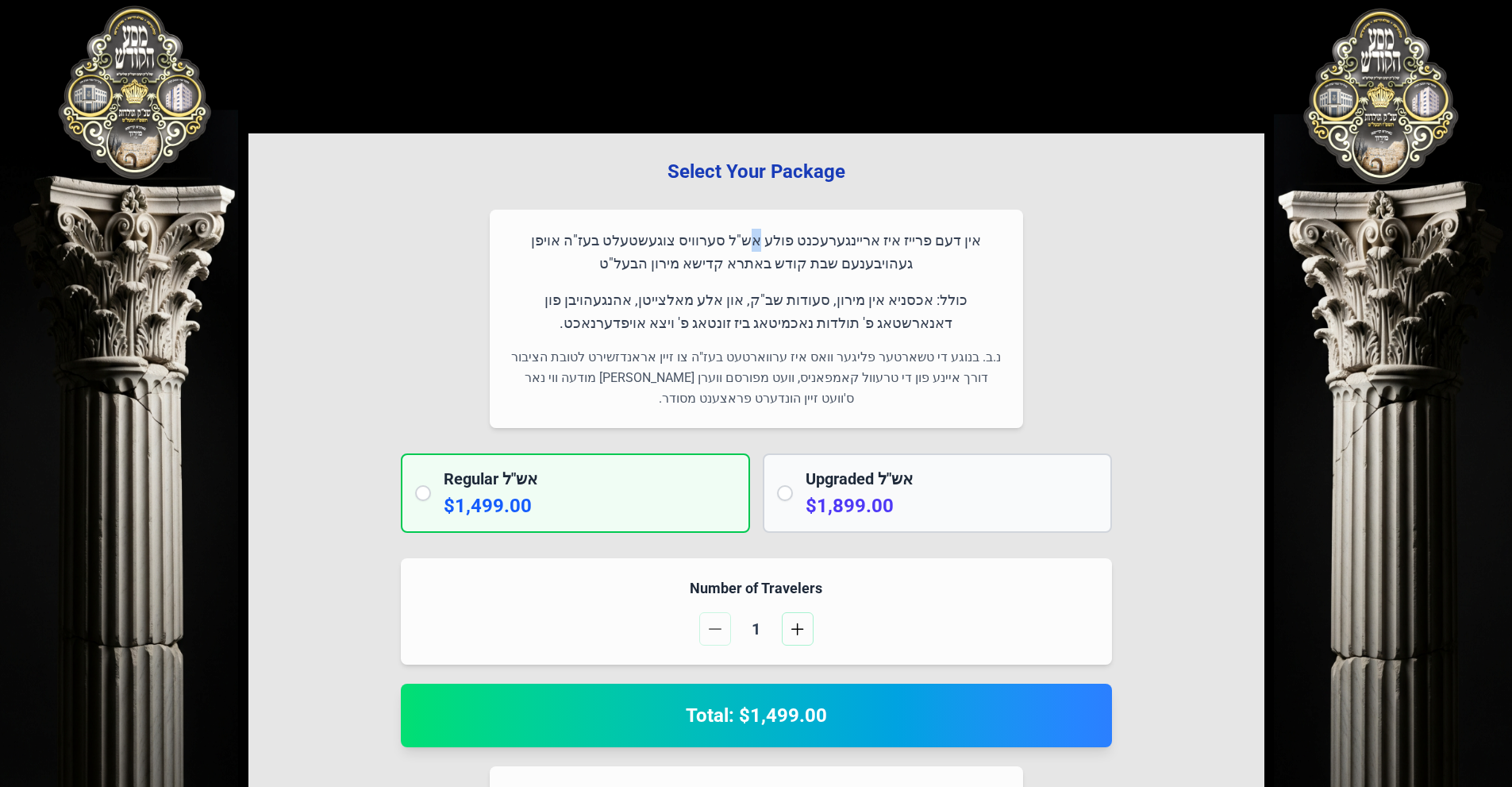
click at [798, 234] on p "אין דעם פרייז איז אריינגערעכנט פולע אש"ל סערוויס צוגעשטעלט בעז"ה אויפן געהויבענ…" at bounding box center [756, 252] width 495 height 47
click at [814, 183] on h3 "Select Your Package" at bounding box center [756, 171] width 965 height 25
click at [825, 301] on p "כולל: אכסניא אין מירון, סעודות שב"ק, און אלע מאלצייטן, אהנגעהויבן פון דאנארשטאג…" at bounding box center [756, 312] width 495 height 47
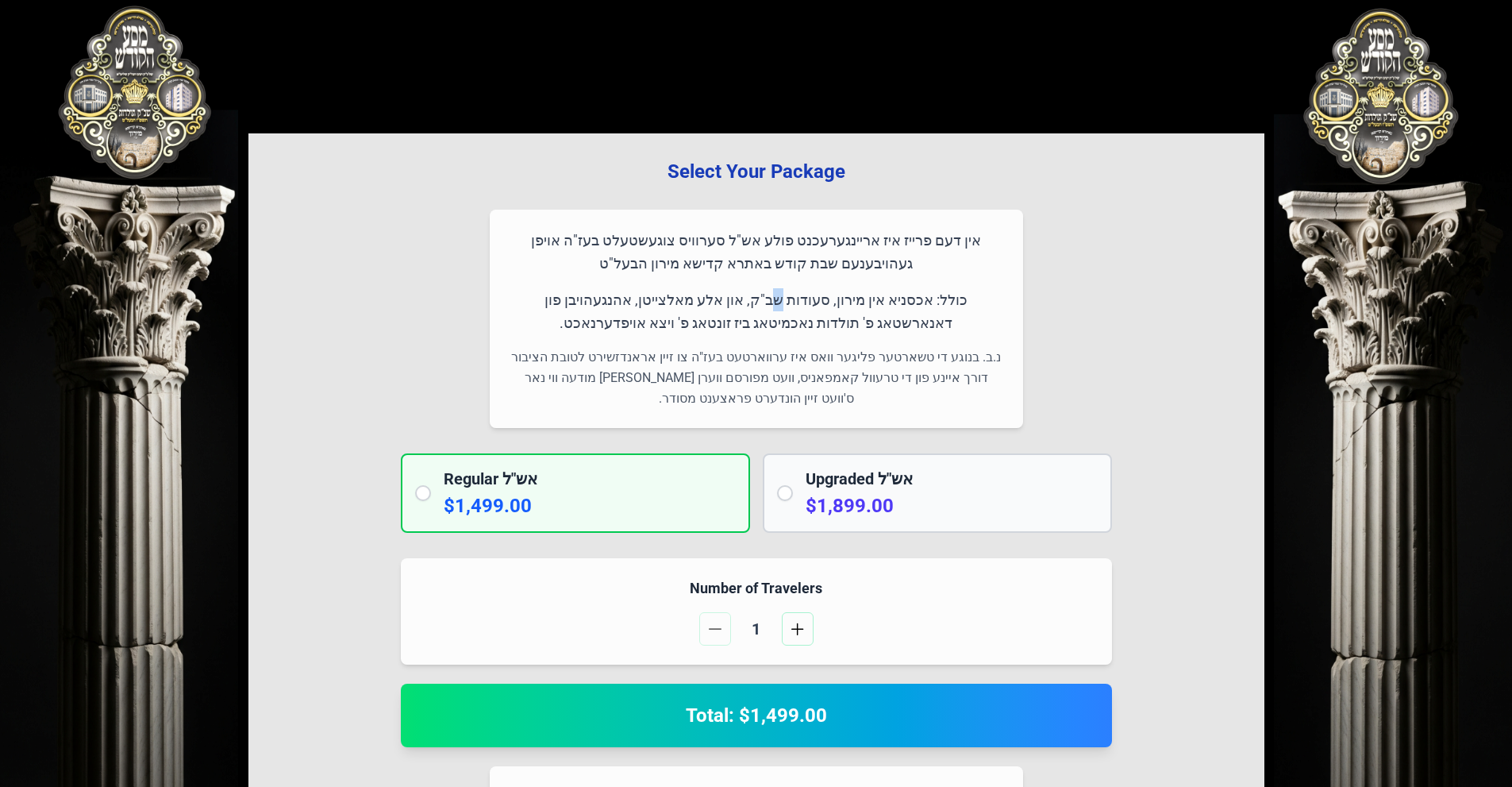
click at [825, 301] on p "כולל: אכסניא אין מירון, סעודות שב"ק, און אלע מאלצייטן, אהנגעהויבן פון דאנארשטאג…" at bounding box center [756, 312] width 495 height 47
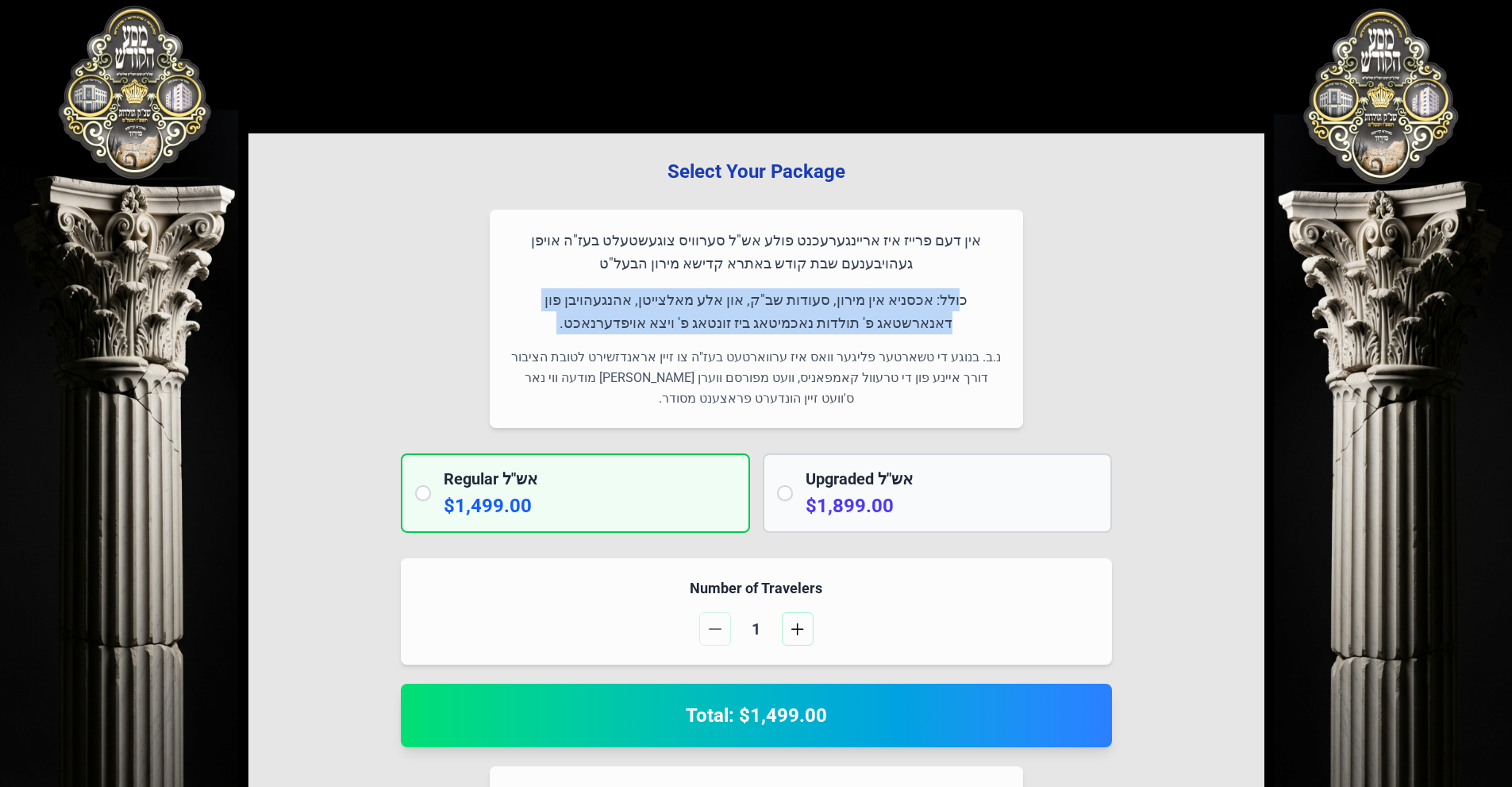
drag, startPoint x: 825, startPoint y: 301, endPoint x: 821, endPoint y: 331, distance: 30.3
click at [824, 301] on p "כולל: אכסניא אין מירון, סעודות שב"ק, און אלע מאלצייטן, אהנגעהויבן פון דאנארשטאג…" at bounding box center [756, 312] width 495 height 47
click at [820, 331] on p "כולל: אכסניא אין מירון, סעודות שב"ק, און אלע מאלצייטן, אהנגעהויבן פון דאנארשטאג…" at bounding box center [756, 312] width 495 height 47
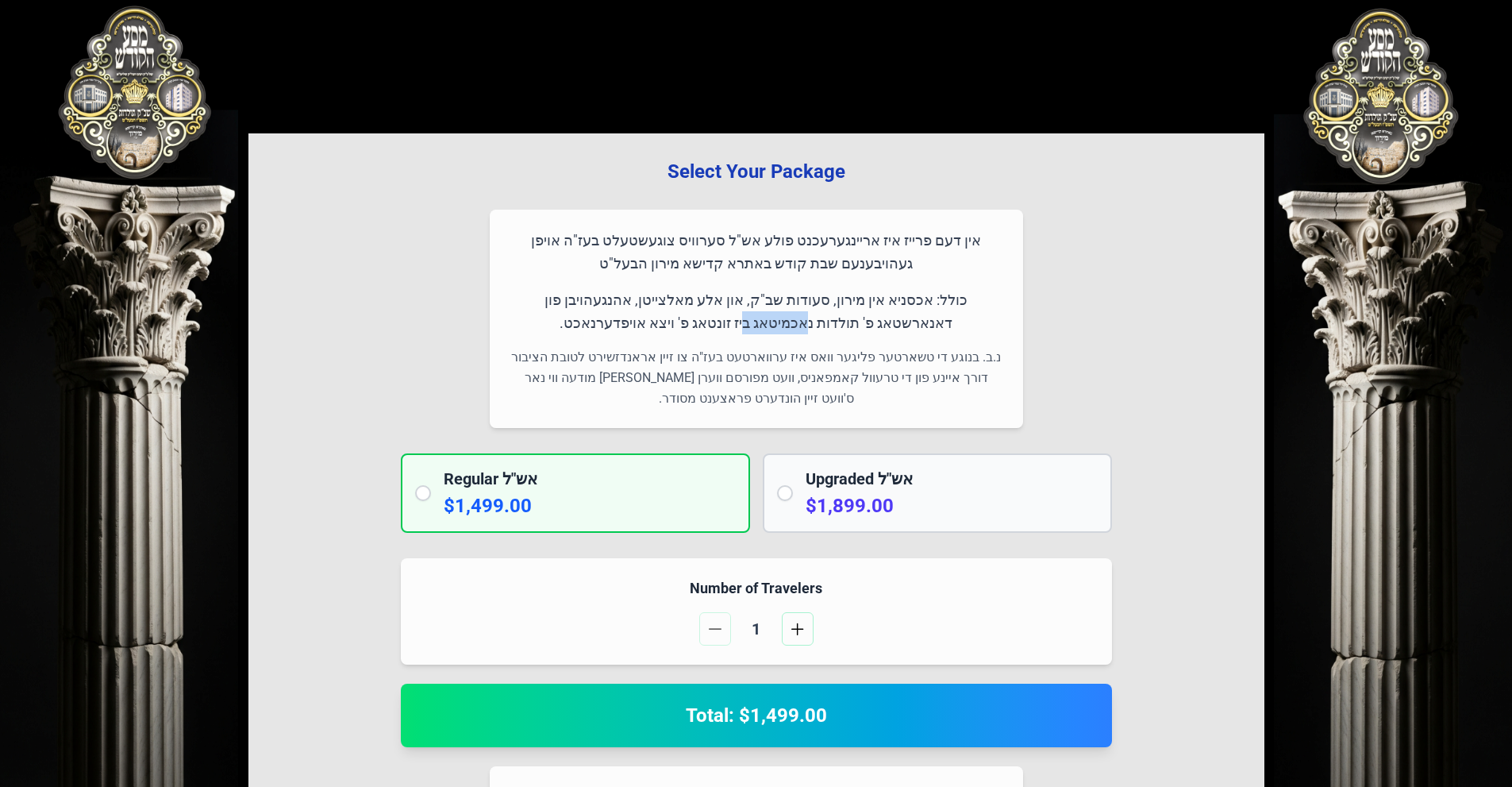
click at [820, 331] on p "כולל: אכסניא אין מירון, סעודות שב"ק, און אלע מאלצייטן, אהנגעהויבן פון דאנארשטאג…" at bounding box center [756, 312] width 495 height 47
click at [823, 360] on p "נ.ב. בנוגע די טשארטער פליגער וואס איז ערווארטעט בעז"ה צו זיין אראנדזשירט לטובת …" at bounding box center [756, 377] width 495 height 62
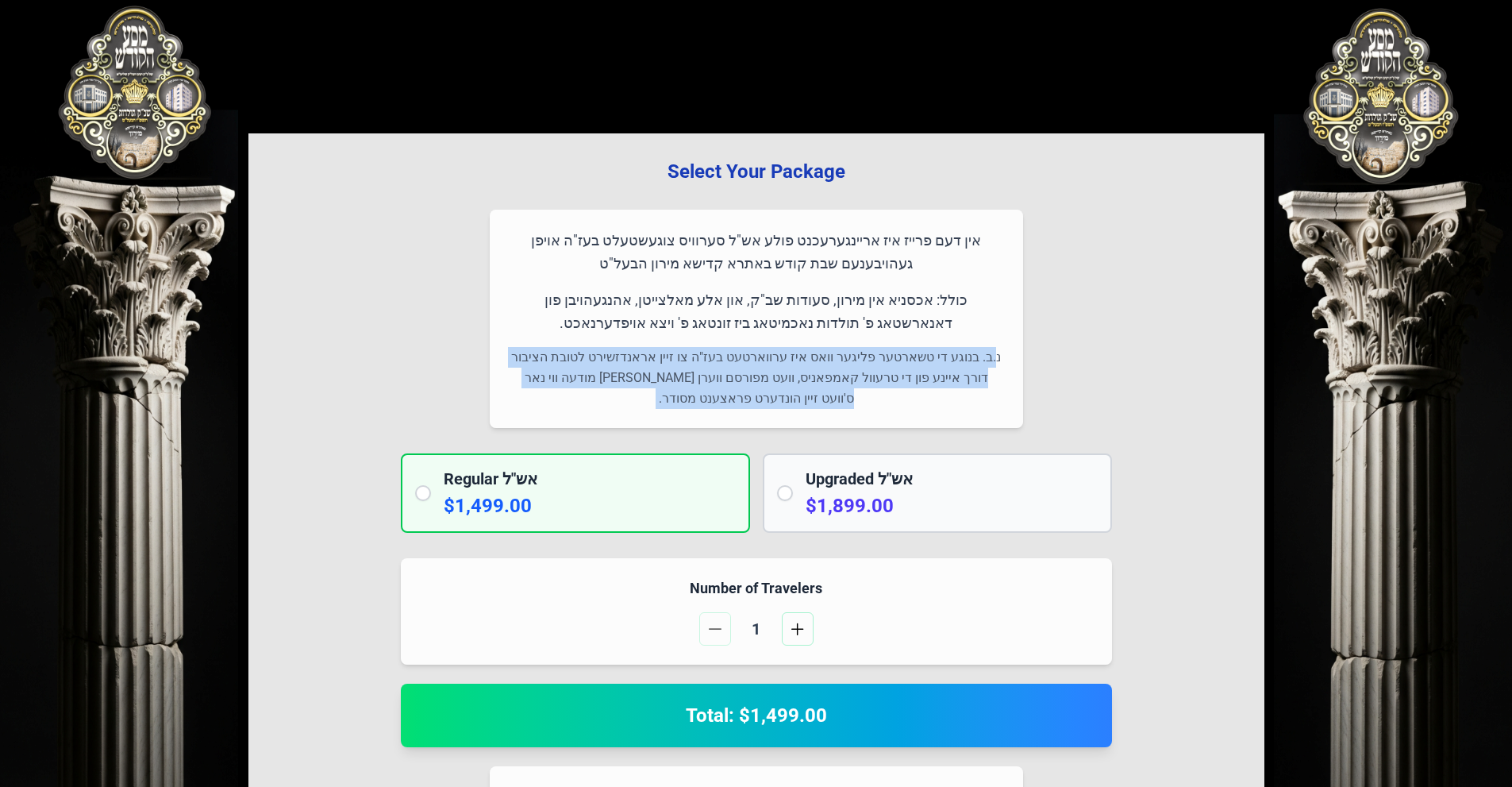
click at [821, 360] on p "נ.ב. בנוגע די טשארטער פליגער וואס איז ערווארטעט בעז"ה צו זיין אראנדזשירט לטובת …" at bounding box center [756, 377] width 495 height 62
click at [801, 383] on p "נ.ב. בנוגע די טשארטער פליגער וואס איז ערווארטעט בעז"ה צו זיין אראנדזשירט לטובת …" at bounding box center [756, 377] width 495 height 62
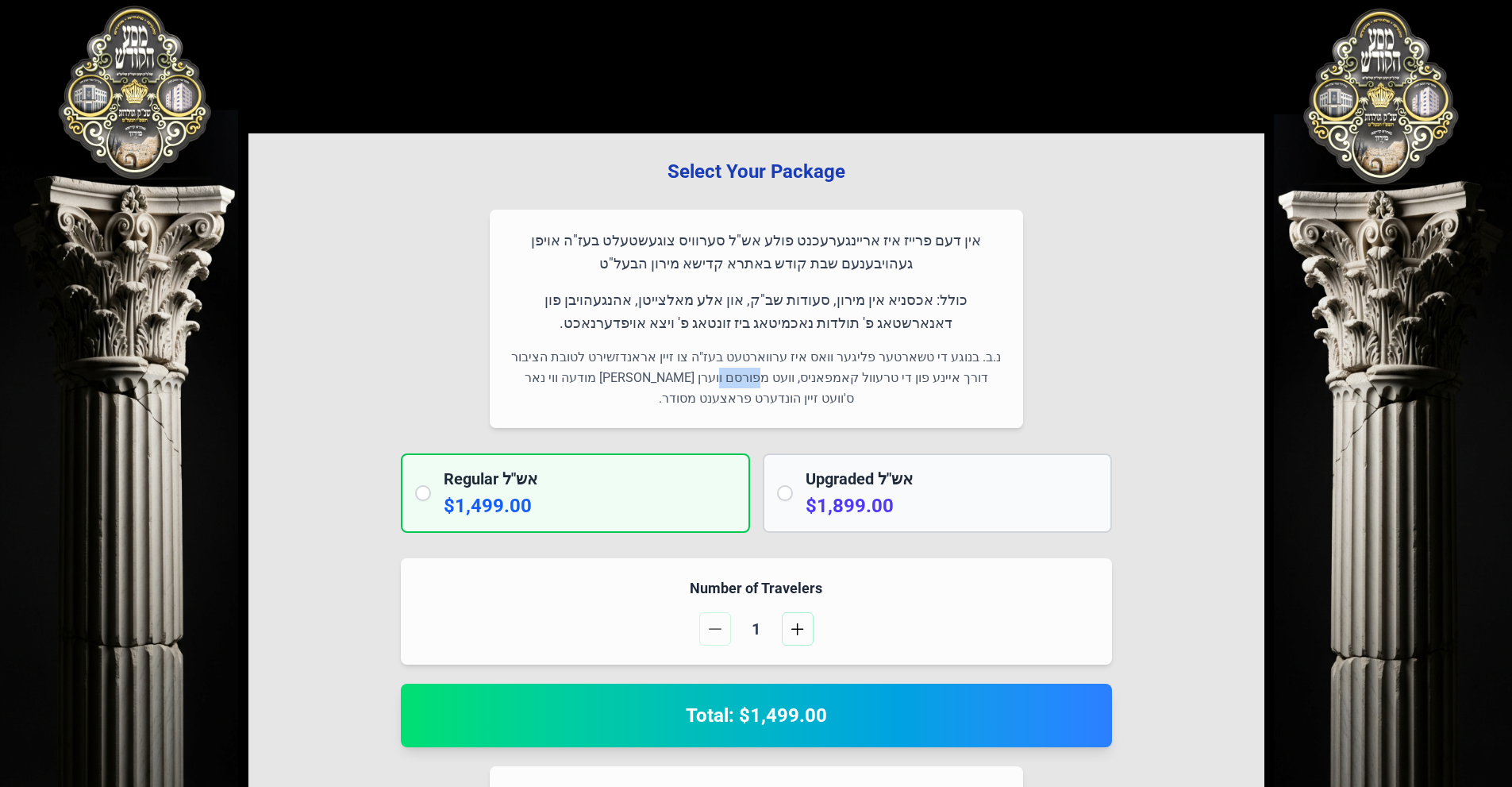
click at [800, 383] on p "נ.ב. בנוגע די טשארטער פליגער וואס איז ערווארטעט בעז"ה צו זיין אראנדזשירט לטובת …" at bounding box center [756, 377] width 495 height 62
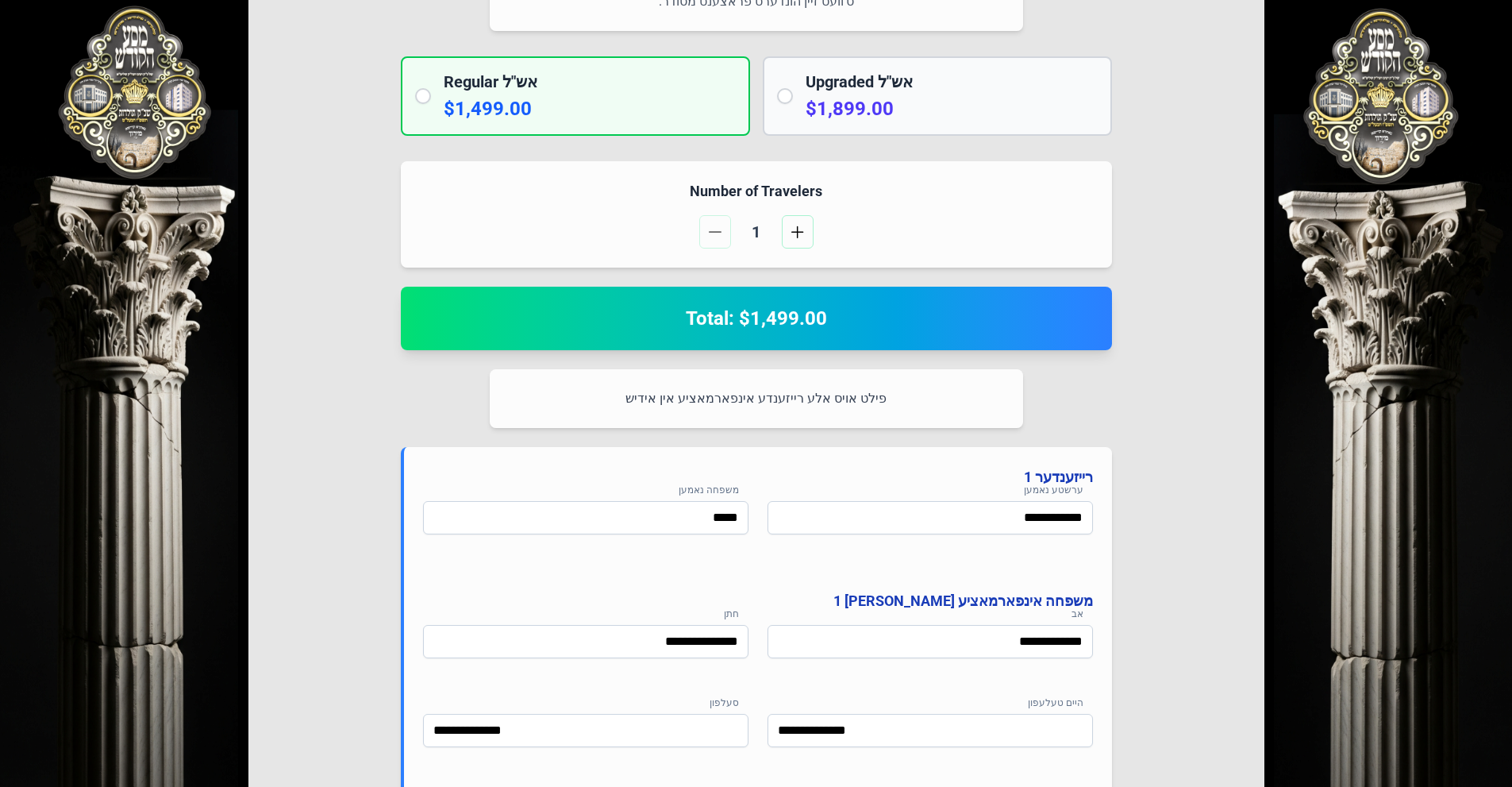
scroll to position [719, 0]
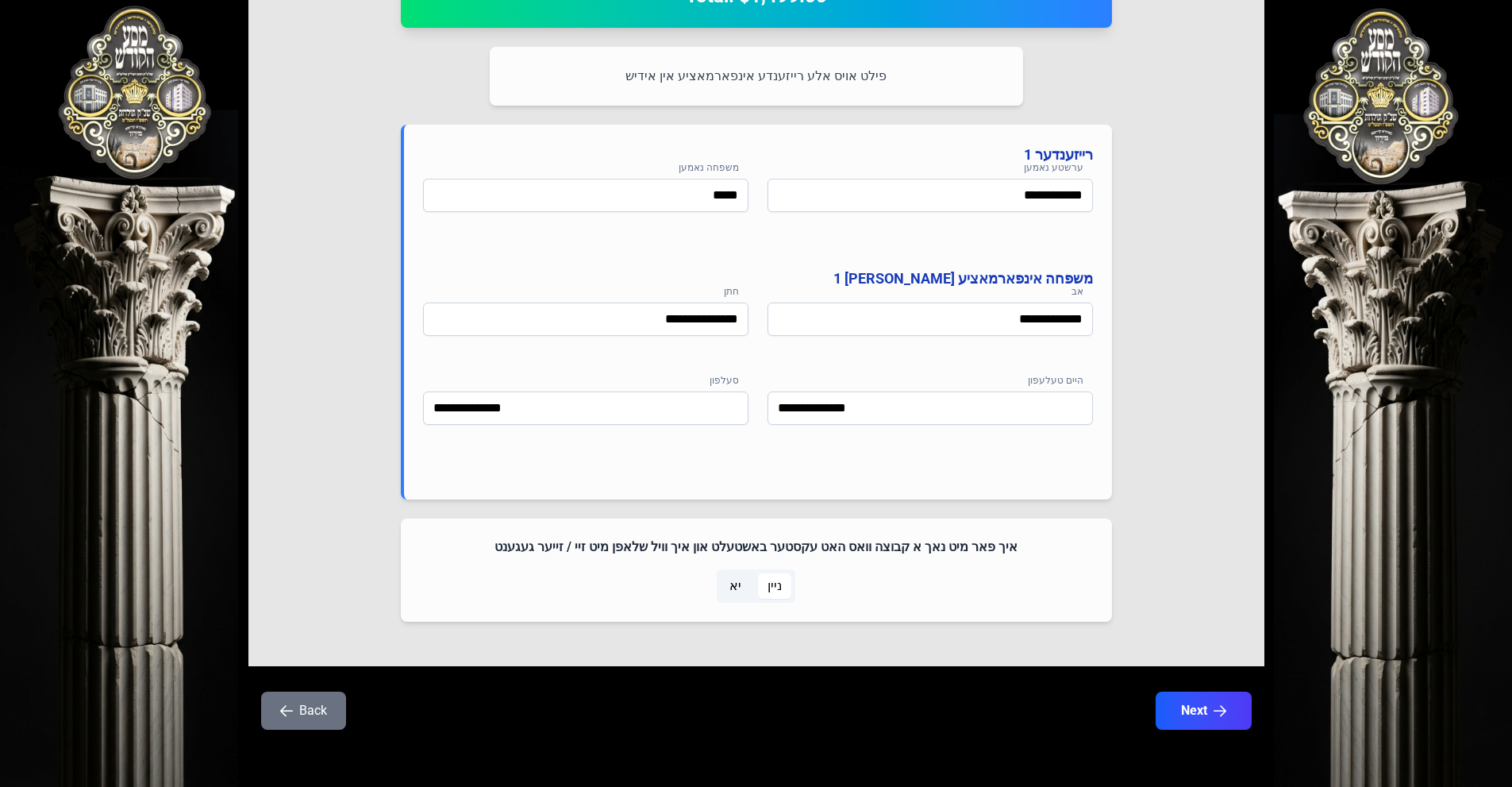
click at [828, 81] on p "פילט אויס אלע רייזענדע אינפארמאציע אין אידיש" at bounding box center [756, 77] width 495 height 21
click at [828, 104] on div "פילט אויס אלע רייזענדע אינפארמאציע אין אידיש" at bounding box center [756, 76] width 534 height 58
click at [1061, 202] on input "**********" at bounding box center [931, 195] width 326 height 33
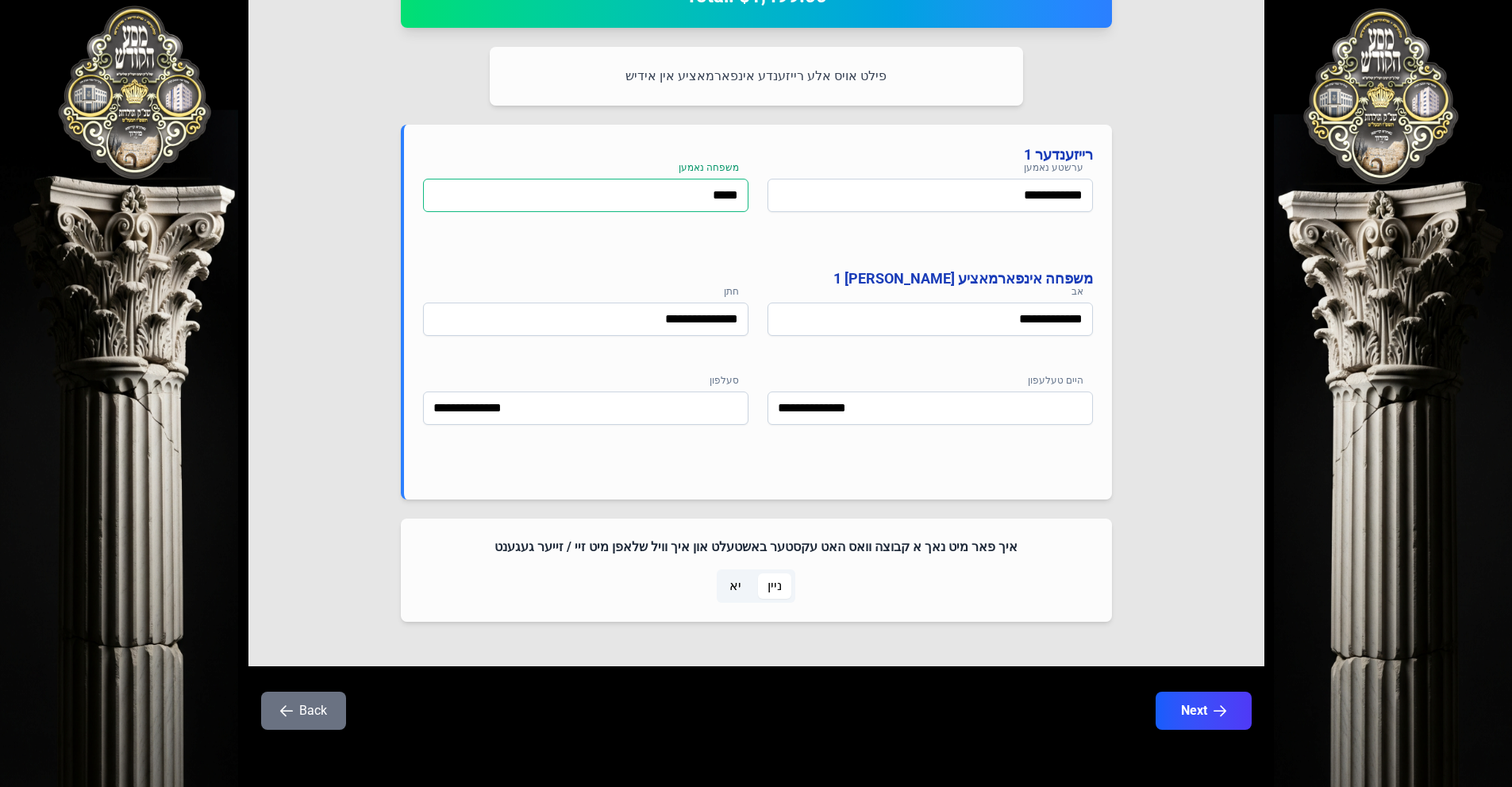
click at [590, 193] on input "*****" at bounding box center [586, 195] width 326 height 33
click at [668, 322] on input "**********" at bounding box center [586, 319] width 326 height 33
click at [955, 335] on input "**********" at bounding box center [931, 319] width 326 height 33
click at [943, 397] on input "**********" at bounding box center [931, 408] width 326 height 33
click at [709, 405] on input "**********" at bounding box center [586, 408] width 326 height 33
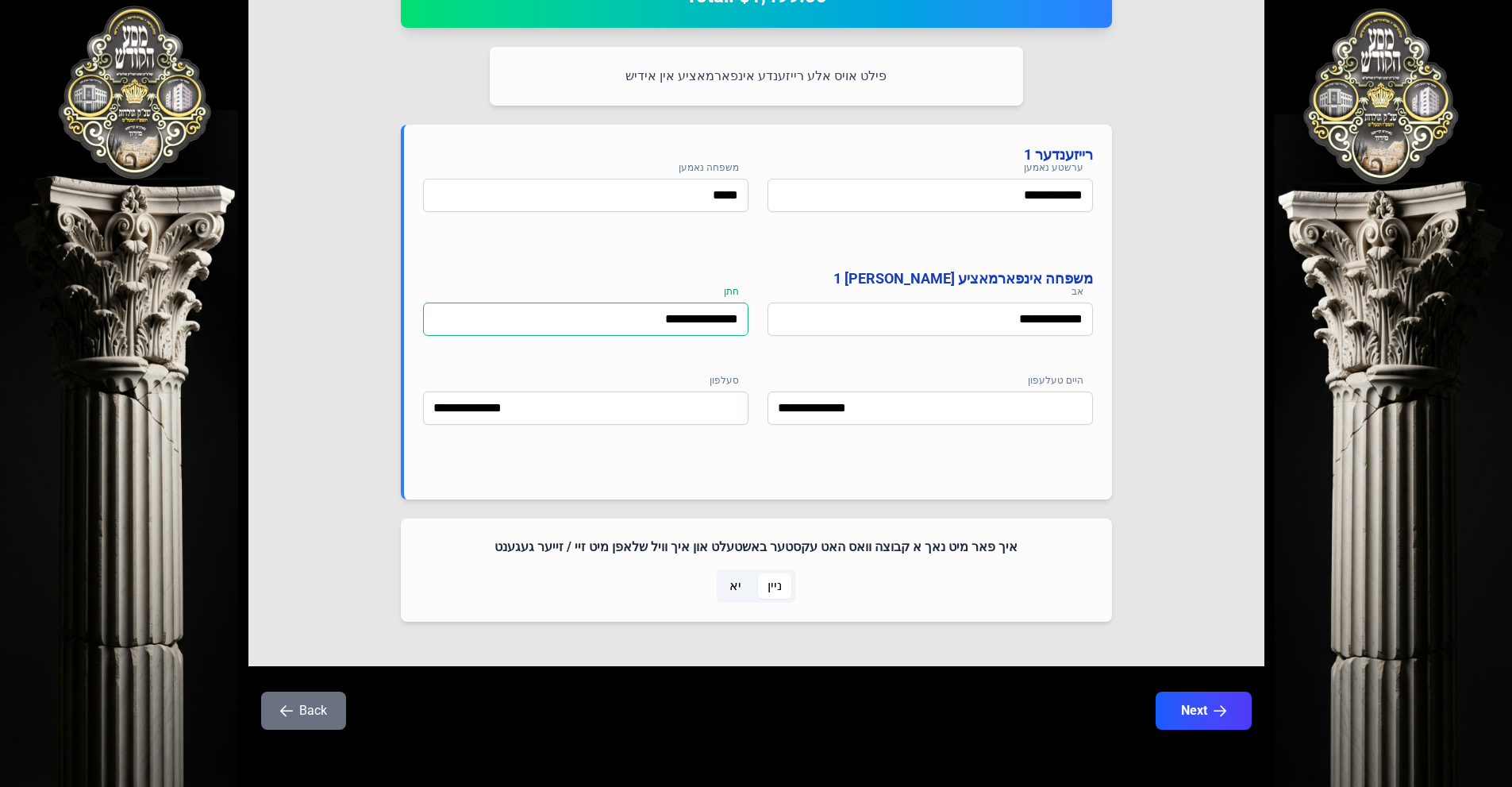
click at [671, 312] on input "**********" at bounding box center [586, 319] width 326 height 33
click at [688, 197] on input "*****" at bounding box center [586, 195] width 326 height 33
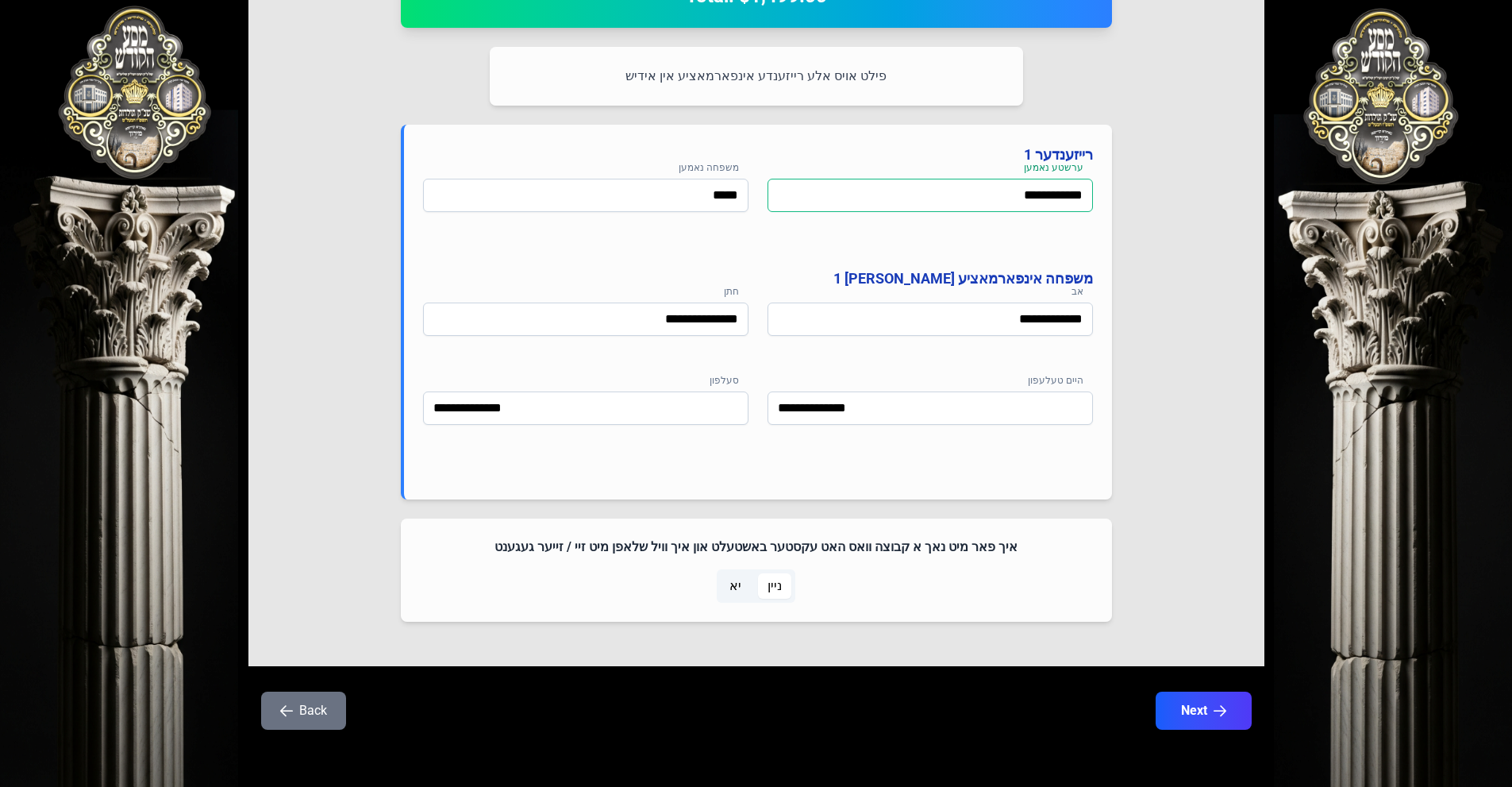
click at [1053, 195] on input "**********" at bounding box center [931, 195] width 326 height 33
click at [986, 194] on input "**********" at bounding box center [931, 195] width 326 height 33
click at [699, 196] on input "*****" at bounding box center [586, 195] width 326 height 33
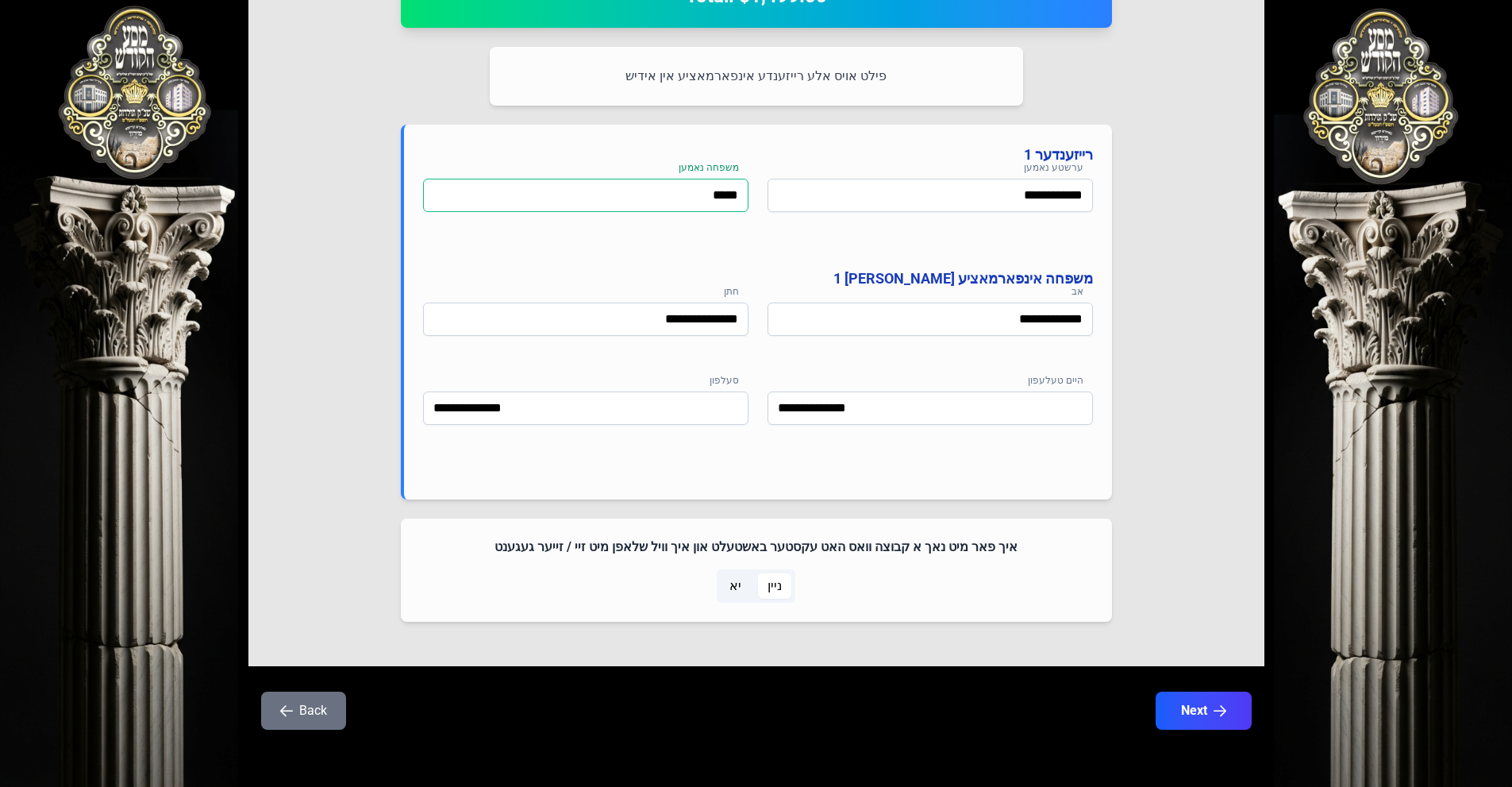
click at [699, 196] on input "*****" at bounding box center [586, 195] width 326 height 33
click at [718, 80] on p "פילט אויס אלע רייזענדע אינפארמאציע אין אידיש" at bounding box center [756, 77] width 495 height 21
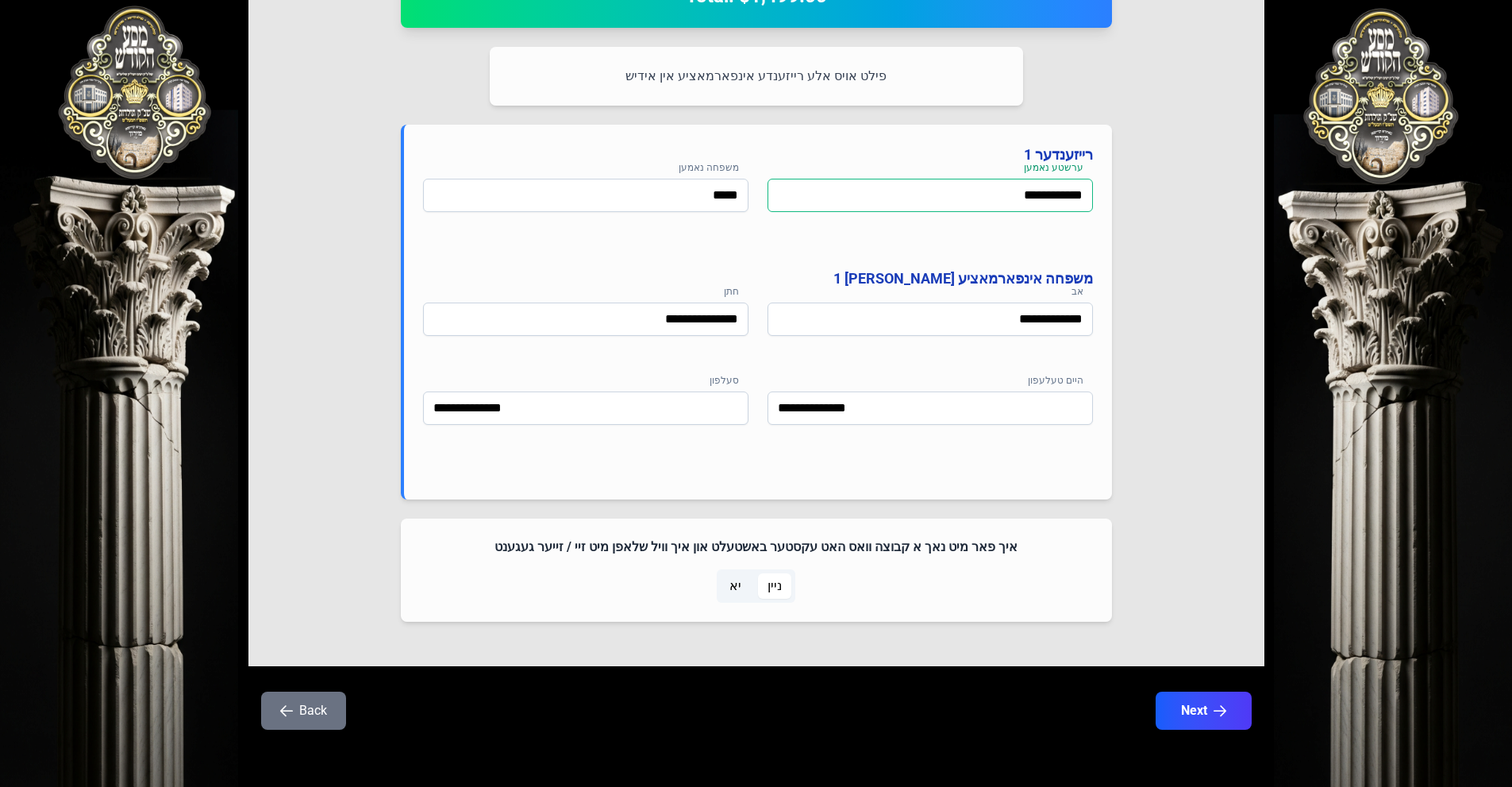
click at [788, 186] on input "**********" at bounding box center [931, 195] width 326 height 33
click at [690, 198] on input "*****" at bounding box center [586, 195] width 326 height 33
drag, startPoint x: 133, startPoint y: 90, endPoint x: 650, endPoint y: 250, distance: 541.2
click at [643, 249] on div "**********" at bounding box center [756, 34] width 1512 height 1506
click at [651, 251] on div "**********" at bounding box center [758, 217] width 670 height 77
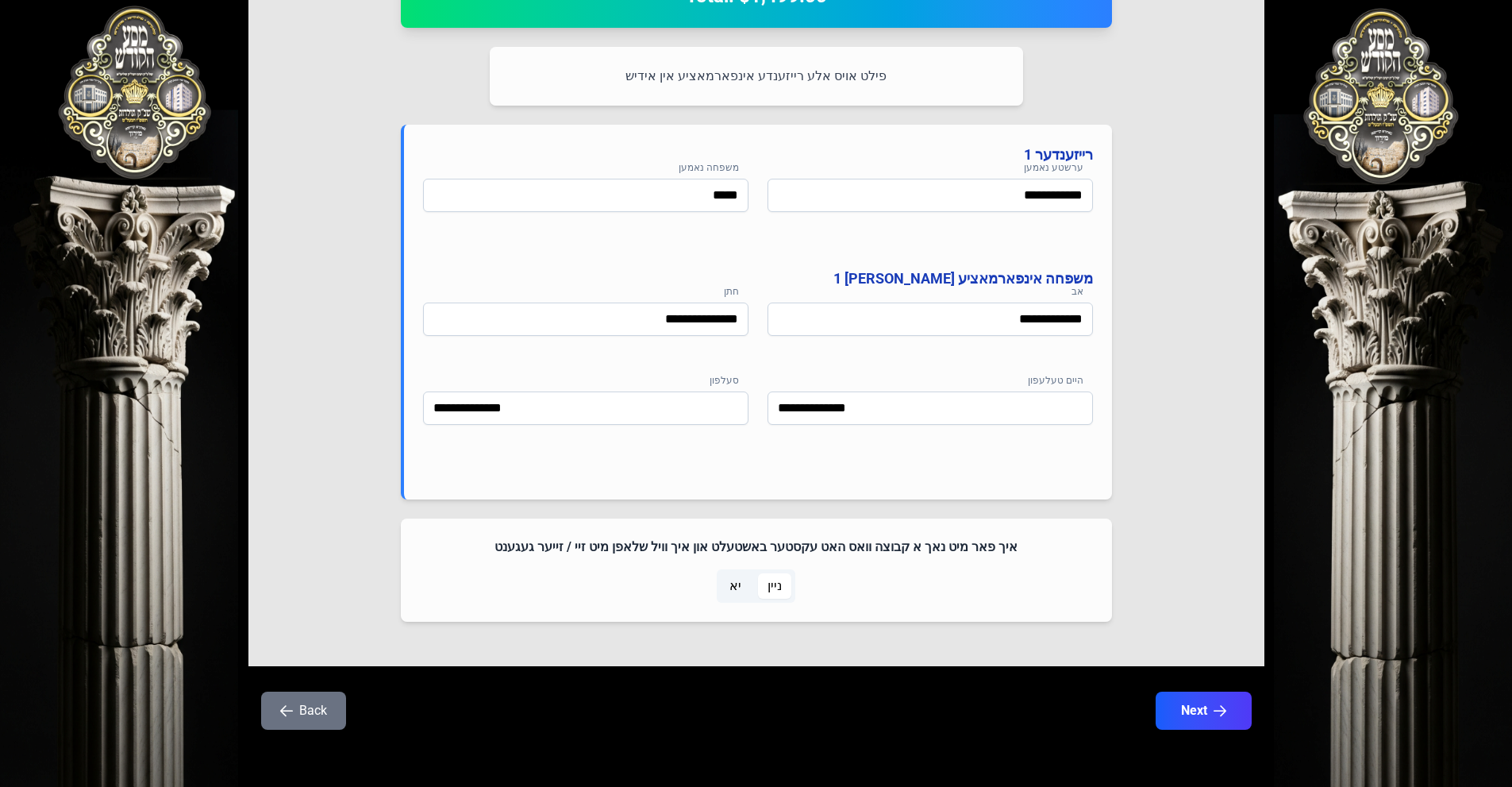
click at [796, 73] on p "פילט אויס אלע רייזענדע אינפארמאציע אין אידיש" at bounding box center [756, 77] width 495 height 21
click at [788, 122] on div "**********" at bounding box center [756, 230] width 711 height 783
click at [1051, 156] on h4 "רייזענדער 1" at bounding box center [758, 155] width 670 height 23
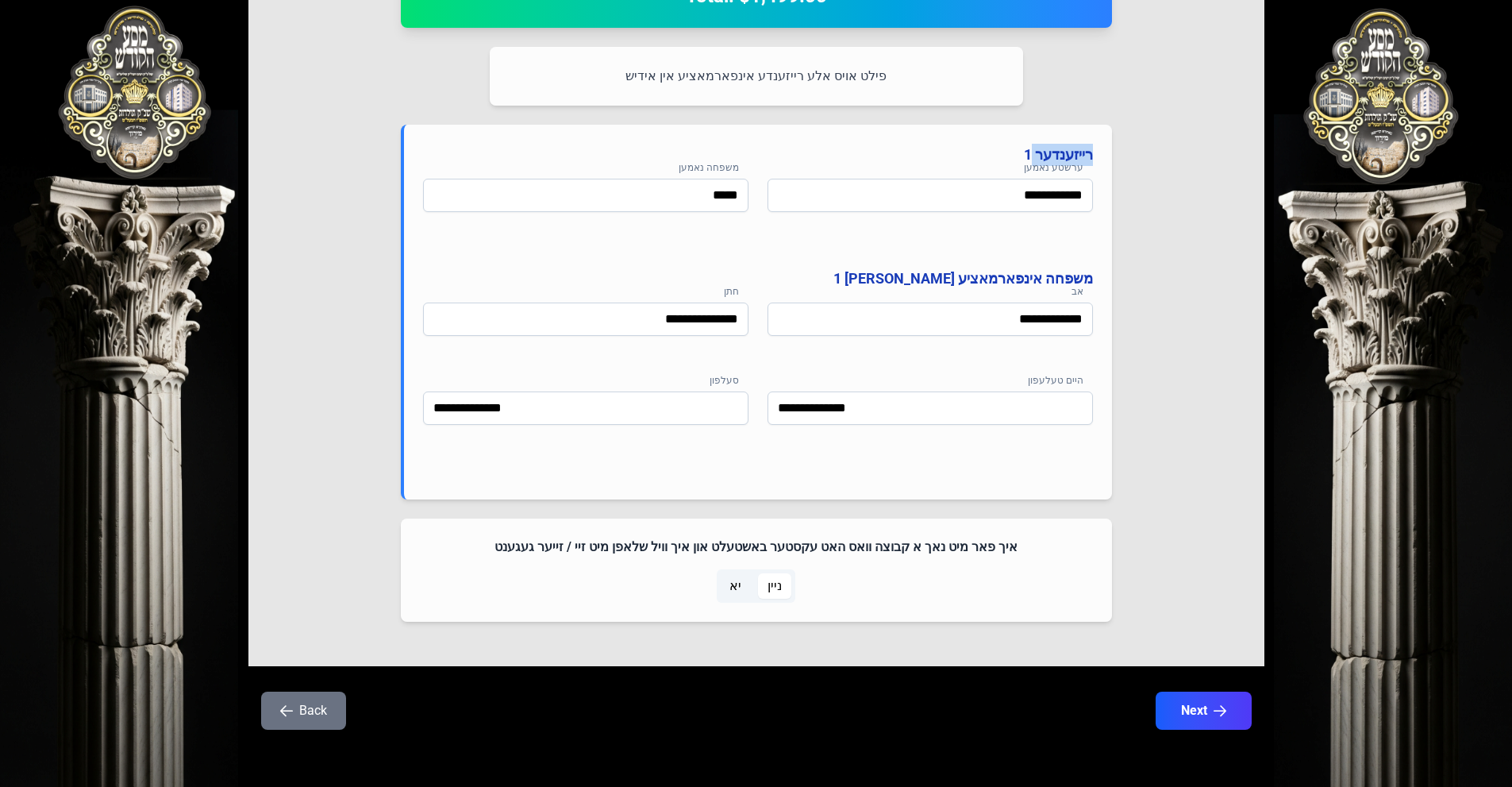
click at [1051, 156] on h4 "רייזענדער 1" at bounding box center [758, 155] width 670 height 23
click at [1050, 166] on div "**********" at bounding box center [756, 312] width 711 height 374
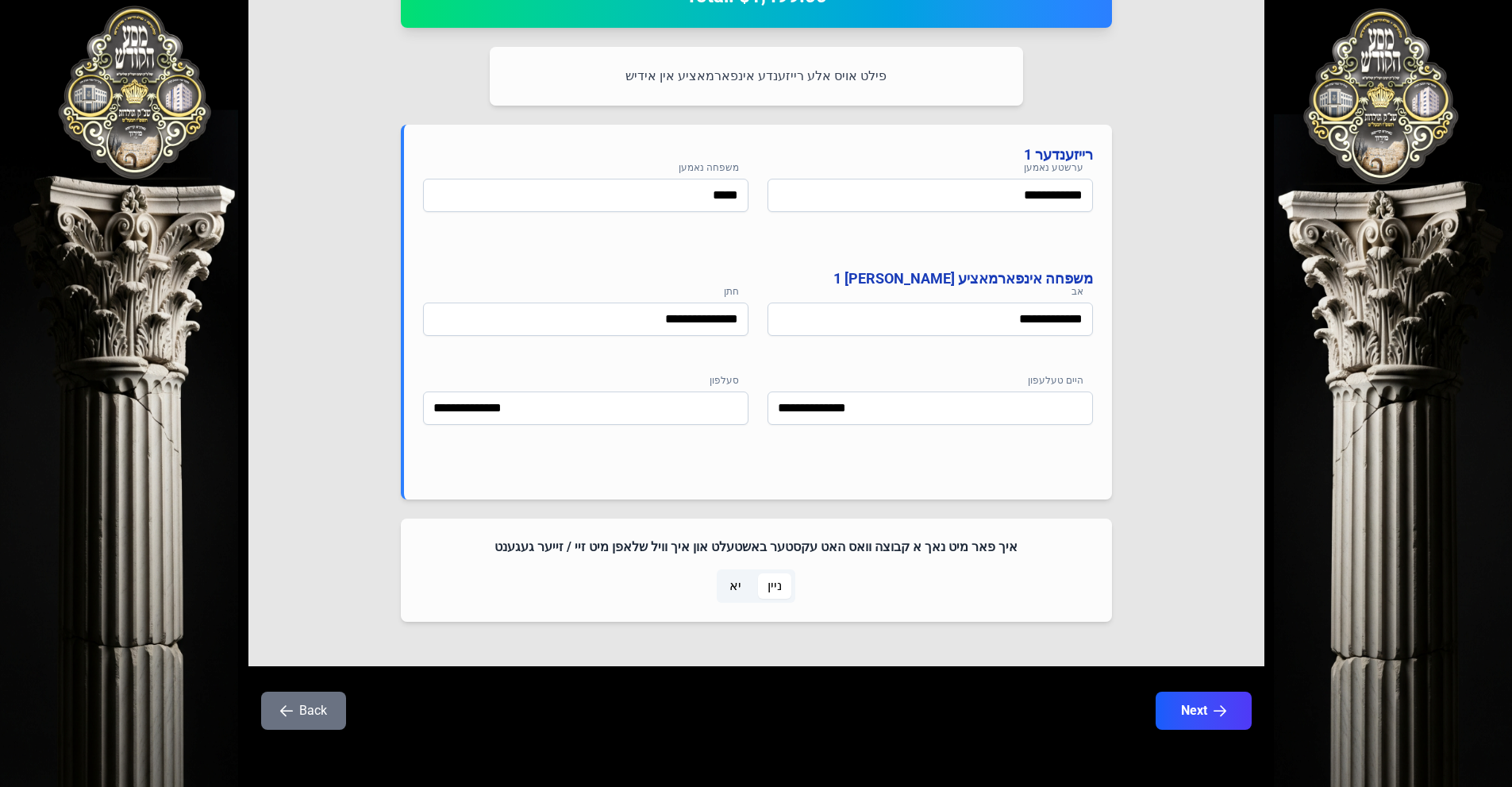
click at [1026, 156] on h4 "רייזענדער 1" at bounding box center [758, 155] width 670 height 23
click at [817, 61] on div "פילט אויס אלע רייזענדע אינפארמאציע אין אידיש" at bounding box center [756, 76] width 534 height 58
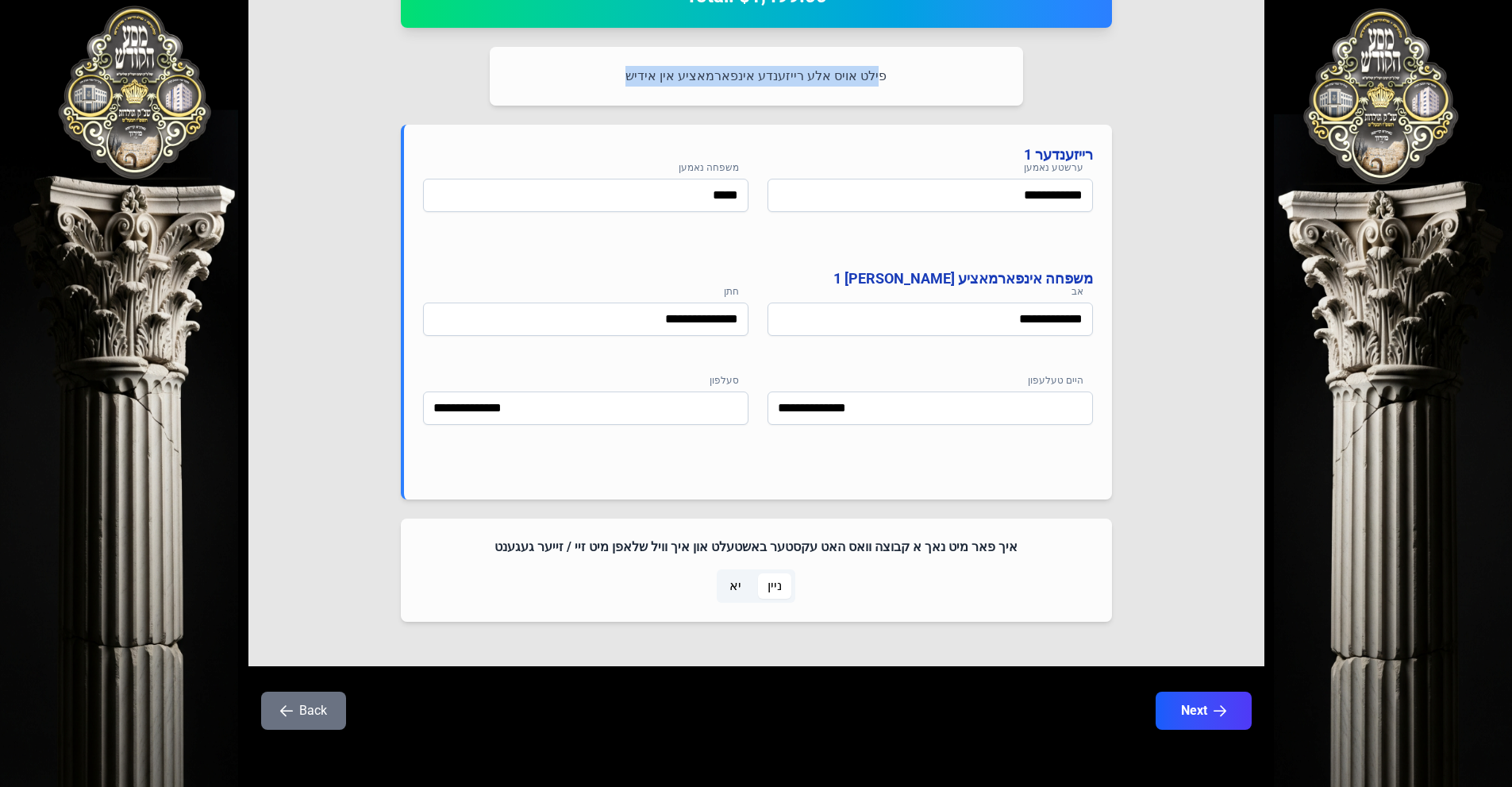
click at [817, 65] on div "פילט אויס אלע רייזענדע אינפארמאציע אין אידיש" at bounding box center [756, 76] width 534 height 58
click at [737, 588] on span "יא" at bounding box center [736, 586] width 12 height 19
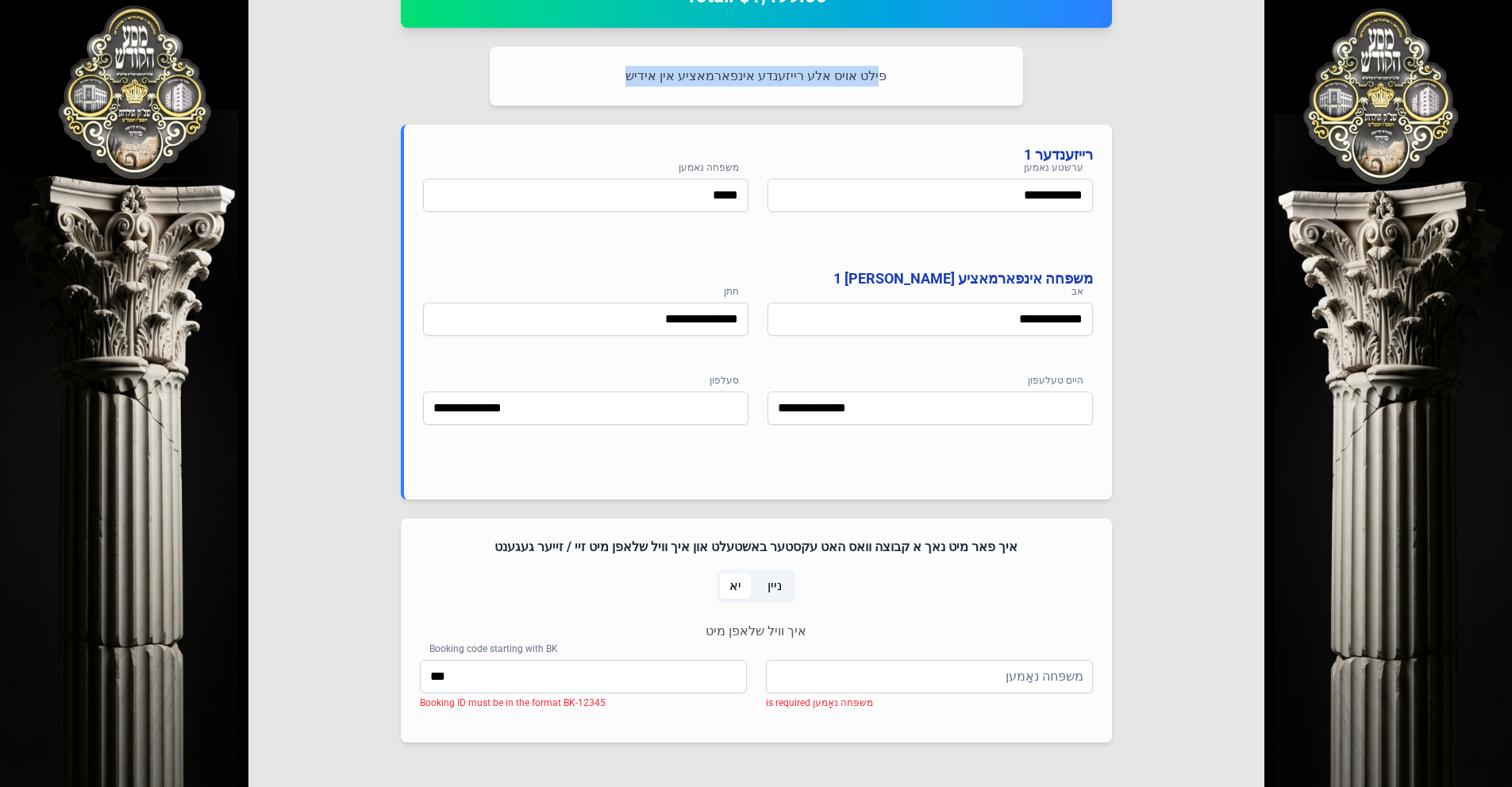
scroll to position [840, 0]
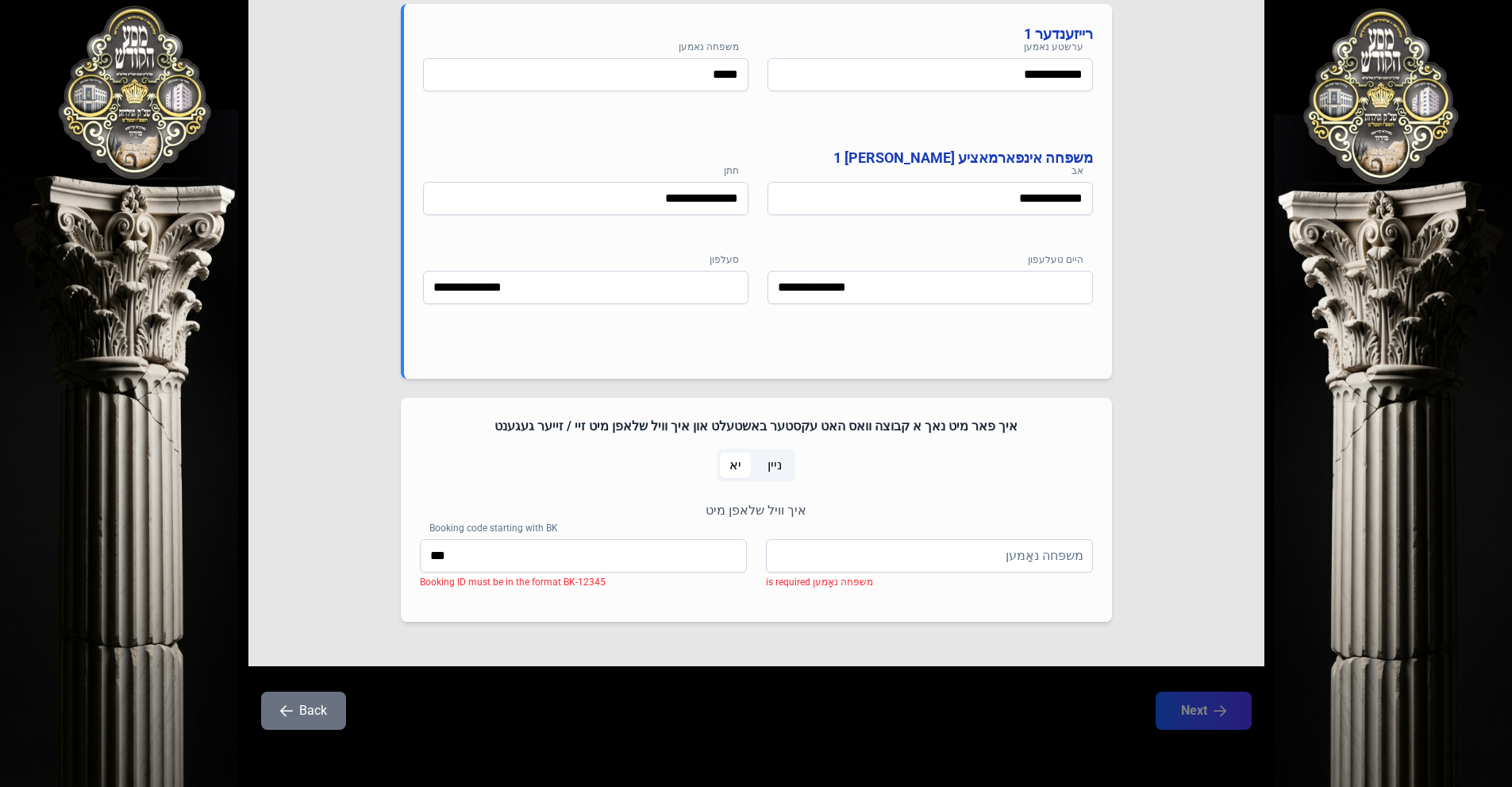
click at [782, 466] on span "ניין" at bounding box center [775, 465] width 33 height 25
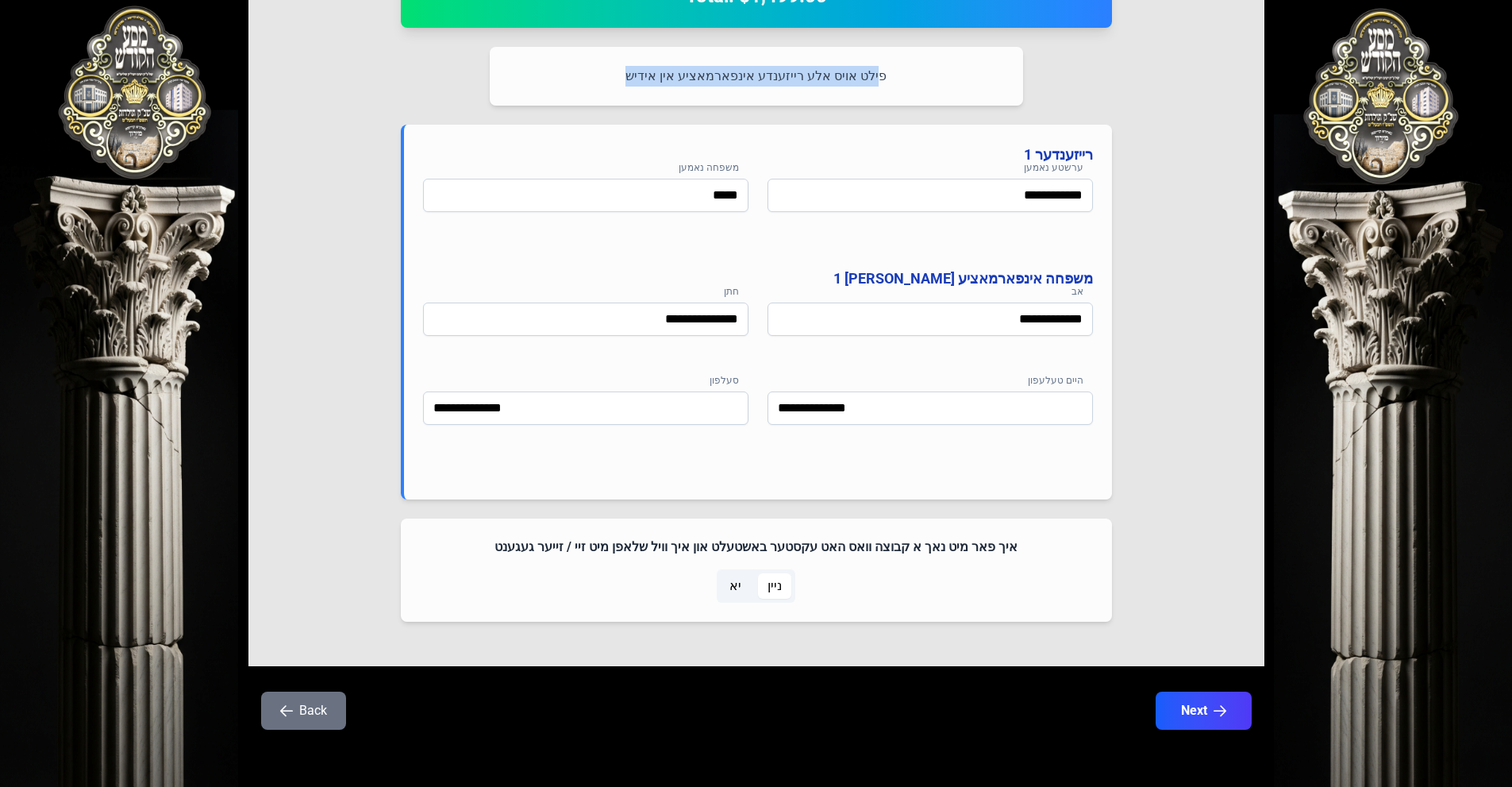
scroll to position [719, 0]
click at [1187, 712] on button "Next" at bounding box center [1203, 710] width 101 height 40
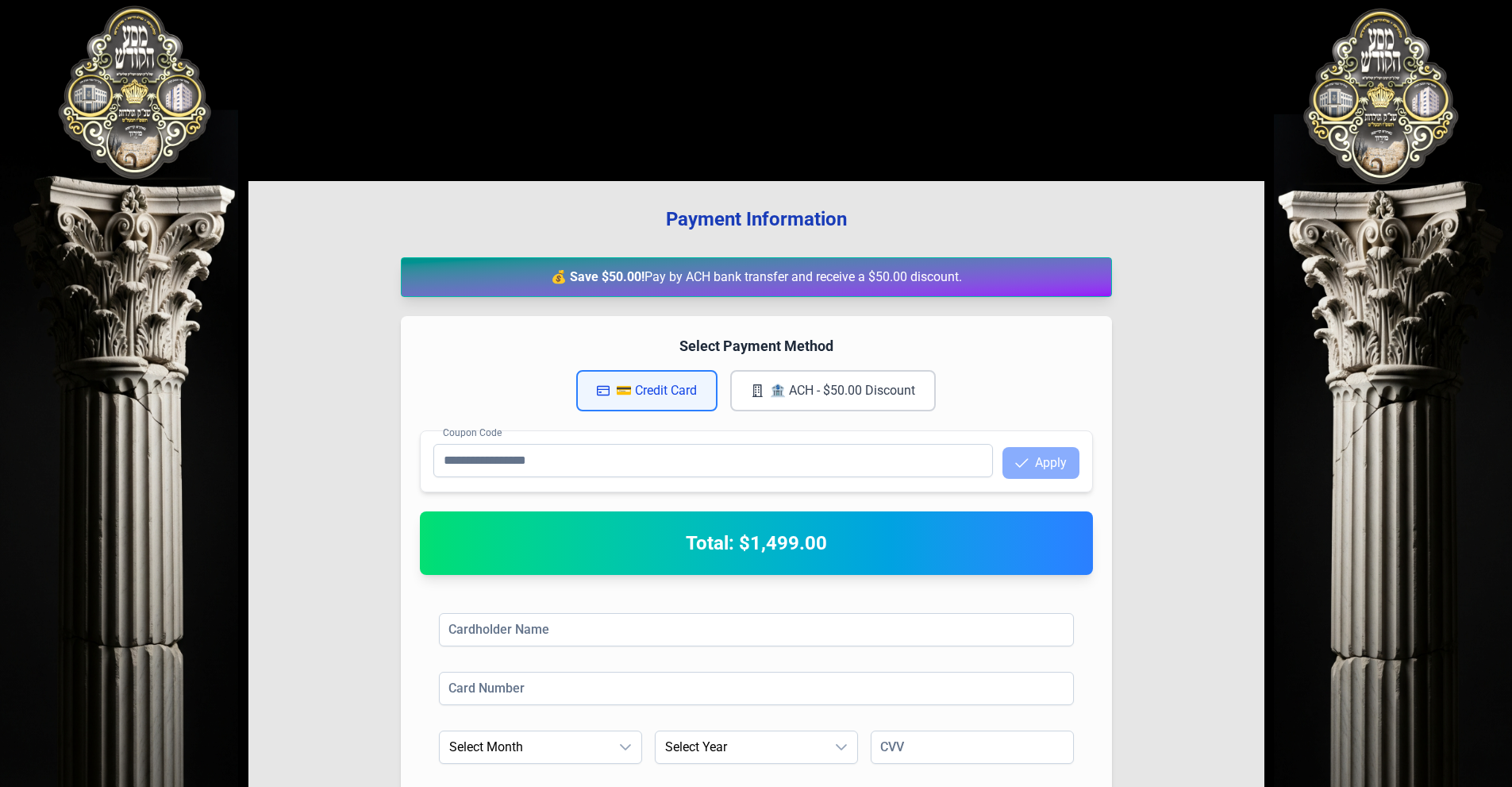
scroll to position [204, 0]
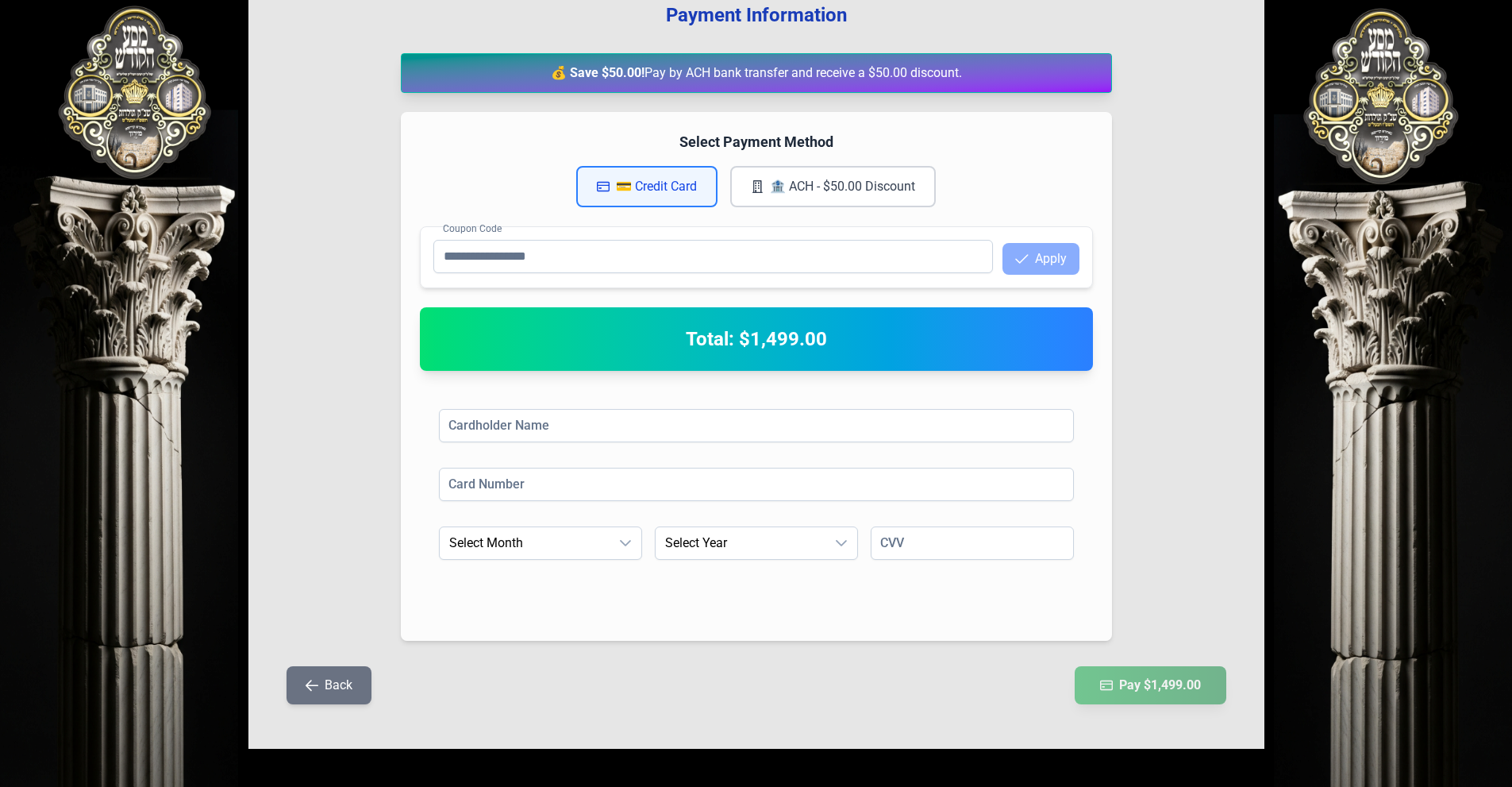
click at [808, 197] on button "🏦 ACH - $50.00 Discount" at bounding box center [833, 186] width 205 height 41
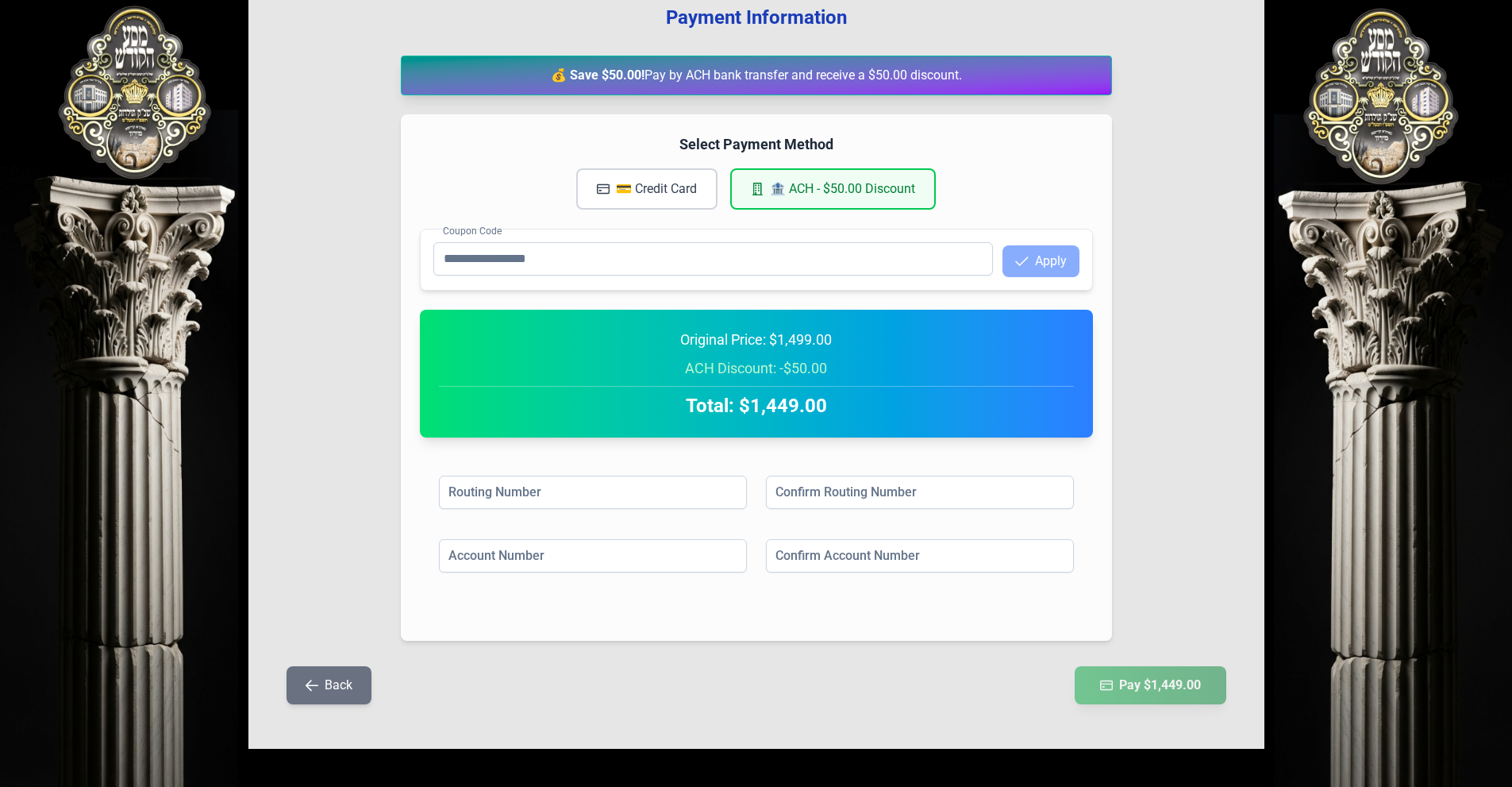
click at [679, 192] on button "💳 Credit Card" at bounding box center [647, 188] width 141 height 41
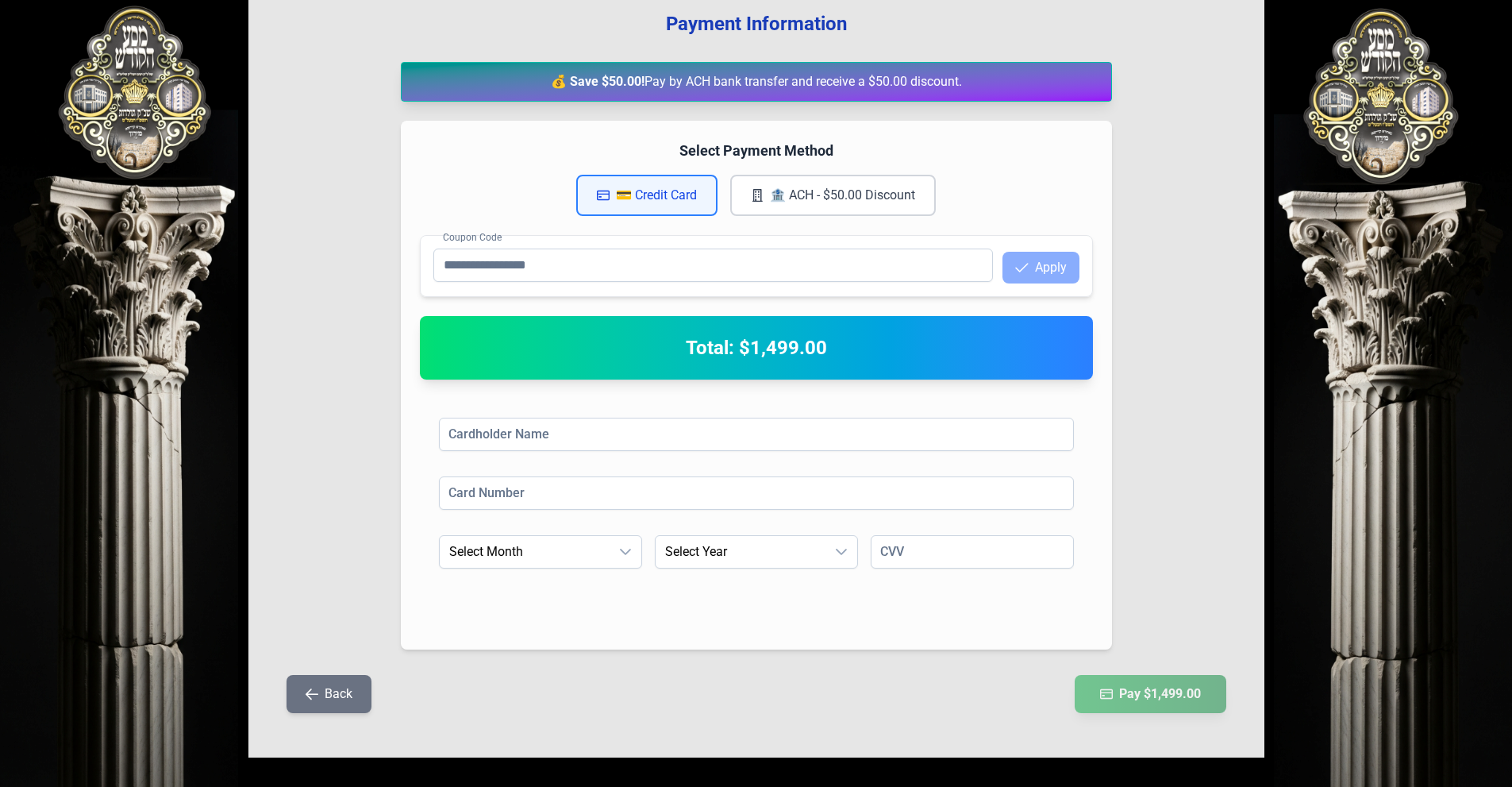
scroll to position [204, 0]
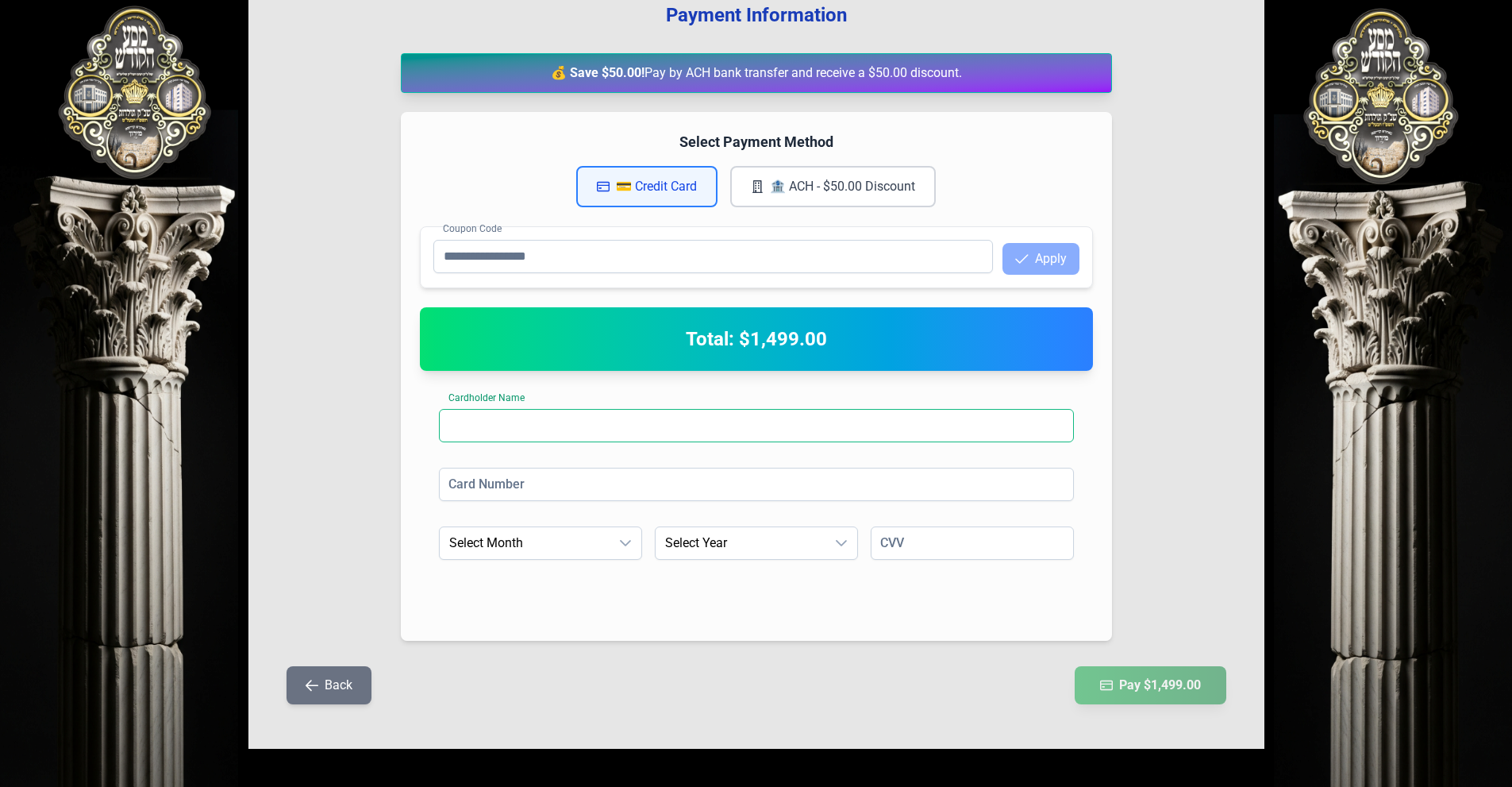
click at [579, 426] on input at bounding box center [756, 426] width 635 height 33
click at [798, 490] on input at bounding box center [756, 484] width 635 height 33
click at [793, 439] on input at bounding box center [756, 426] width 635 height 33
click at [796, 393] on div "Cardholder Name Cardholder Name is required Card Number Card Number is required…" at bounding box center [756, 506] width 673 height 232
drag, startPoint x: 575, startPoint y: 72, endPoint x: 839, endPoint y: 80, distance: 264.1
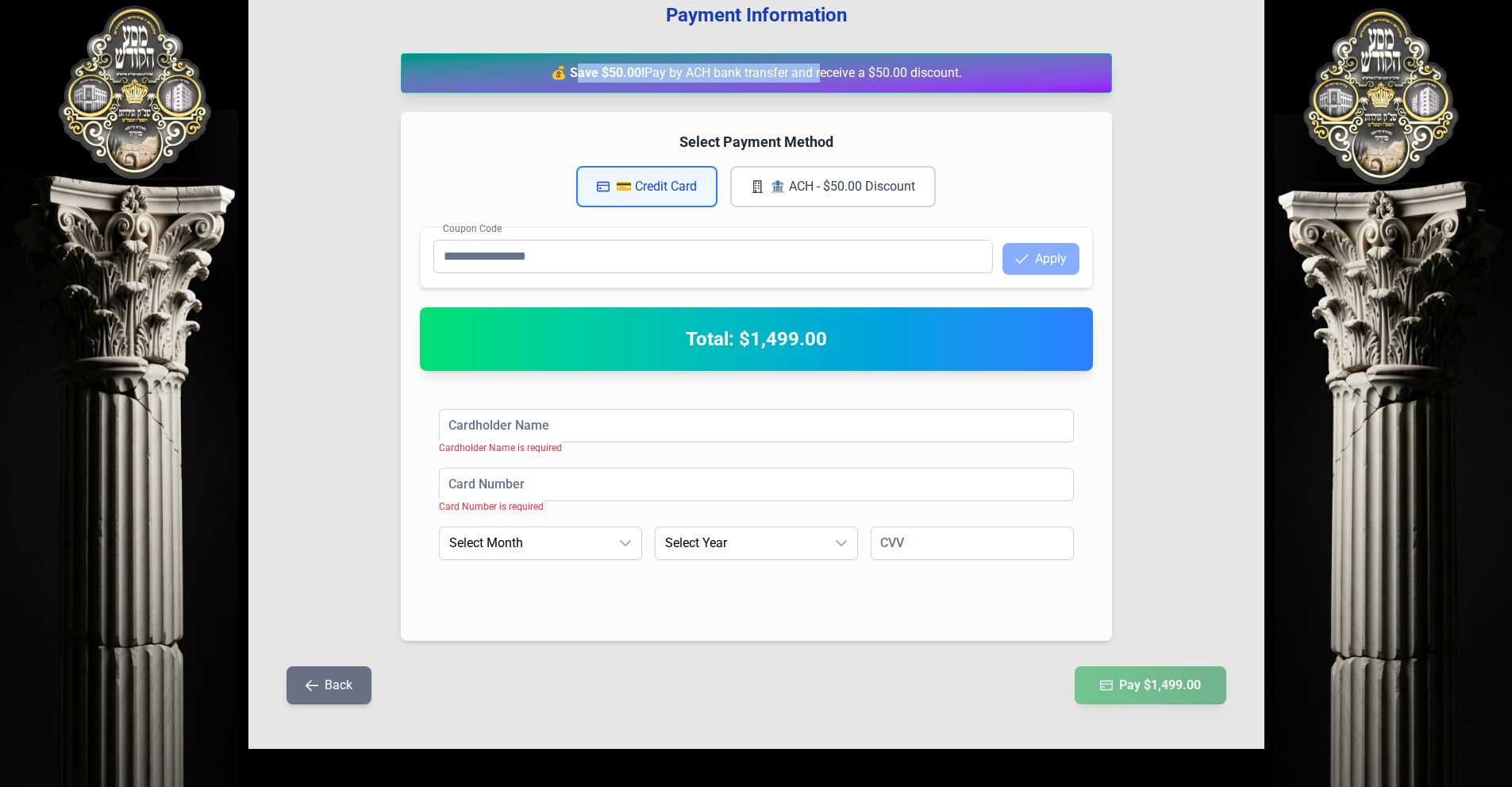
click at [839, 80] on div "💰 Save $50.00! Pay by ACH bank transfer and receive a $50.00 discount." at bounding box center [756, 73] width 711 height 40
